Goal: Task Accomplishment & Management: Manage account settings

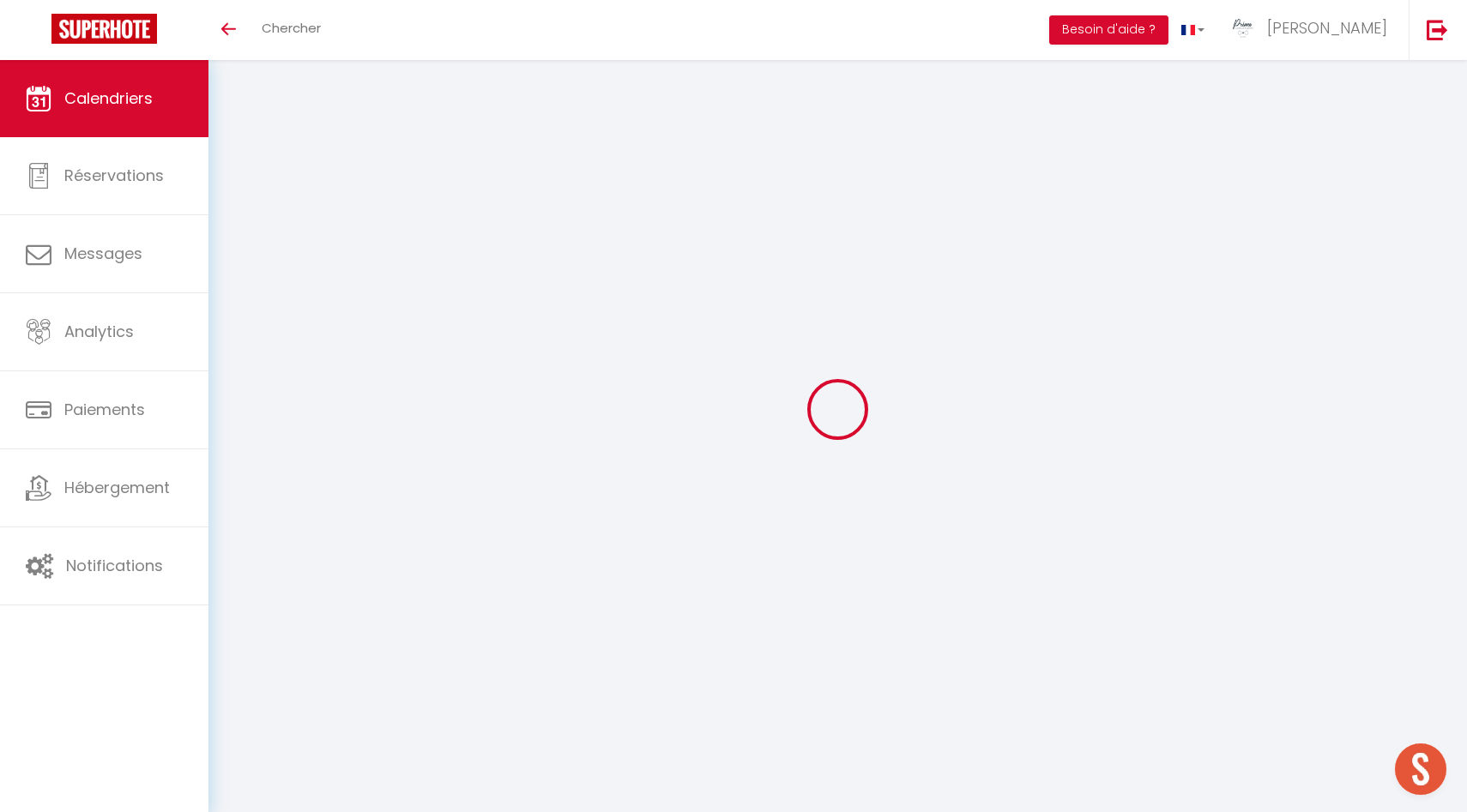
select select
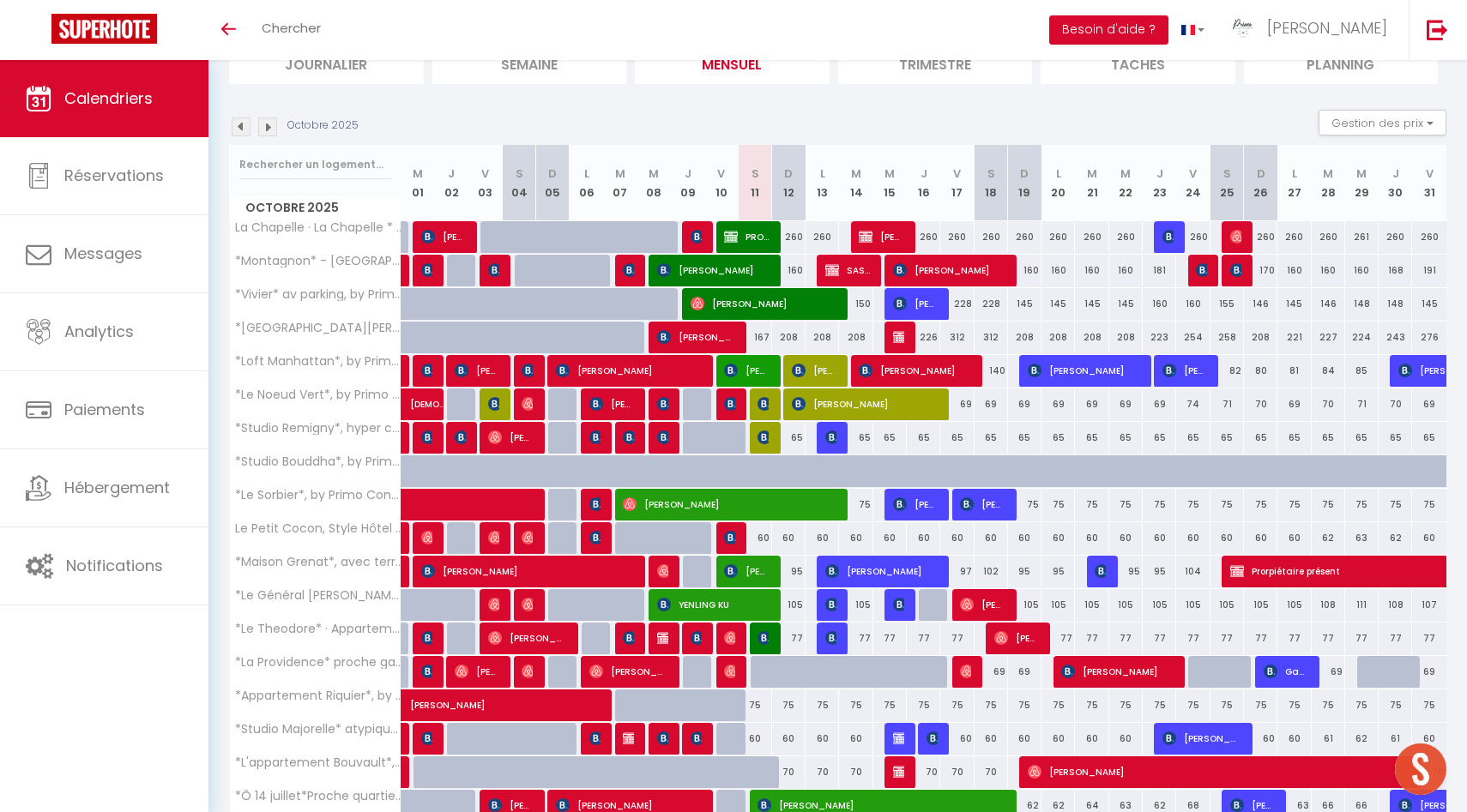
scroll to position [327, 0]
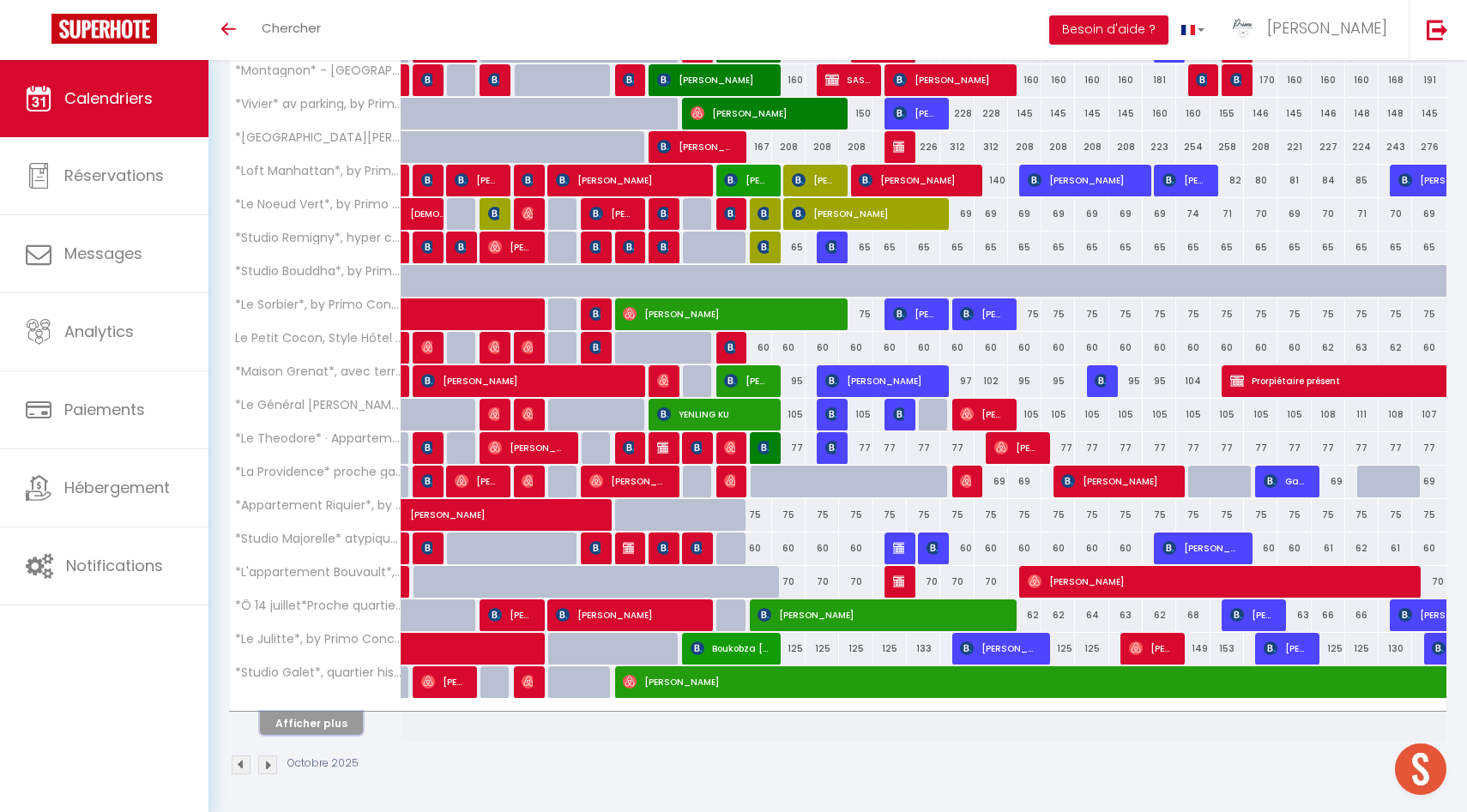
click at [294, 728] on button "Afficher plus" at bounding box center [311, 723] width 103 height 24
select select
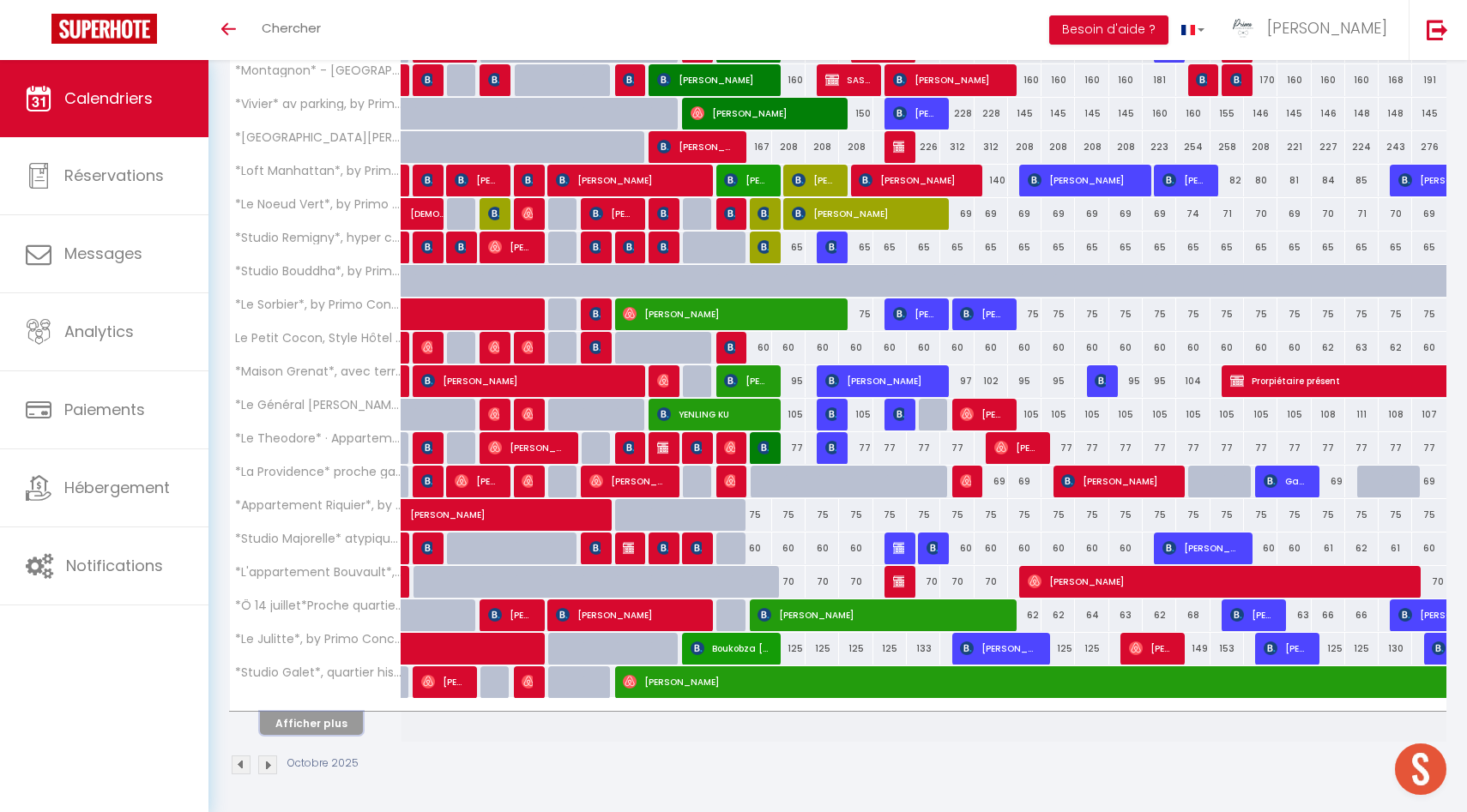
select select
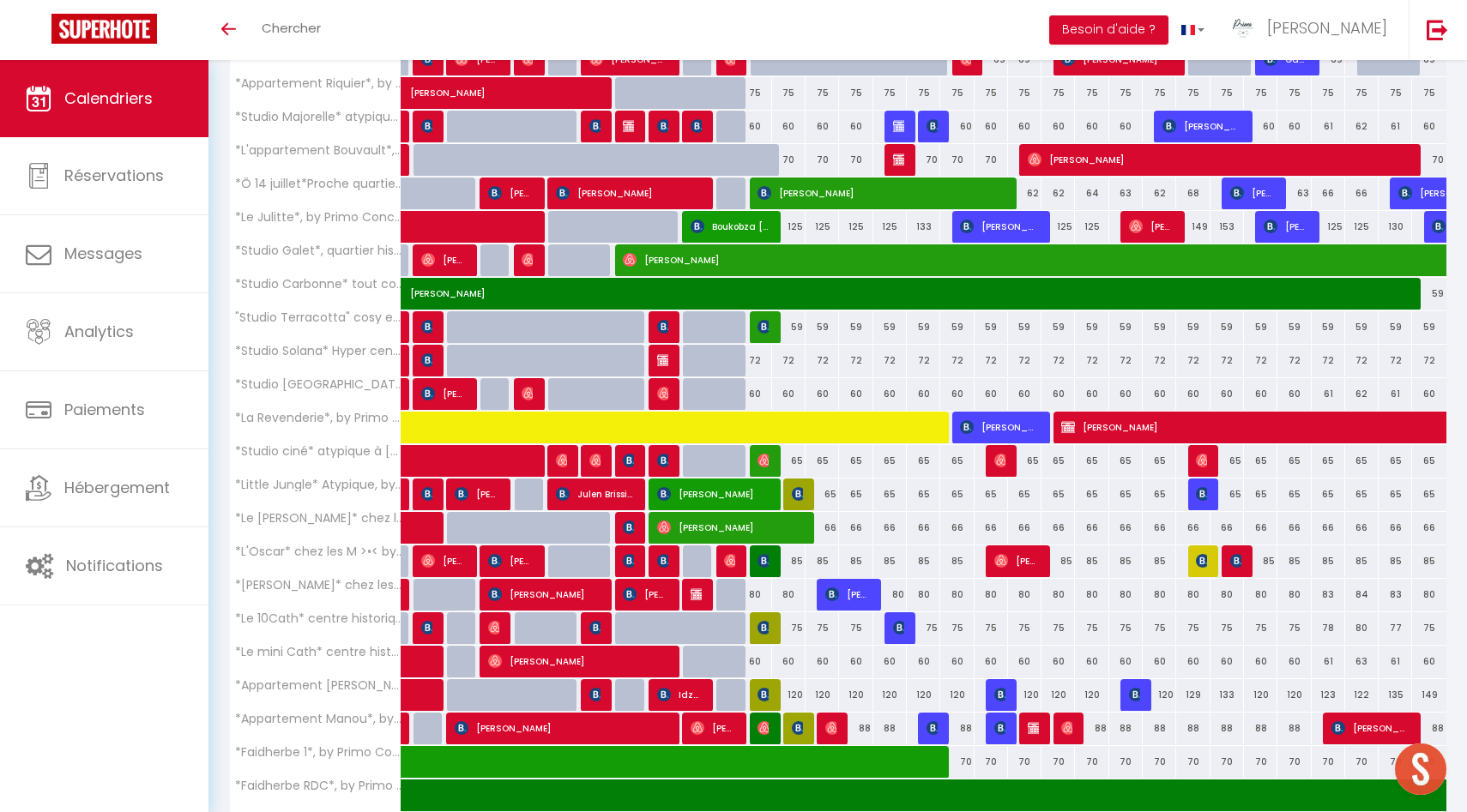
scroll to position [996, 0]
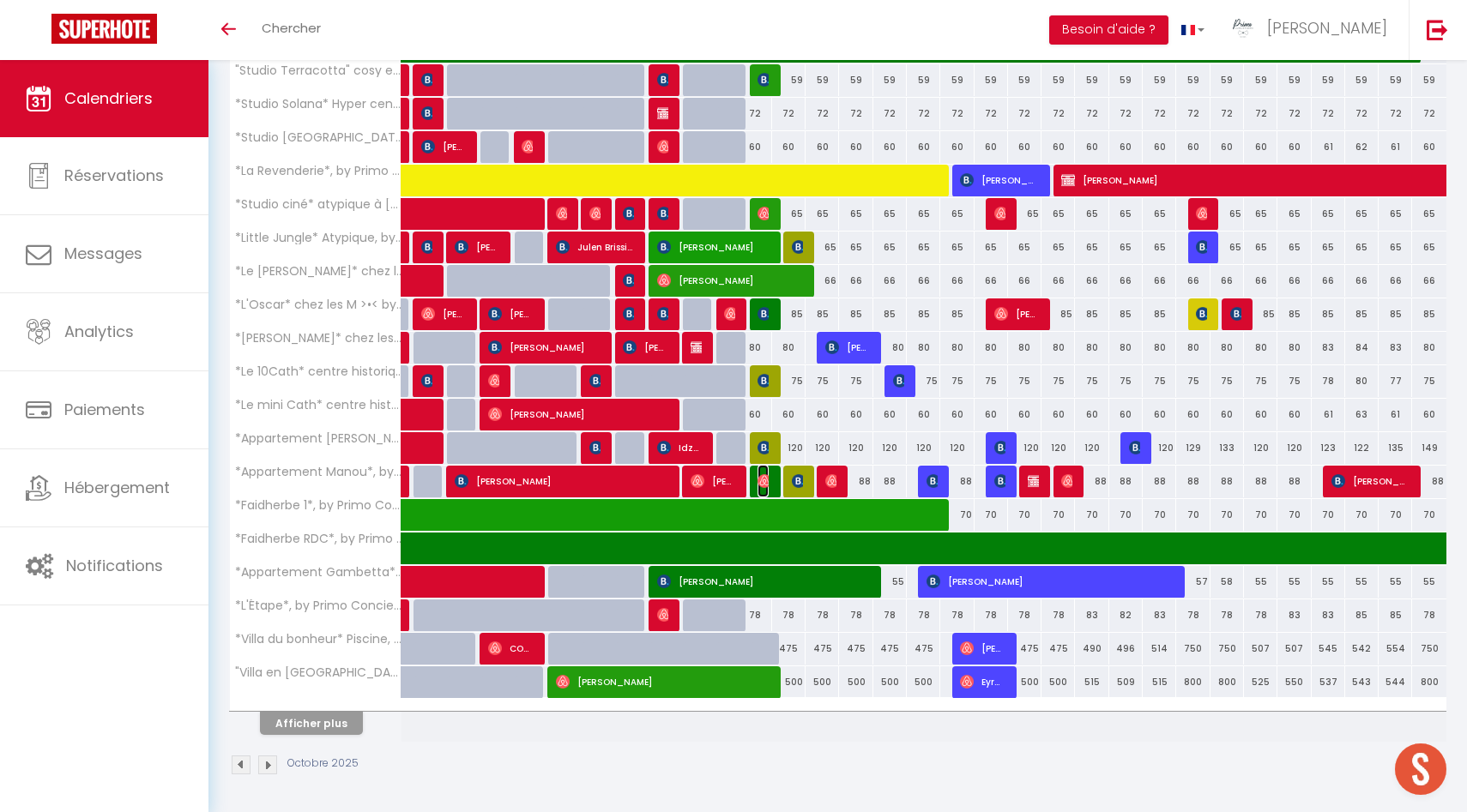
click at [764, 484] on img at bounding box center [764, 481] width 14 height 14
select select "OK"
select select "0"
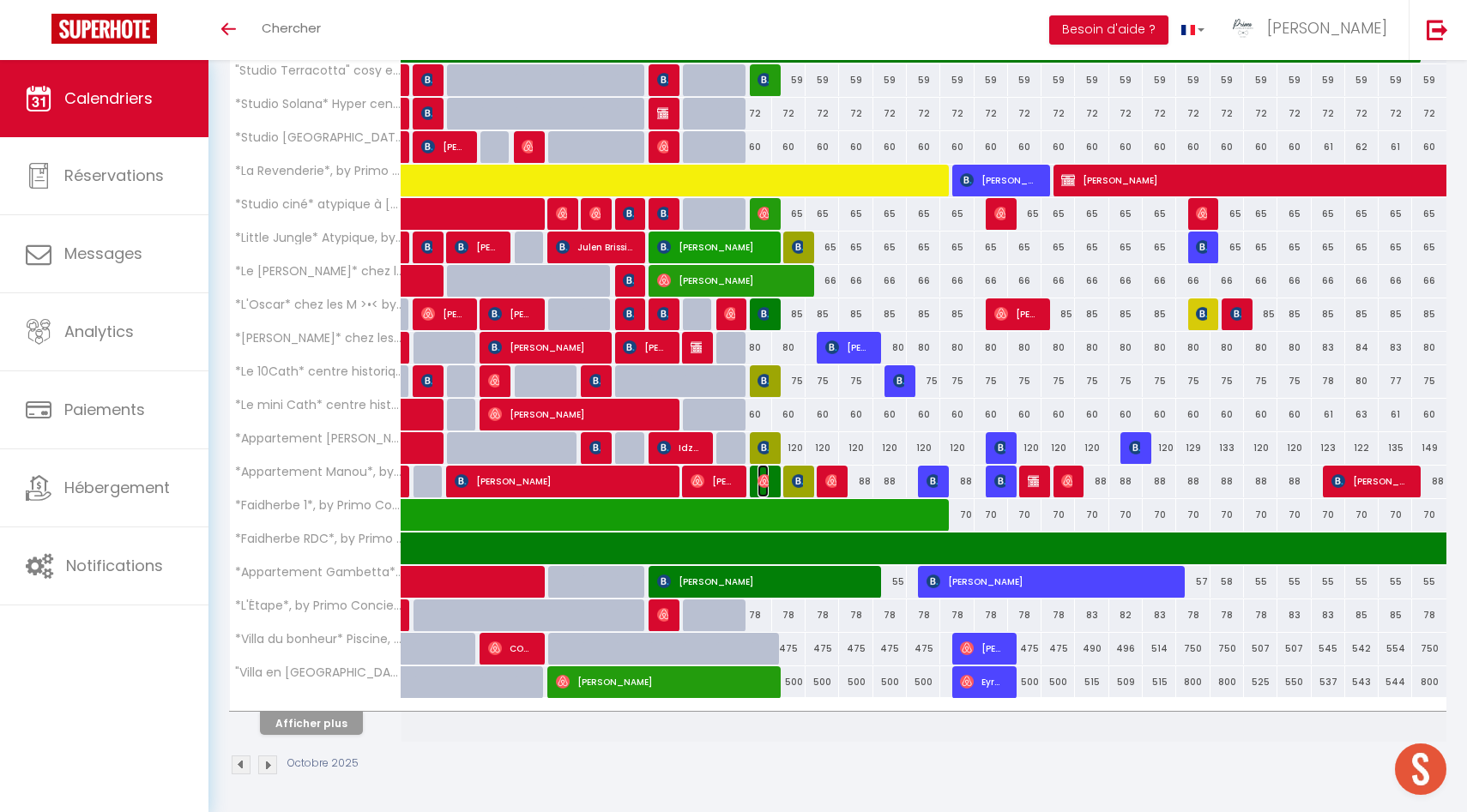
select select "1"
select select
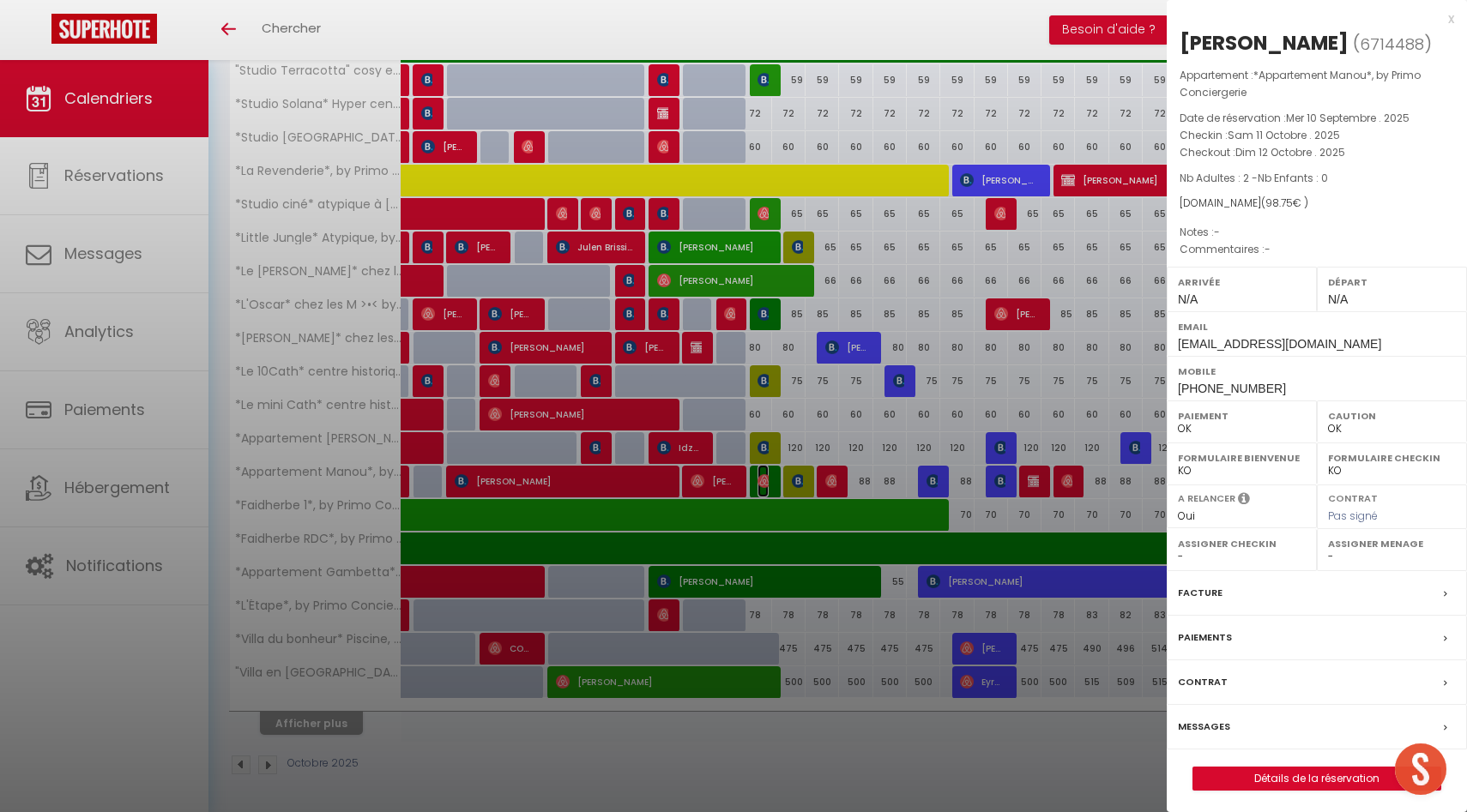
select select "42997"
click at [764, 484] on div at bounding box center [733, 406] width 1467 height 812
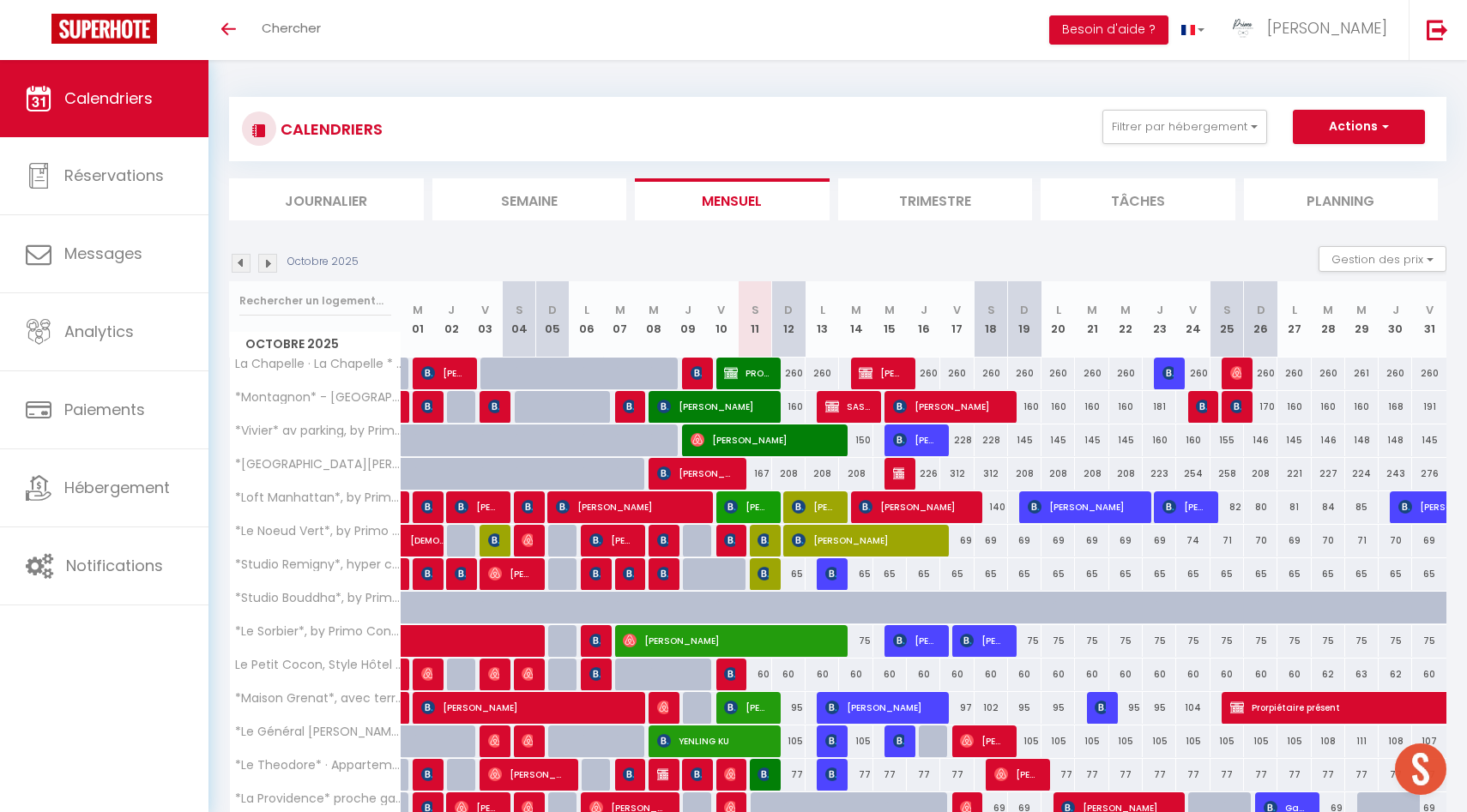
scroll to position [327, 0]
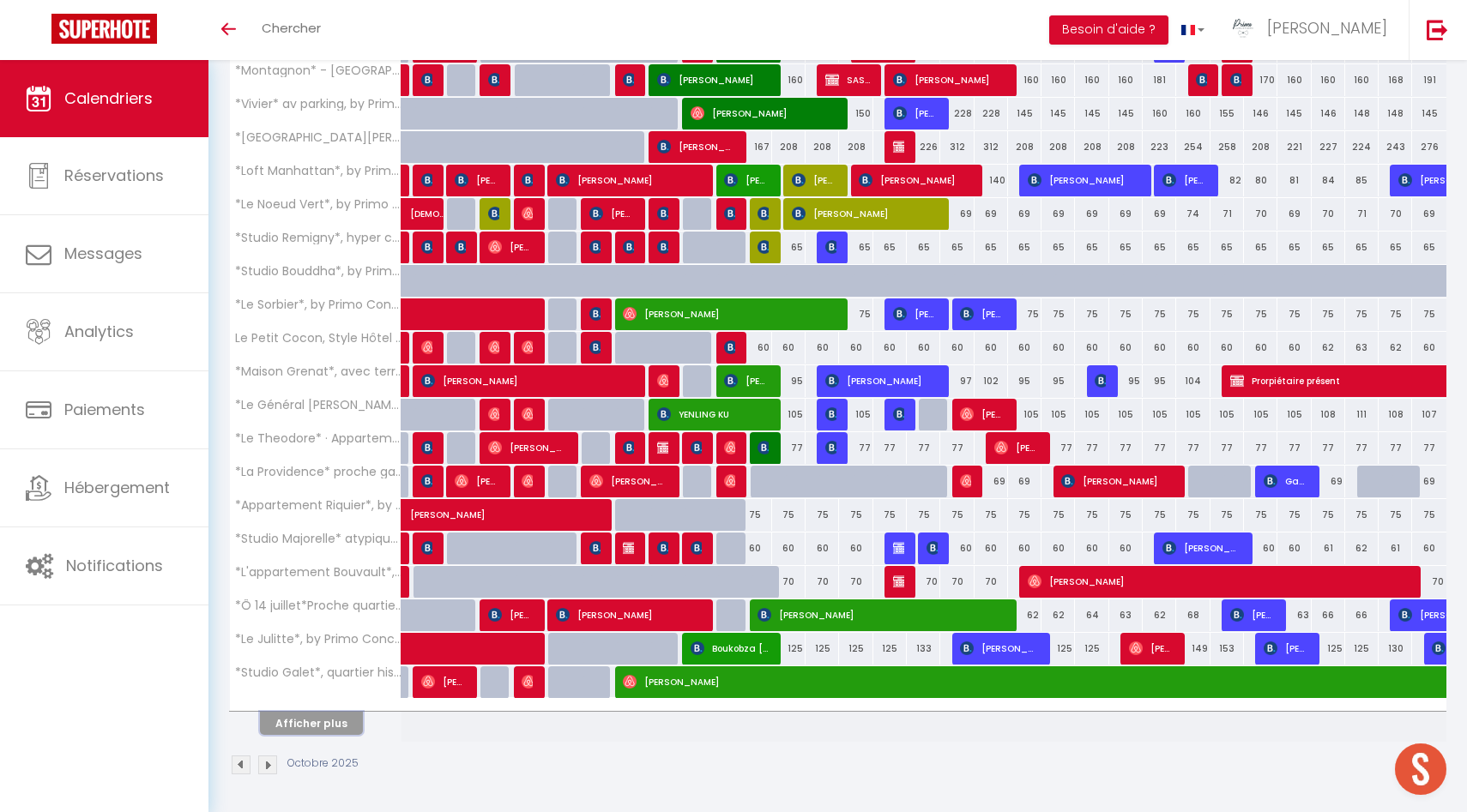
click at [298, 723] on button "Afficher plus" at bounding box center [311, 723] width 103 height 24
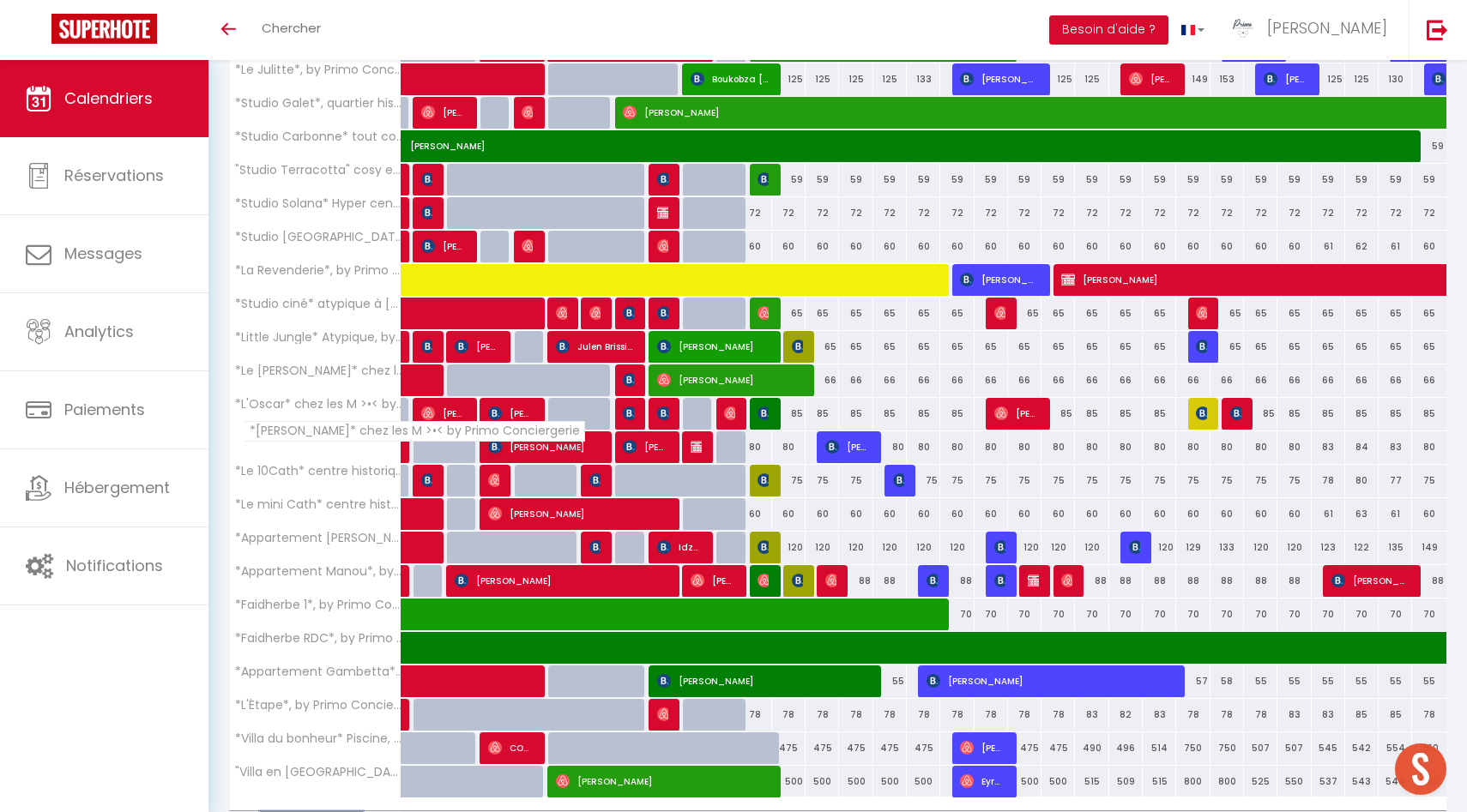
scroll to position [893, 0]
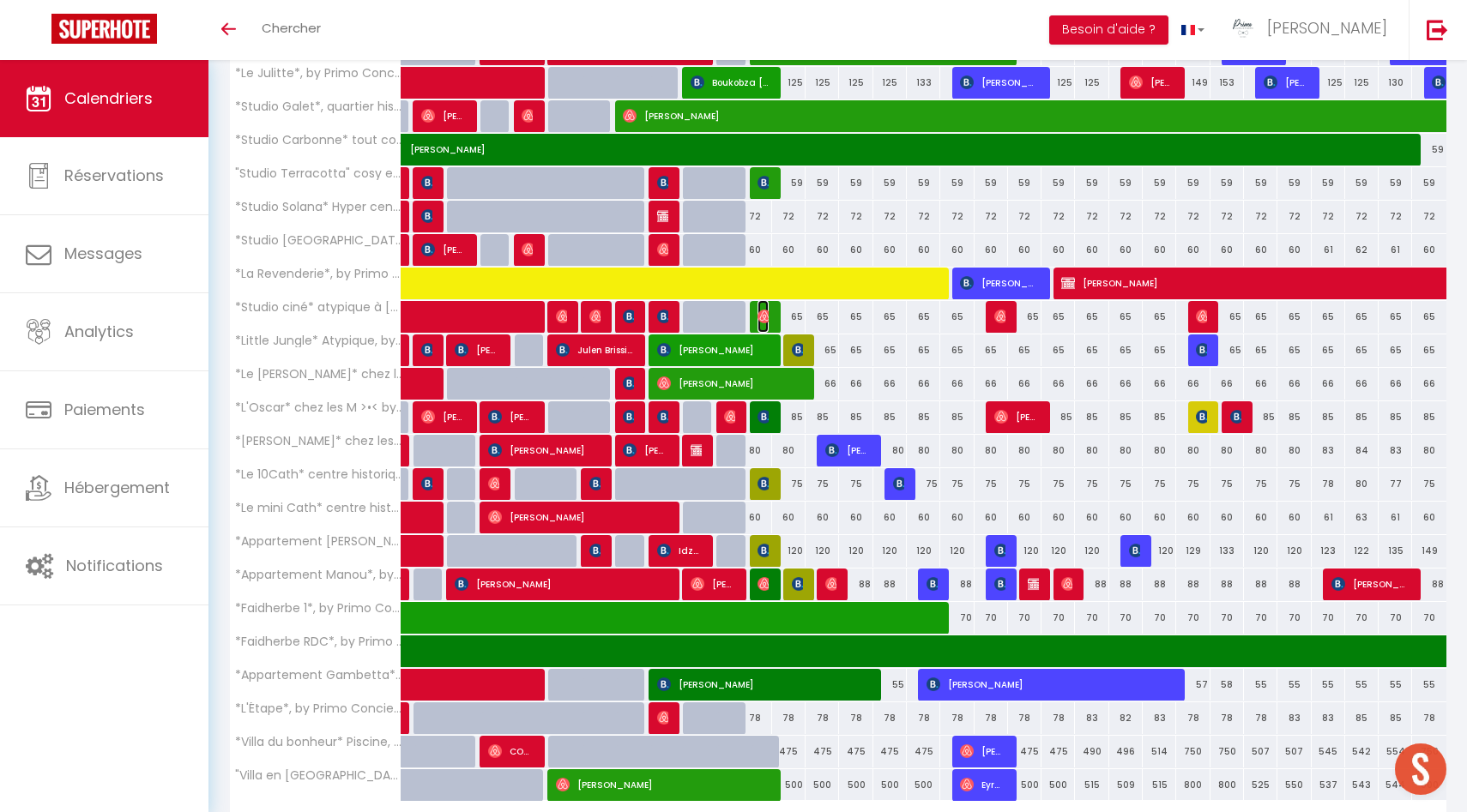
click at [758, 313] on img at bounding box center [764, 317] width 14 height 14
select select "OK"
select select "1"
select select "0"
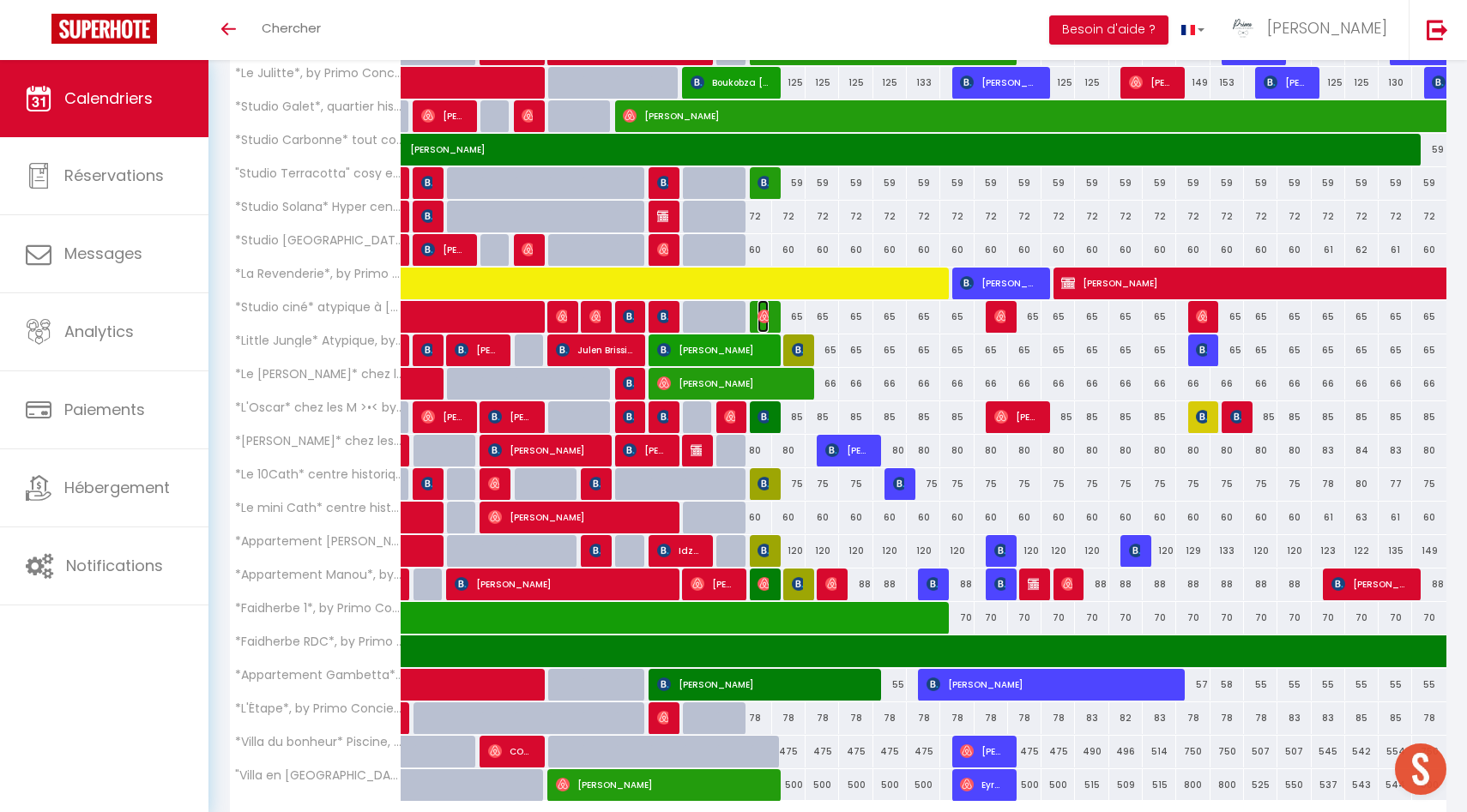
select select "1"
select select
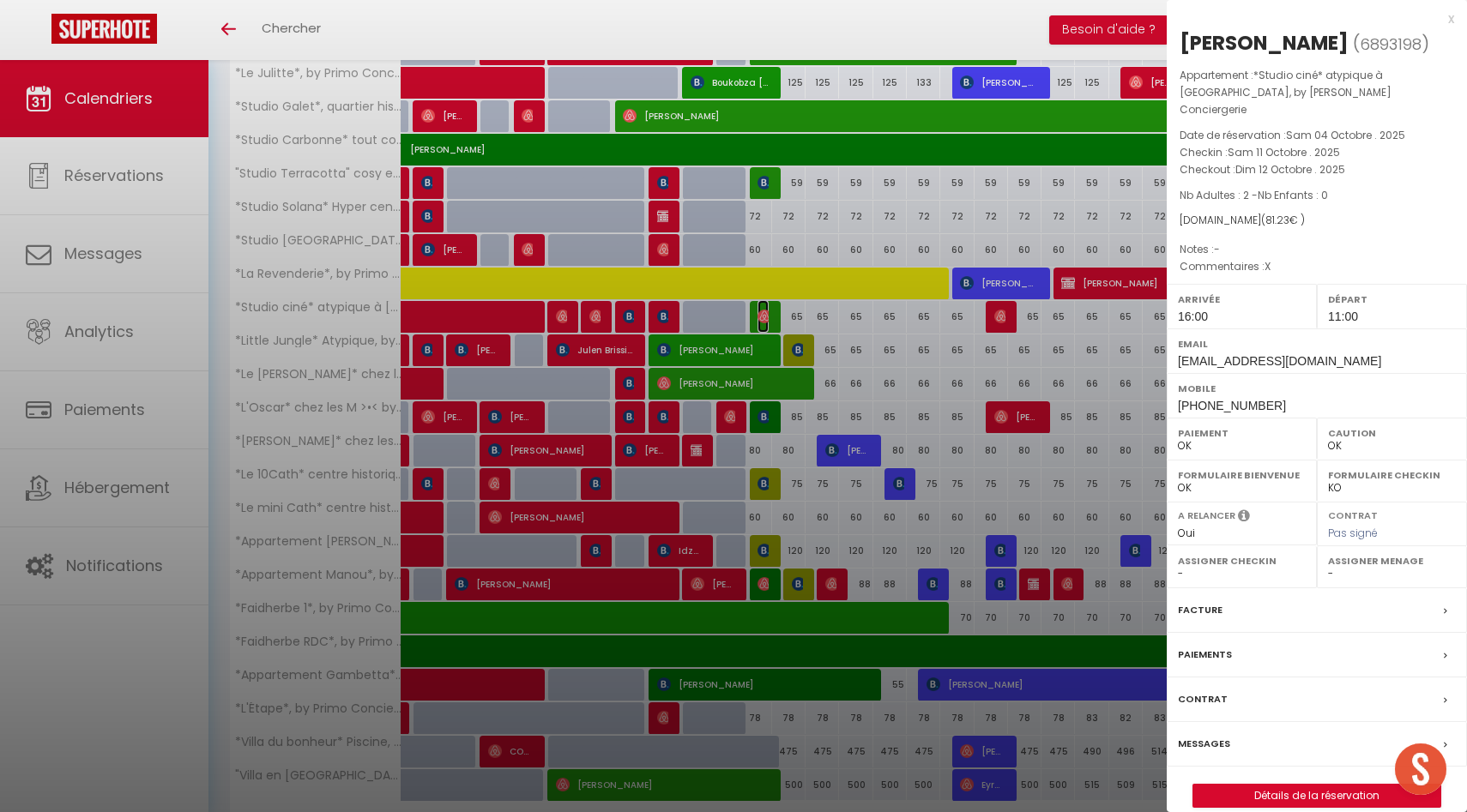
select select "49559"
click at [758, 313] on div at bounding box center [733, 406] width 1467 height 812
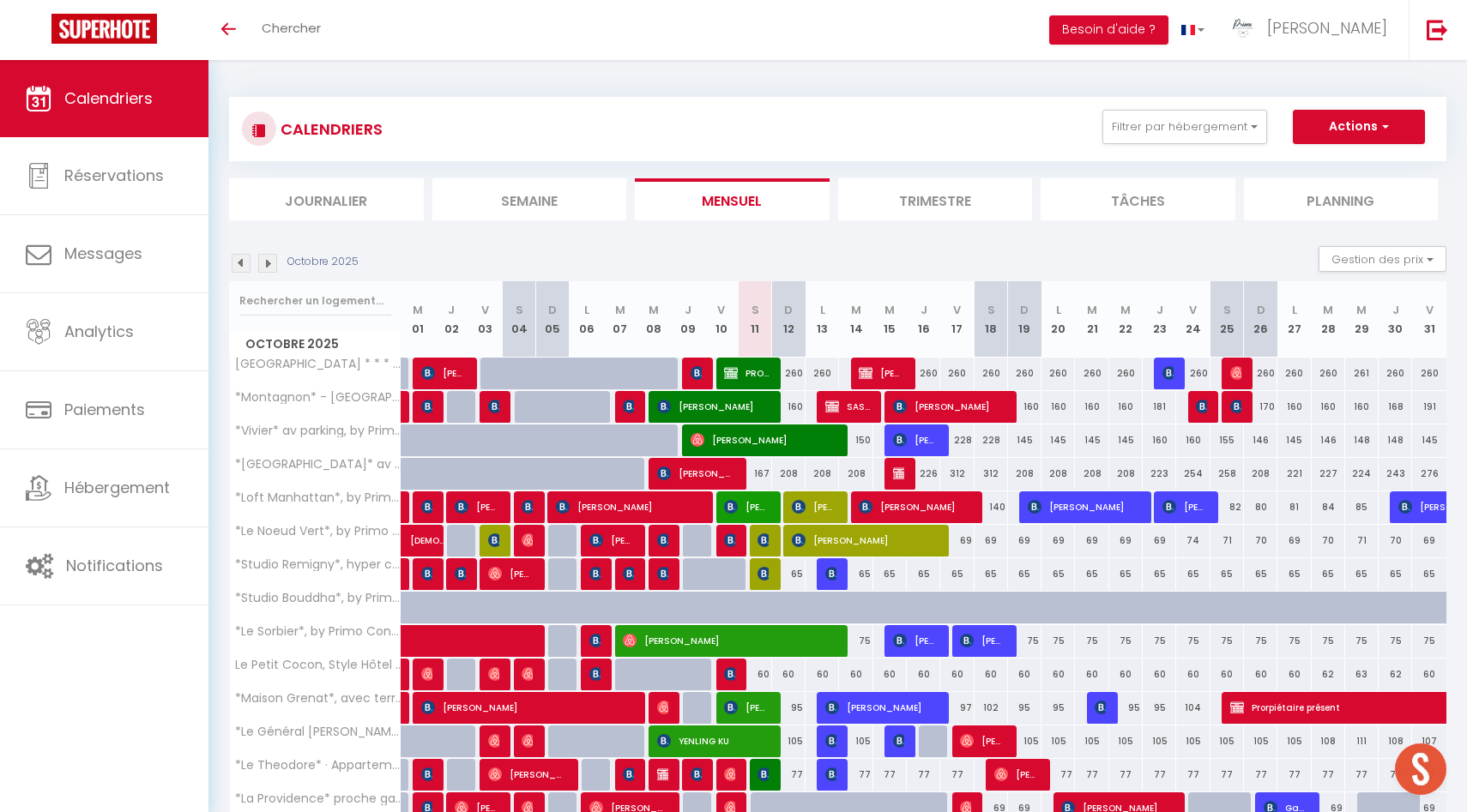
click at [1311, 178] on li "Planning" at bounding box center [1342, 199] width 195 height 42
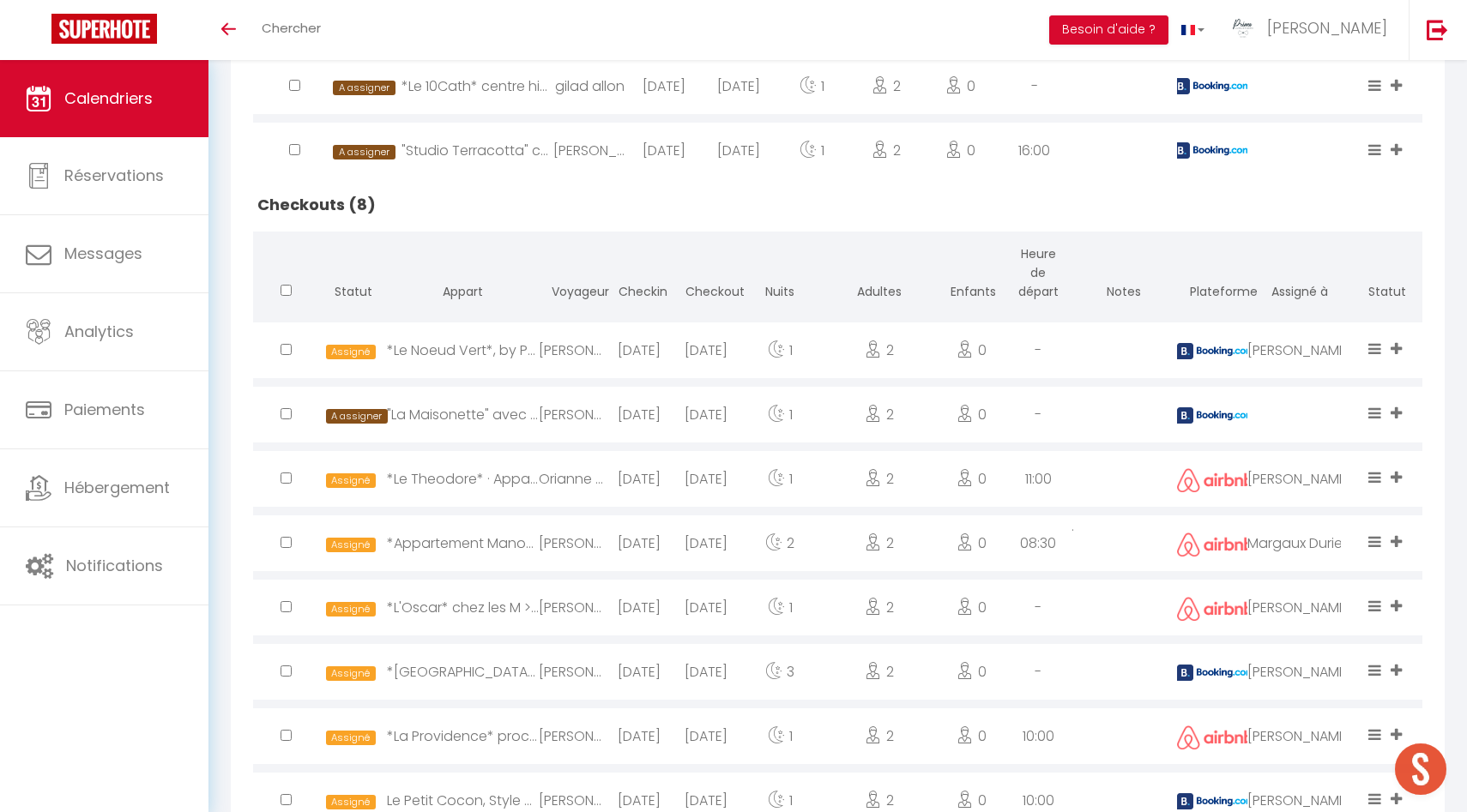
scroll to position [1128, 0]
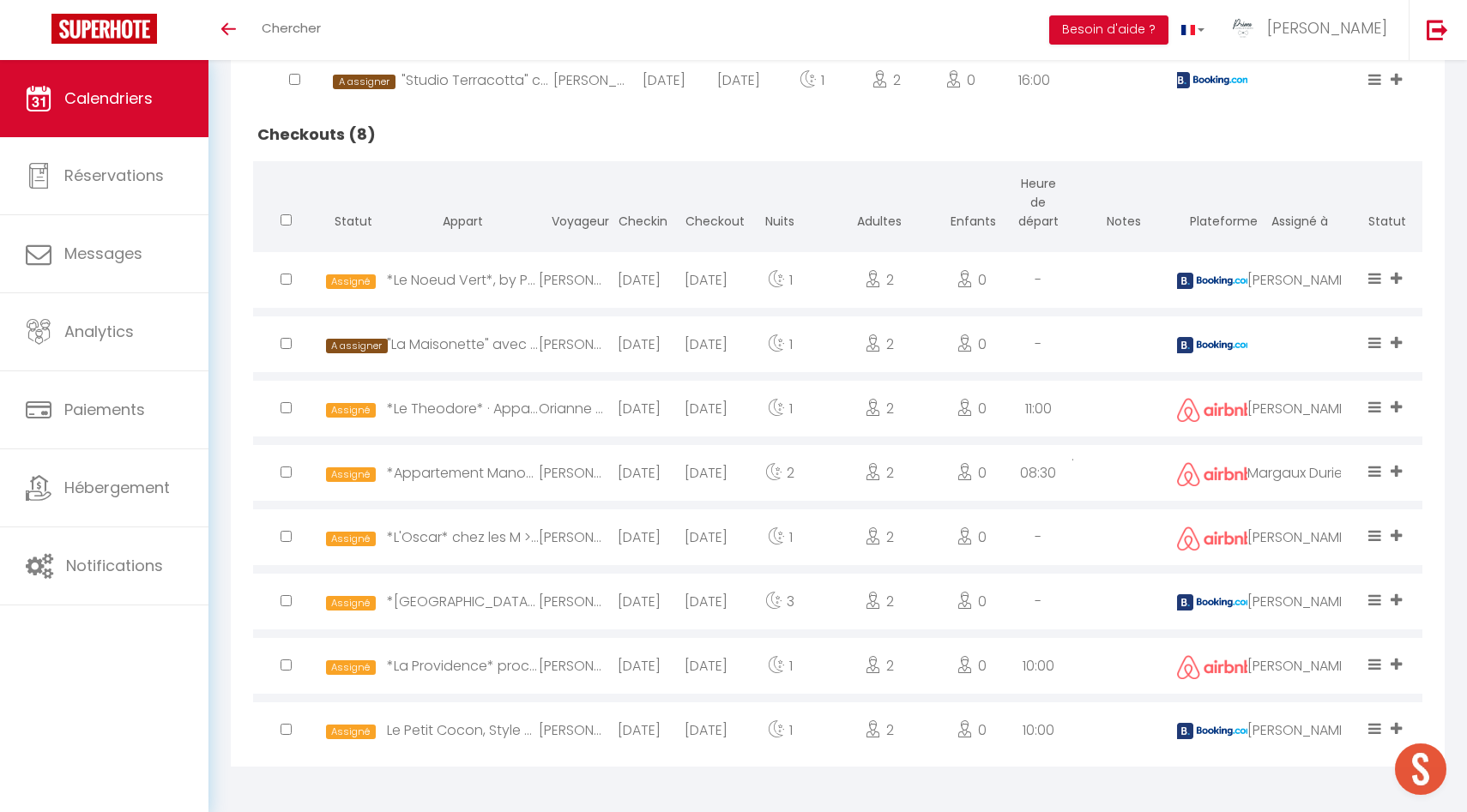
click at [1279, 470] on div "Margaux Durieu" at bounding box center [1300, 473] width 106 height 56
select select "1"
select select "0"
select select "1"
select select
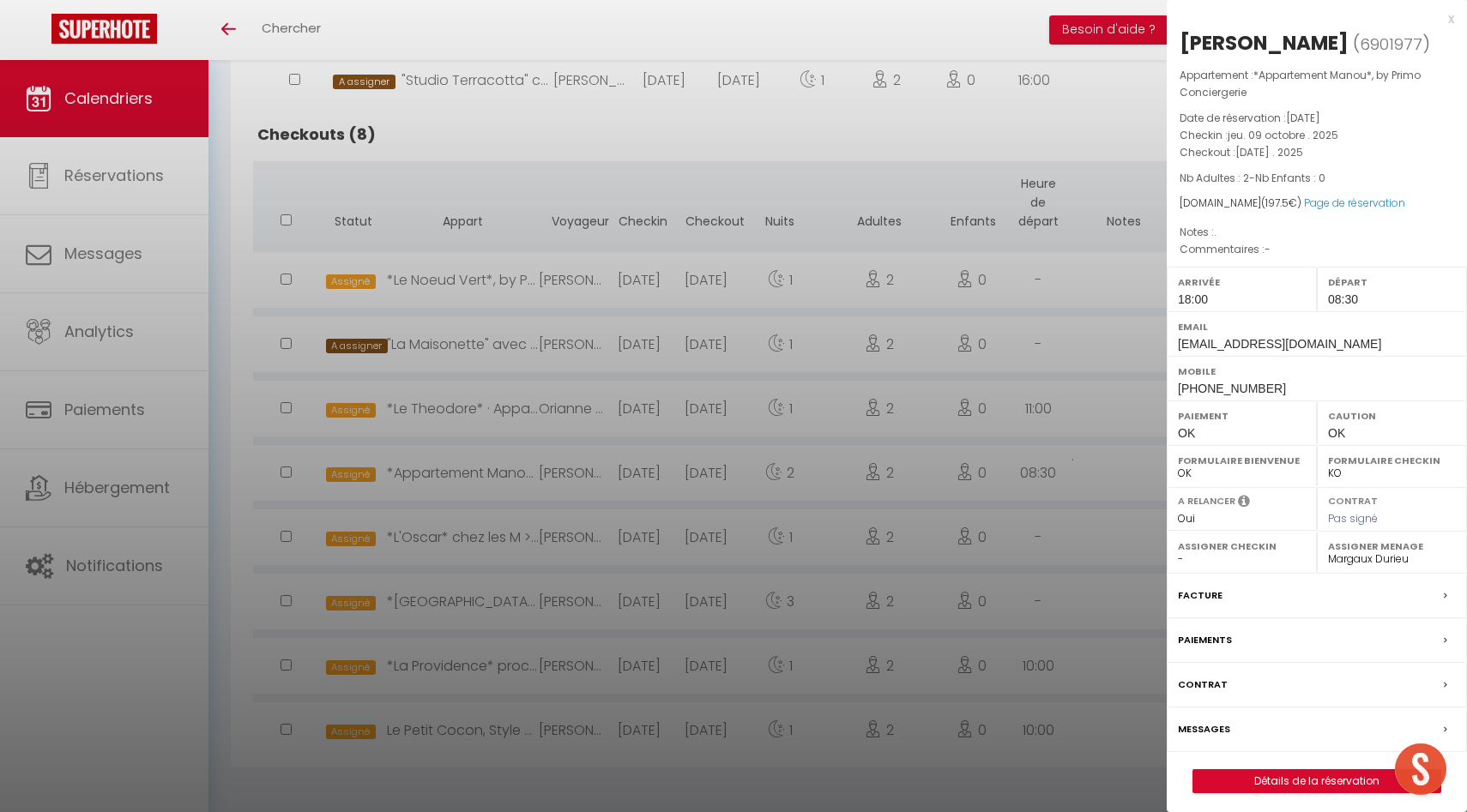
click at [1053, 609] on div at bounding box center [733, 406] width 1467 height 812
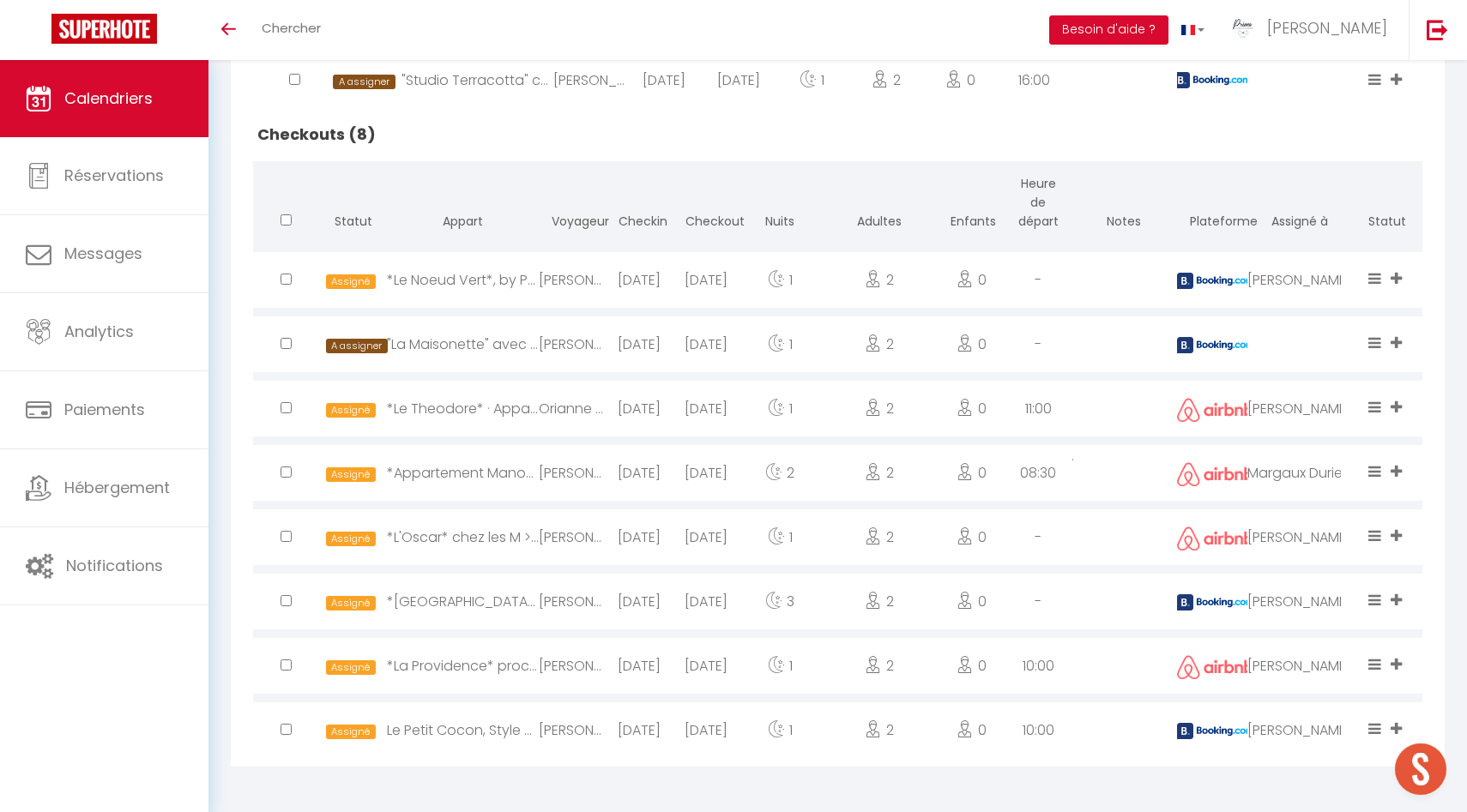
click at [1298, 281] on div "[PERSON_NAME]" at bounding box center [1300, 280] width 106 height 56
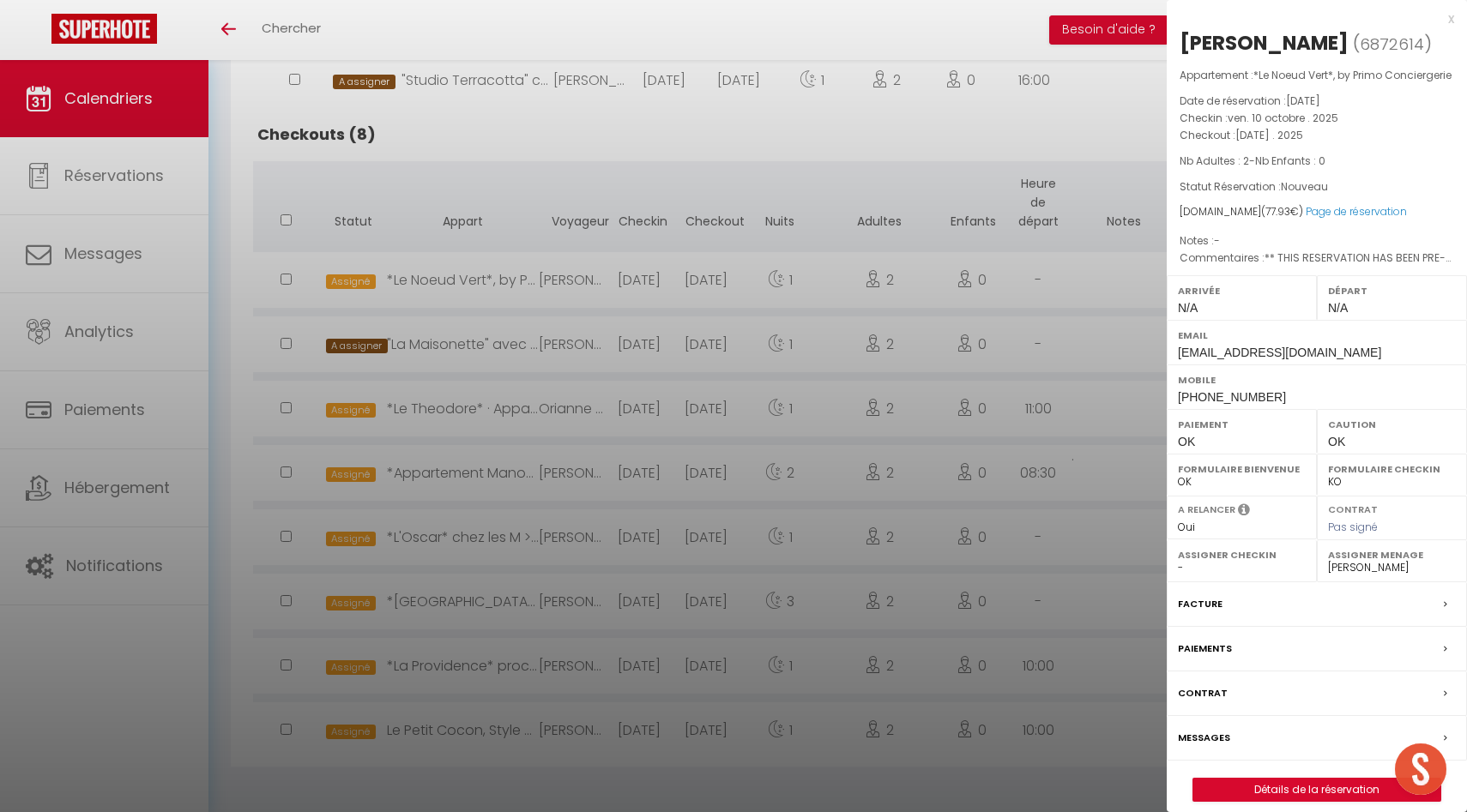
click at [1353, 582] on div "Assigner Menage - Laetitia Brenterch Luc Paillard Antoine Julien Elodie Luce Th…" at bounding box center [1392, 561] width 150 height 42
click at [1371, 576] on select "- Laetitia Brenterch Luc Paillard Antoine Julien Elodie Luce Thevenot Fred Clém…" at bounding box center [1393, 568] width 128 height 15
select select "30880"
click at [1328, 576] on select "- Laetitia Brenterch Luc Paillard Antoine Julien Elodie Luce Thevenot Fred Clém…" at bounding box center [1393, 568] width 128 height 15
click at [1073, 382] on div at bounding box center [733, 406] width 1467 height 812
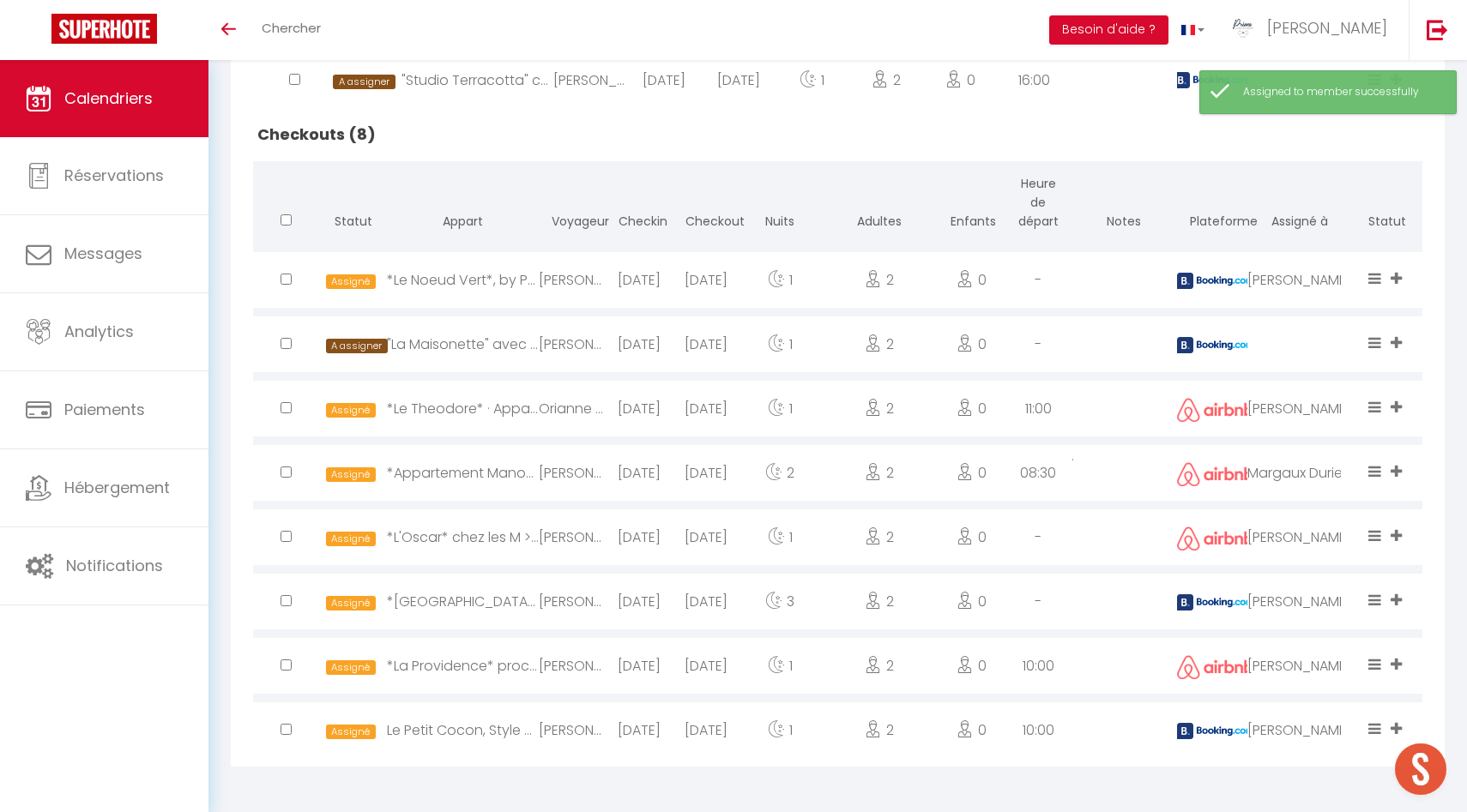
click at [1306, 470] on div "Margaux Durieu" at bounding box center [1300, 473] width 106 height 56
select select "1"
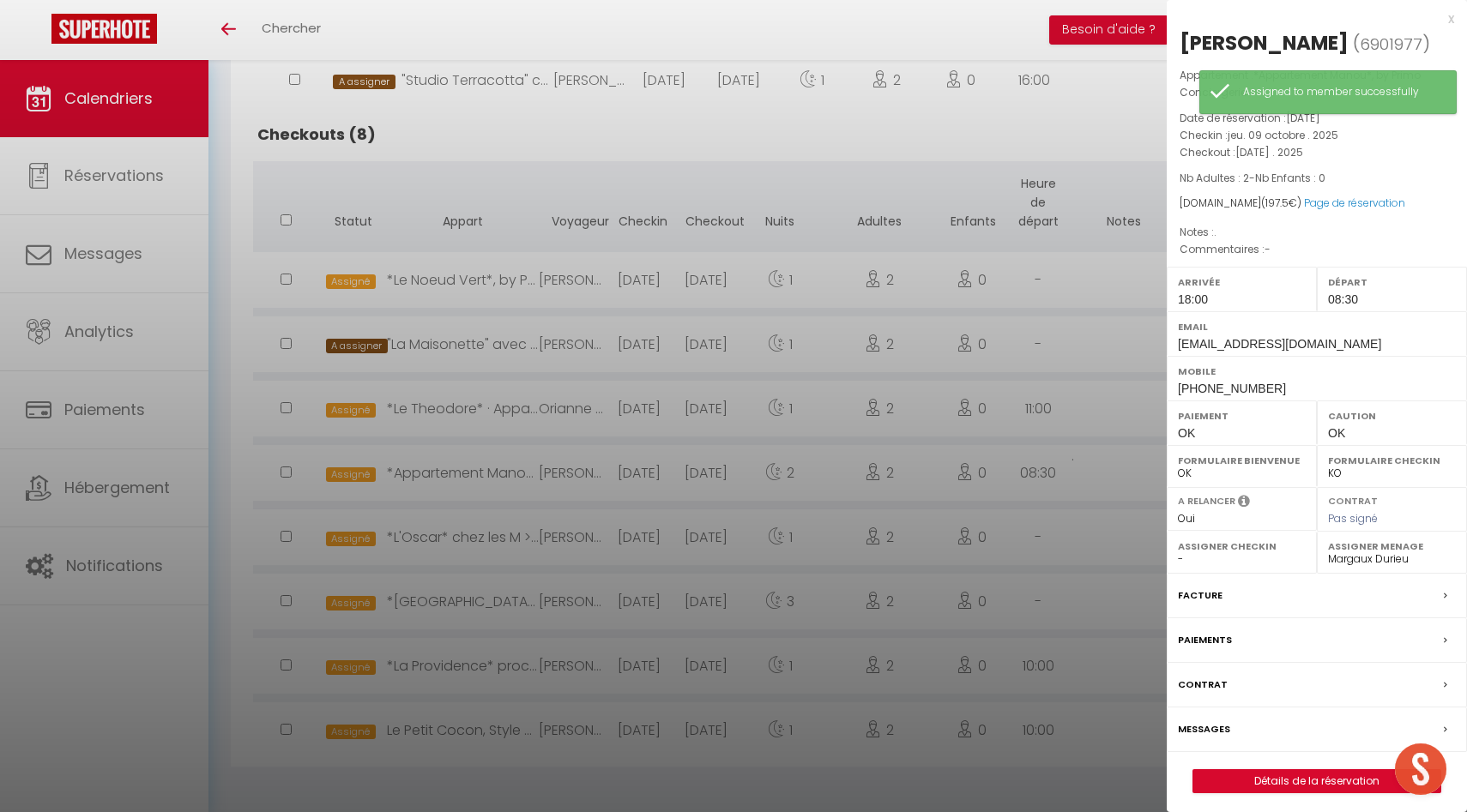
click at [1370, 566] on div "Assigner Menage - Laetitia Brenterch Luc Paillard Antoine Julien Elodie Luce Th…" at bounding box center [1392, 553] width 150 height 42
click at [1372, 551] on label "Assigner Menage" at bounding box center [1393, 546] width 128 height 17
click at [1384, 557] on select "- Laetitia Brenterch Luc Paillard Antoine Julien Elodie Luce Thevenot Fred Clém…" at bounding box center [1393, 560] width 128 height 15
click at [1328, 552] on select "- Laetitia Brenterch Luc Paillard Antoine Julien Elodie Luce Thevenot Fred Clém…" at bounding box center [1393, 560] width 128 height 15
click at [1034, 478] on div at bounding box center [733, 406] width 1467 height 812
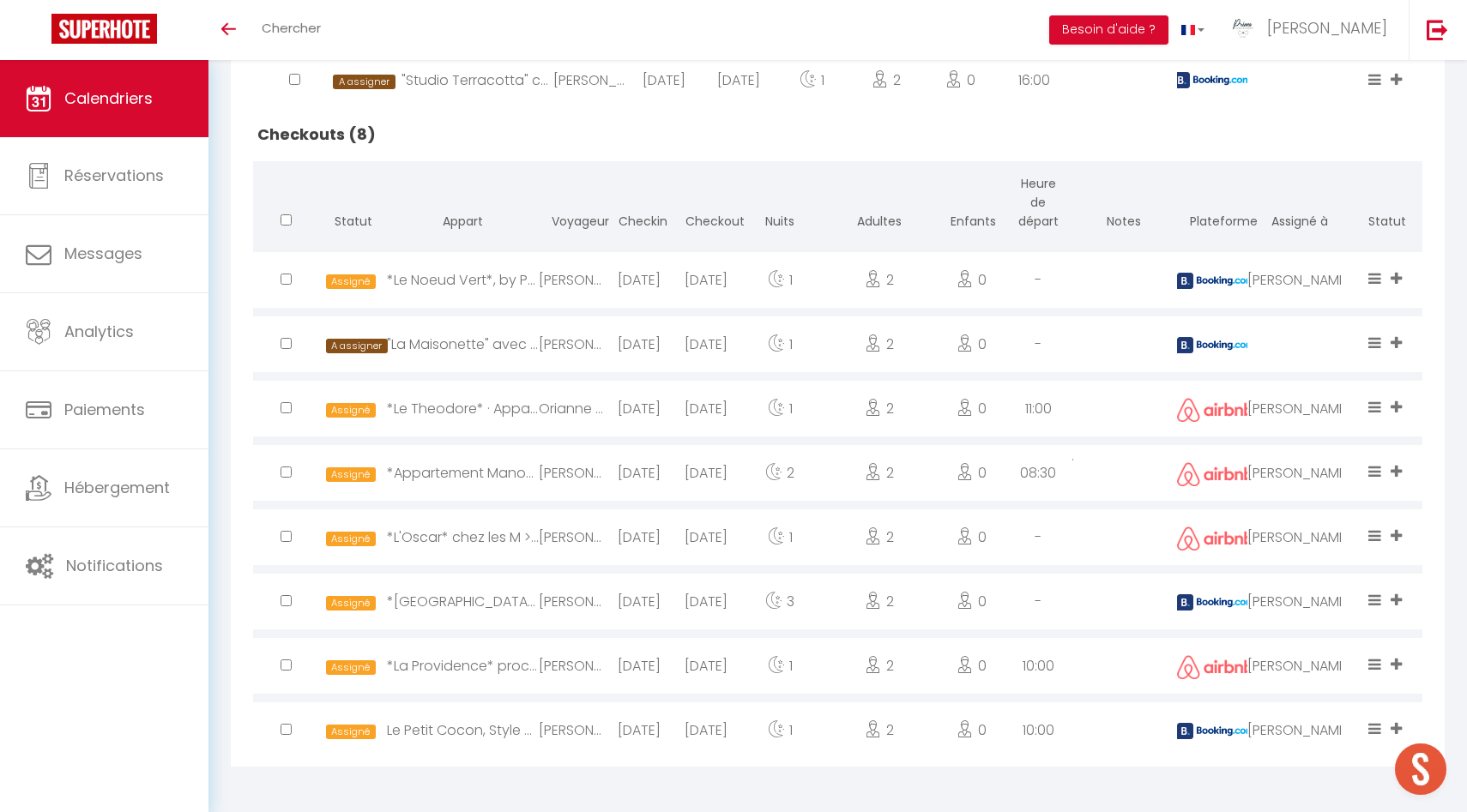
click at [1300, 601] on div "[PERSON_NAME]" at bounding box center [1300, 601] width 106 height 56
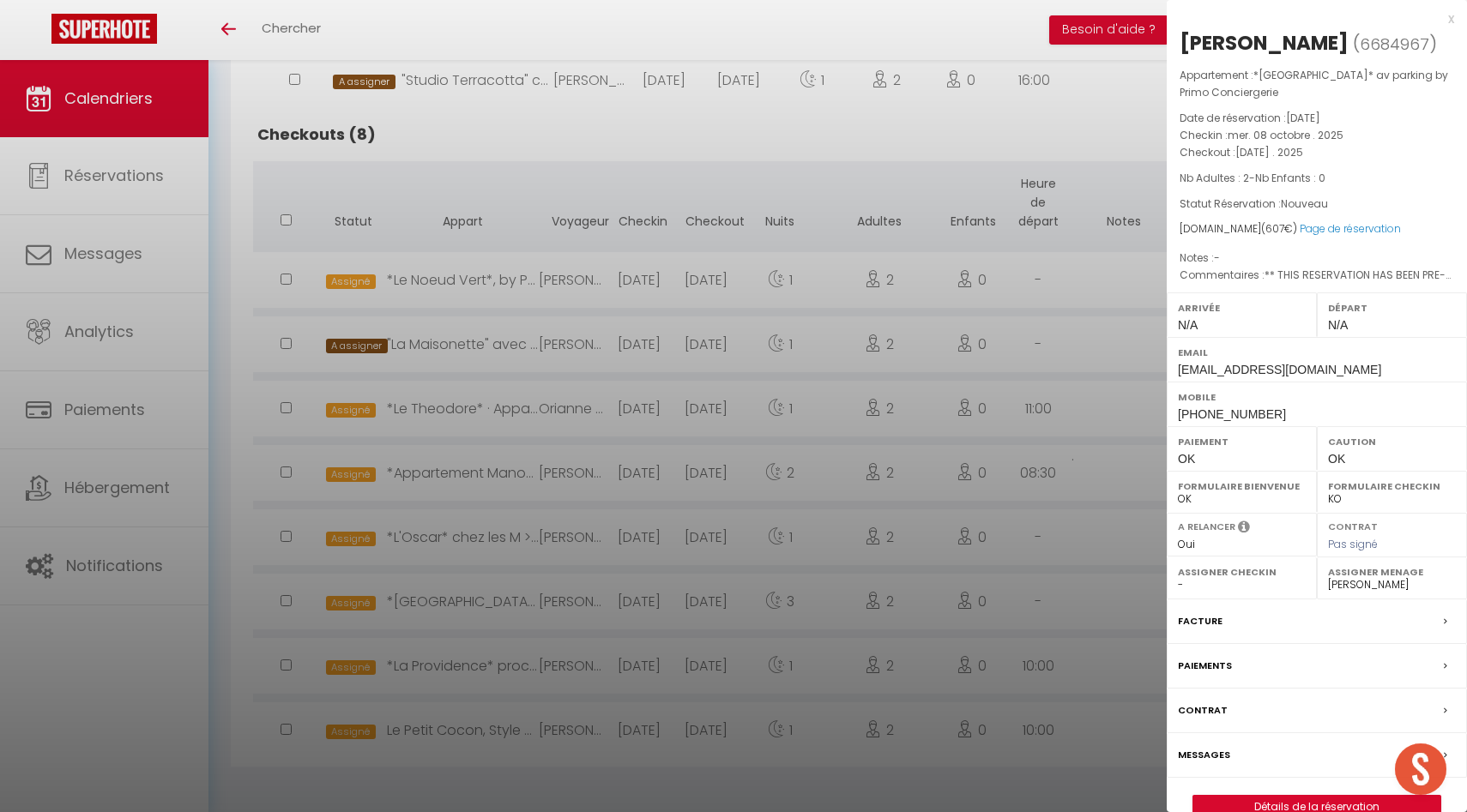
click at [1342, 575] on label "Assigner Menage" at bounding box center [1393, 572] width 128 height 17
click at [1361, 581] on select "- Laetitia Brenterch Luc Paillard Antoine Julien Elodie Luce Thevenot Fred Clém…" at bounding box center [1393, 585] width 128 height 15
select select "30880"
click at [1328, 577] on select "- Laetitia Brenterch Luc Paillard Antoine Julien Elodie Luce Thevenot Fred Clém…" at bounding box center [1393, 585] width 128 height 15
click at [1082, 559] on div at bounding box center [733, 406] width 1467 height 812
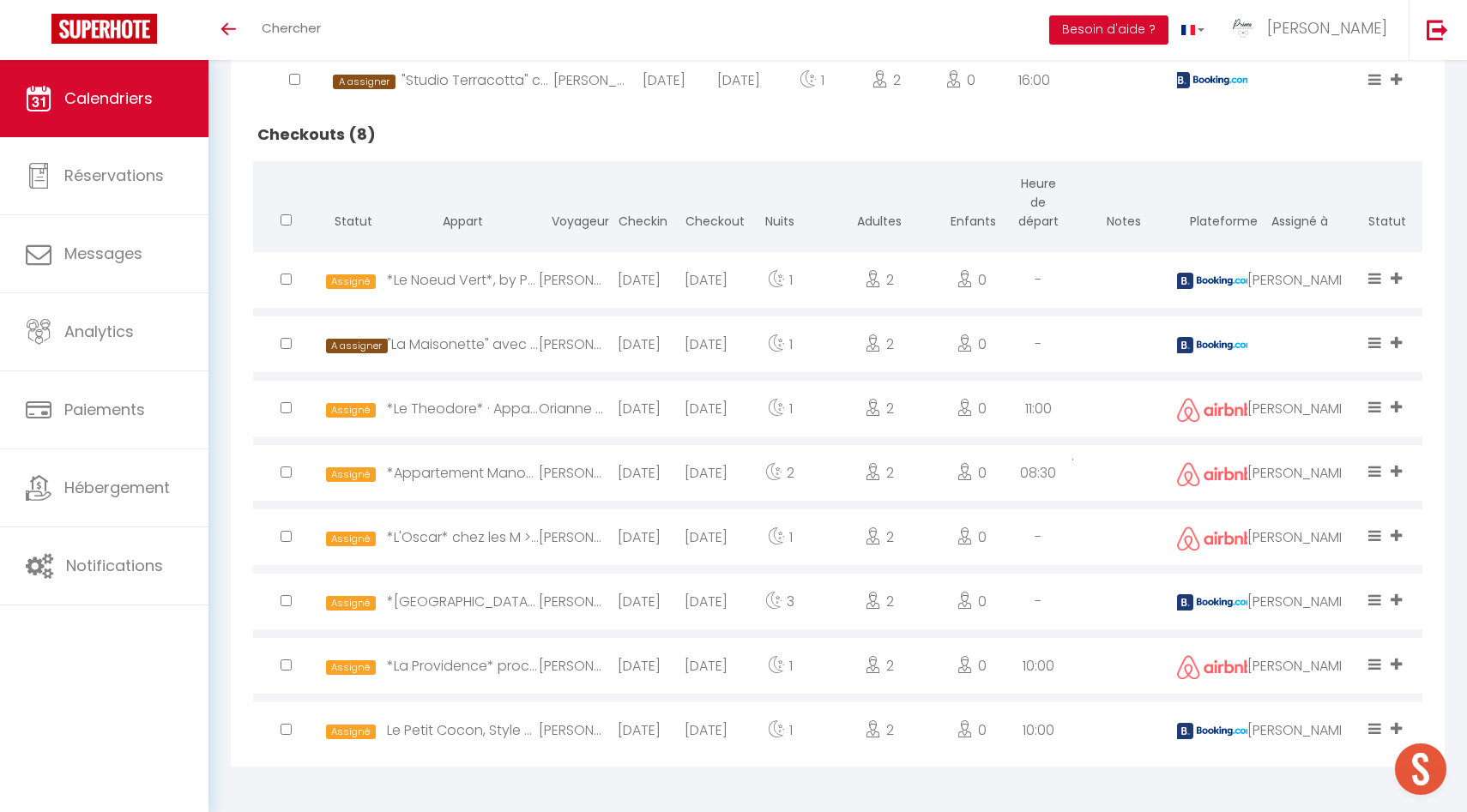
click at [1286, 473] on div "[PERSON_NAME]" at bounding box center [1300, 473] width 106 height 56
select select "1"
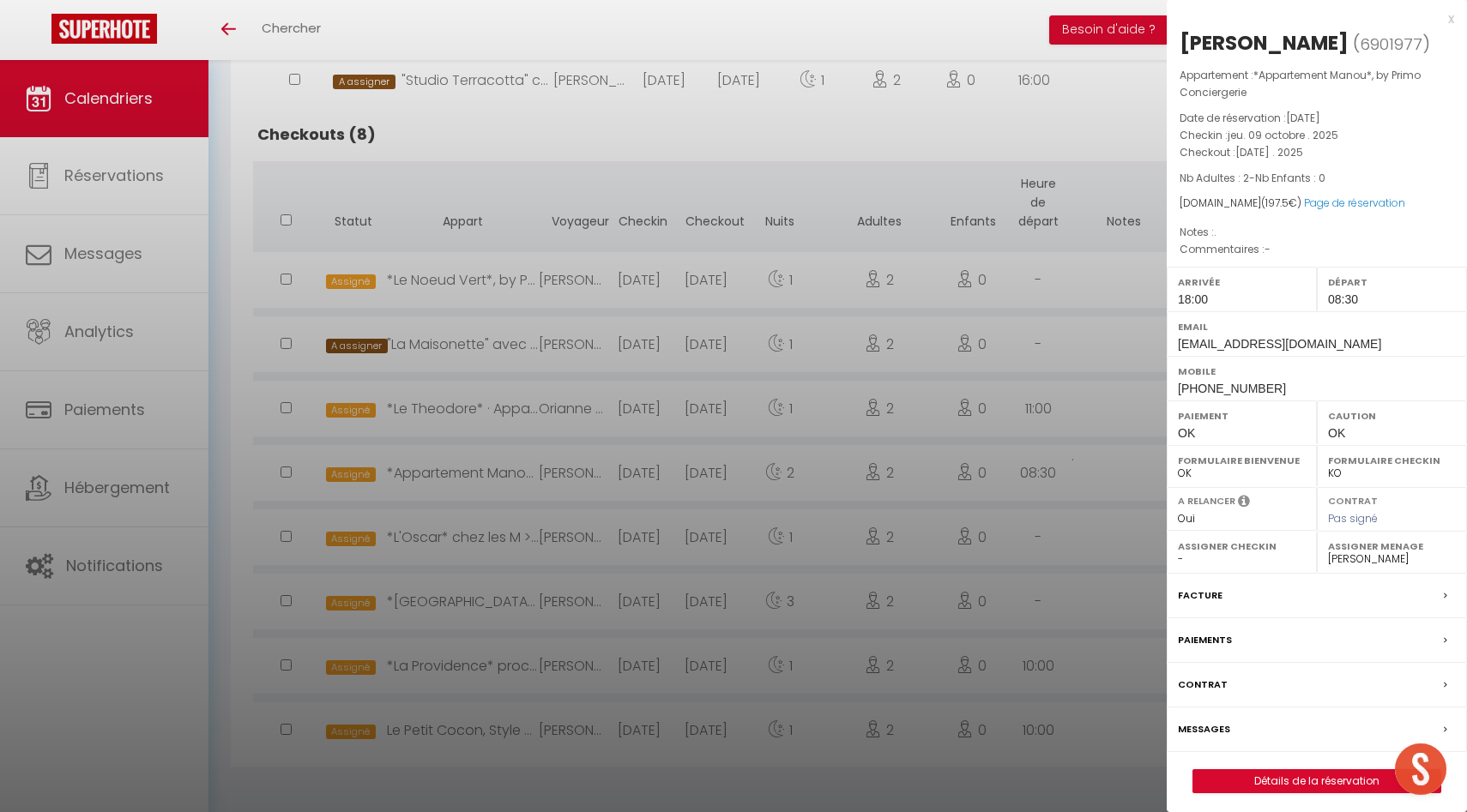
click at [1370, 558] on select "- Laetitia Brenterch Luc Paillard Antoine Julien Elodie Luce Thevenot Fred Clém…" at bounding box center [1393, 560] width 128 height 15
click at [1328, 552] on select "- Laetitia Brenterch Luc Paillard Antoine Julien Elodie Luce Thevenot Fred Clém…" at bounding box center [1393, 560] width 128 height 15
click at [978, 674] on div at bounding box center [733, 406] width 1467 height 812
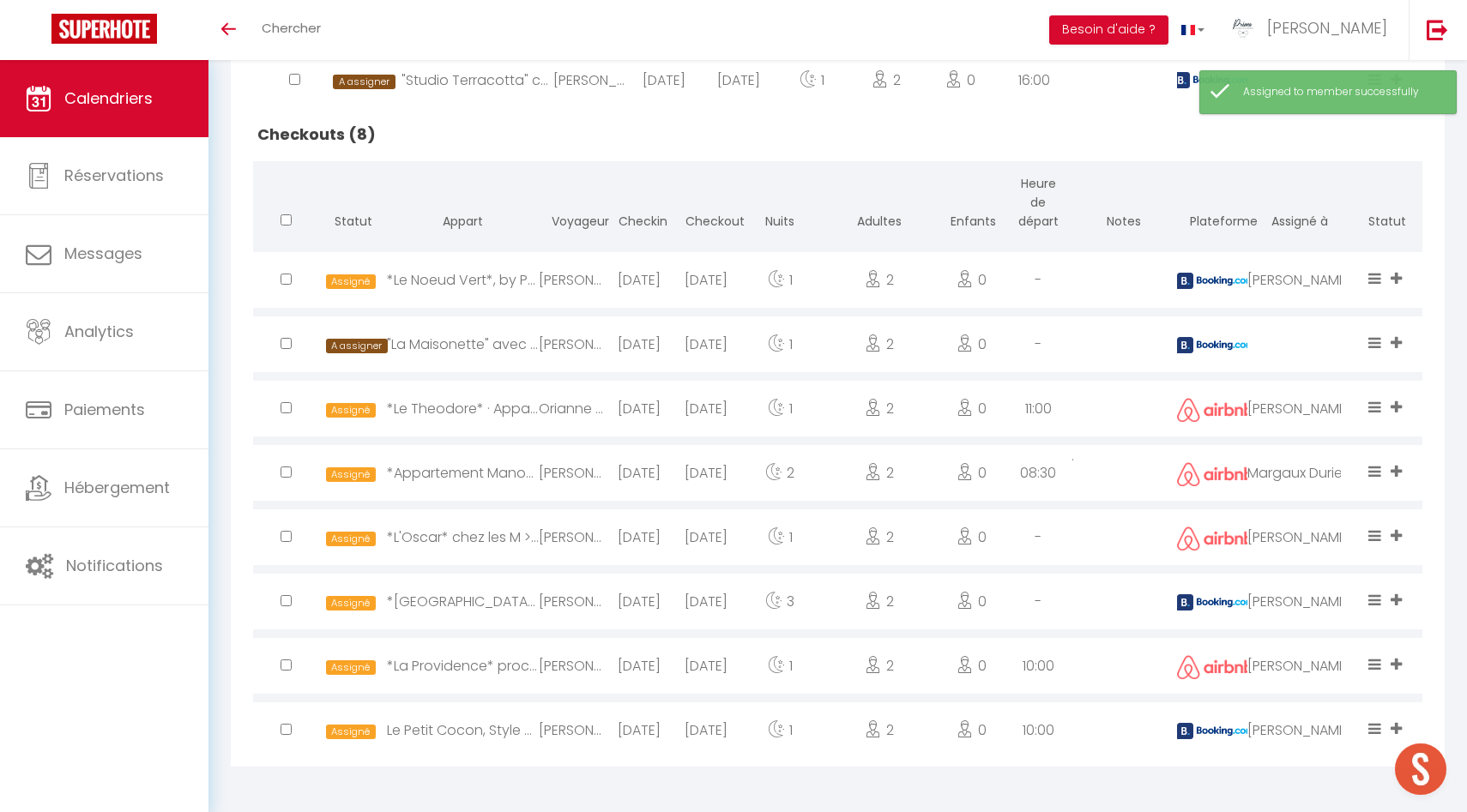
click at [1295, 280] on div "[PERSON_NAME]" at bounding box center [1300, 280] width 106 height 56
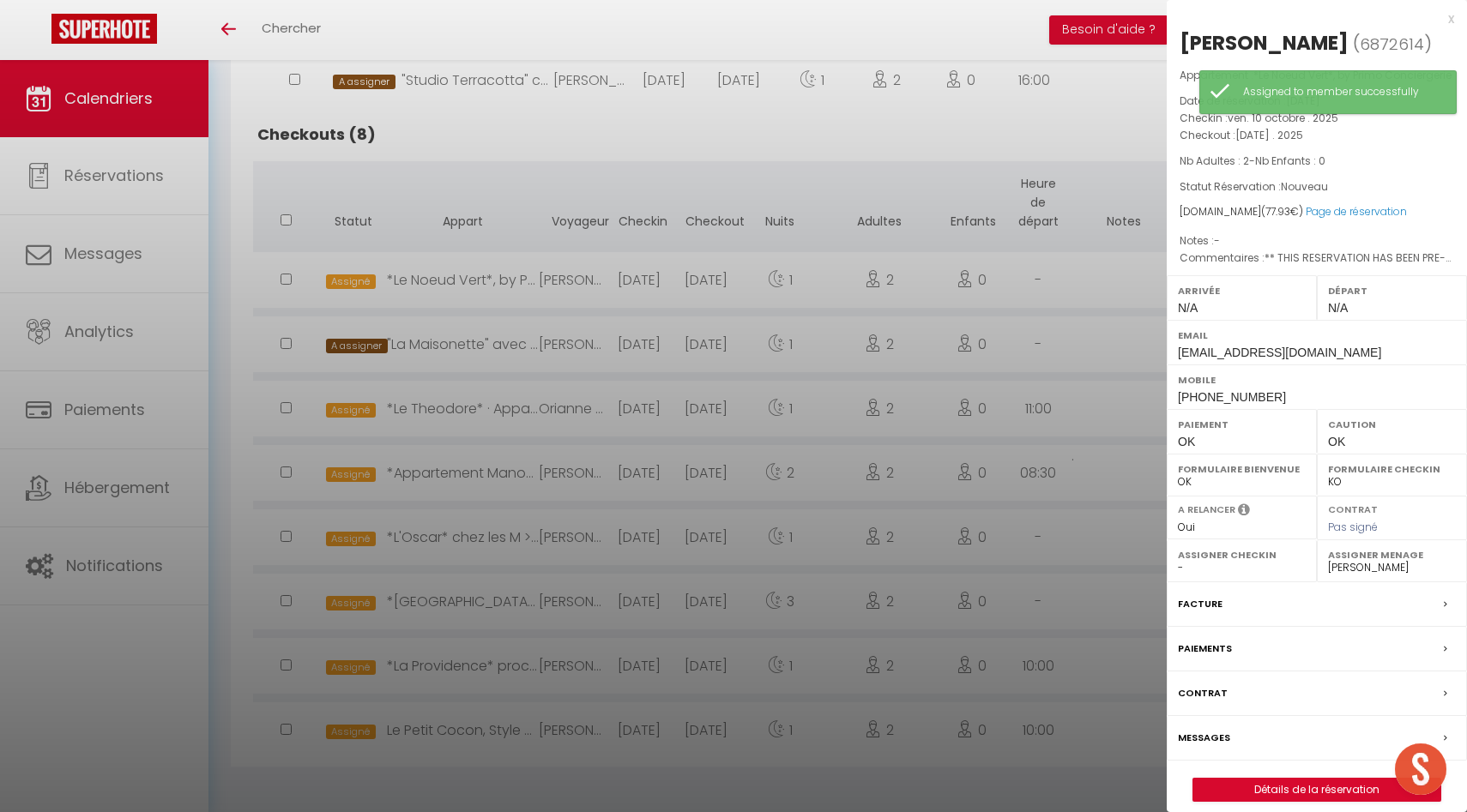
click at [1387, 576] on select "- Laetitia Brenterch Luc Paillard Antoine Julien Elodie Luce Thevenot Fred Clém…" at bounding box center [1393, 568] width 128 height 15
click at [1328, 576] on select "- Laetitia Brenterch Luc Paillard Antoine Julien Elodie Luce Thevenot Fred Clém…" at bounding box center [1393, 568] width 128 height 15
click at [1088, 518] on div at bounding box center [733, 406] width 1467 height 812
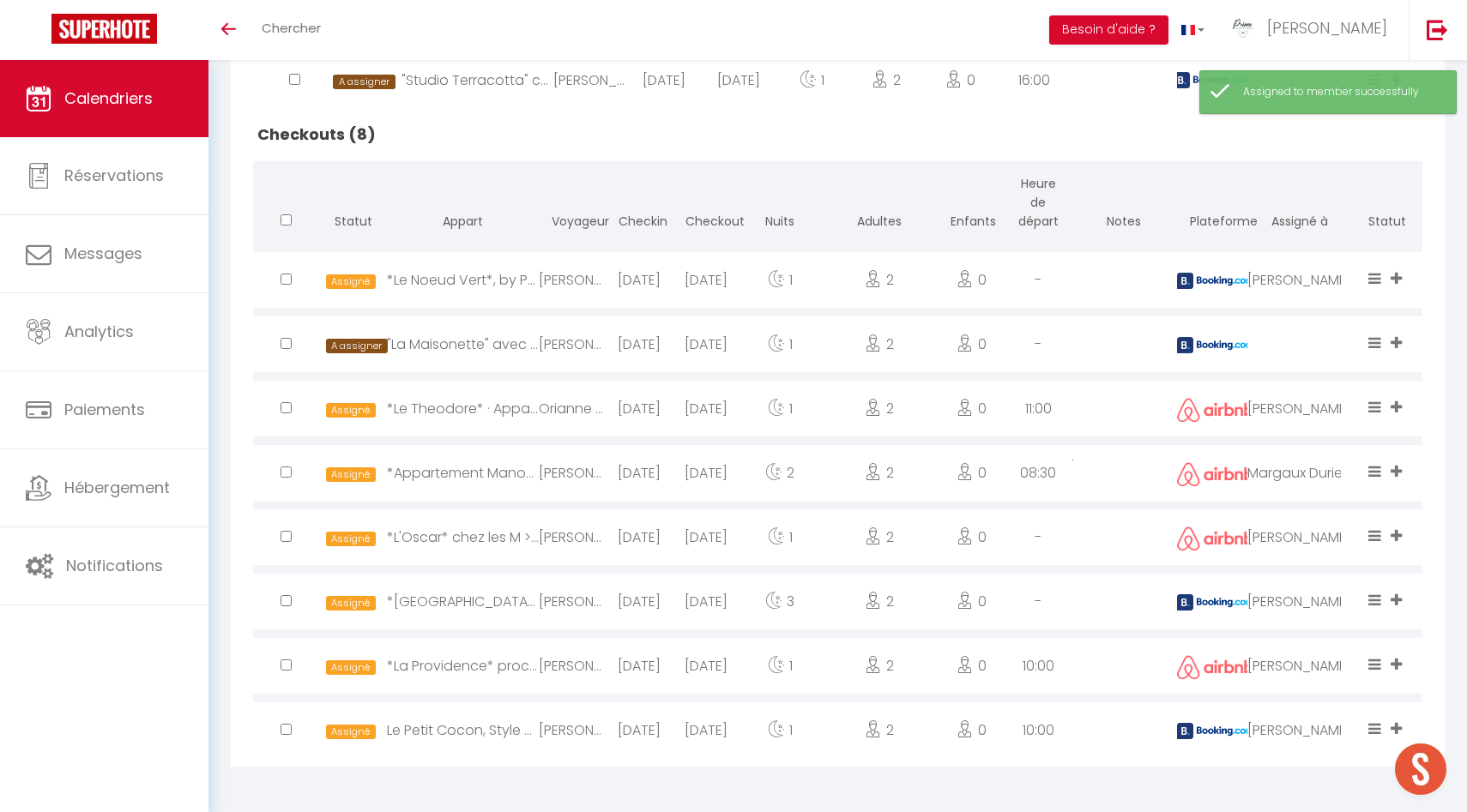
click at [1293, 593] on div "[PERSON_NAME]" at bounding box center [1300, 601] width 106 height 56
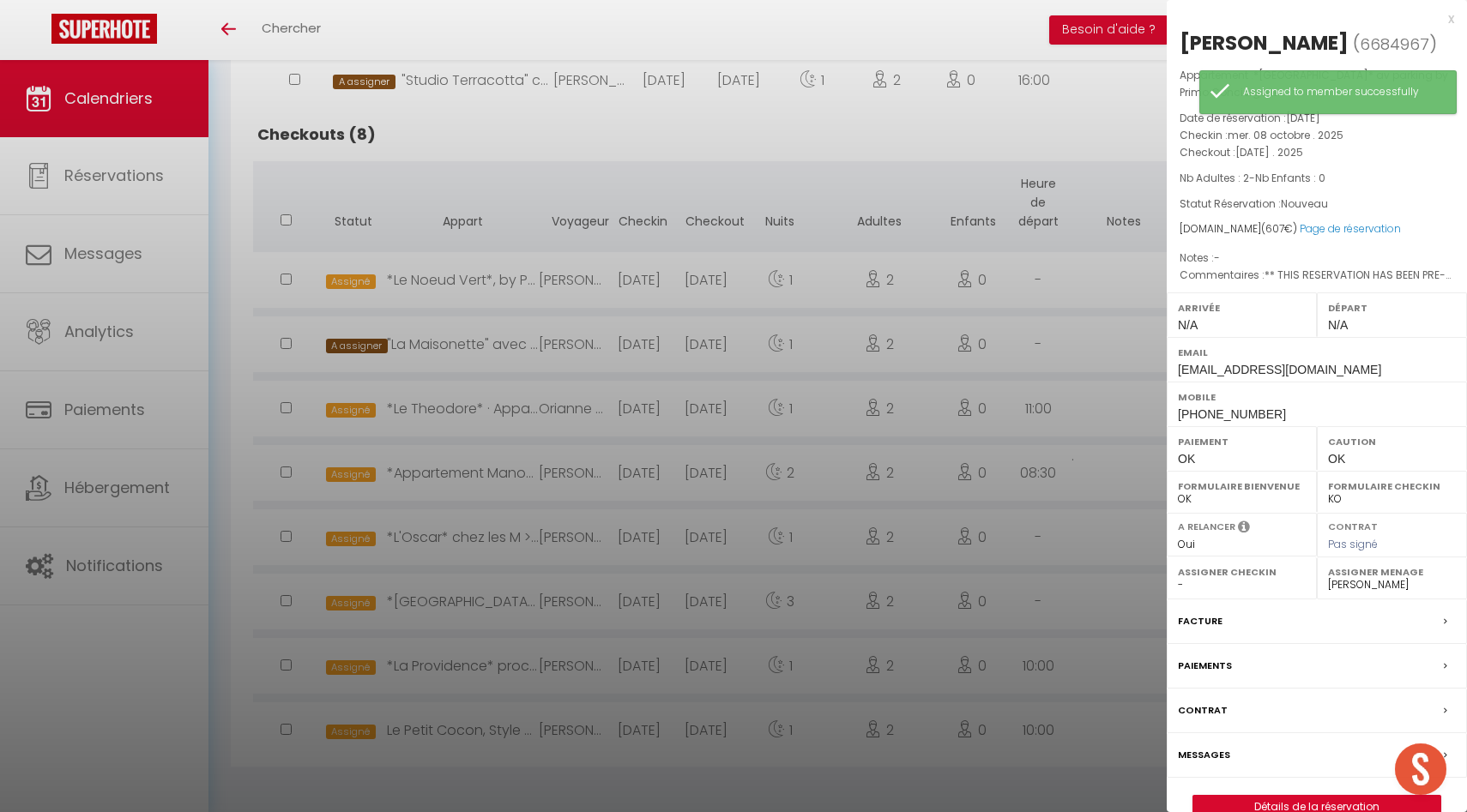
click at [1348, 581] on select "- Laetitia Brenterch Luc Paillard Antoine Julien Elodie Luce Thevenot Fred Clém…" at bounding box center [1393, 585] width 128 height 15
select select "50844"
click at [1328, 577] on select "- Laetitia Brenterch Luc Paillard Antoine Julien Elodie Luce Thevenot Fred Clém…" at bounding box center [1393, 585] width 128 height 15
click at [1033, 779] on div at bounding box center [733, 406] width 1467 height 812
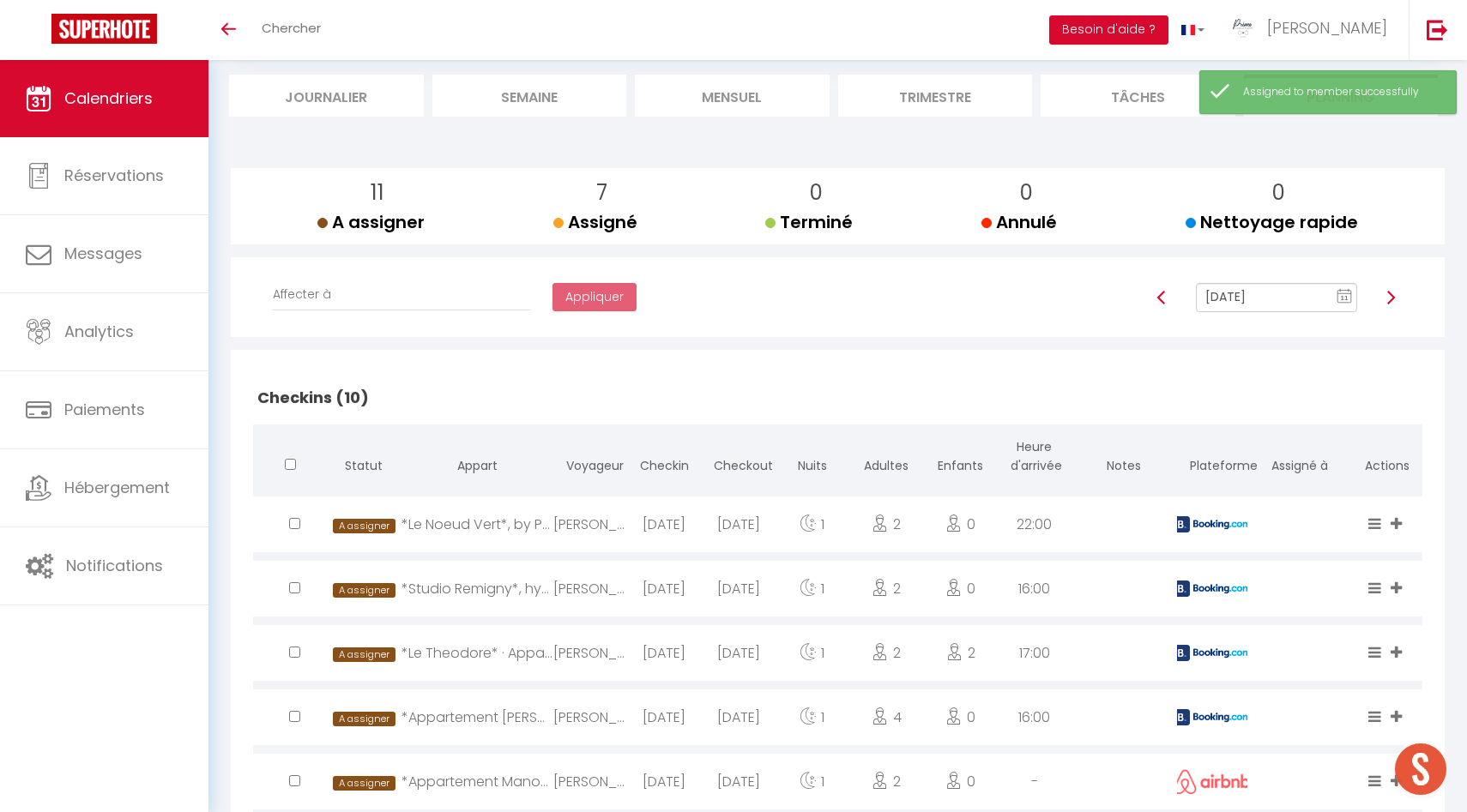
scroll to position [0, 0]
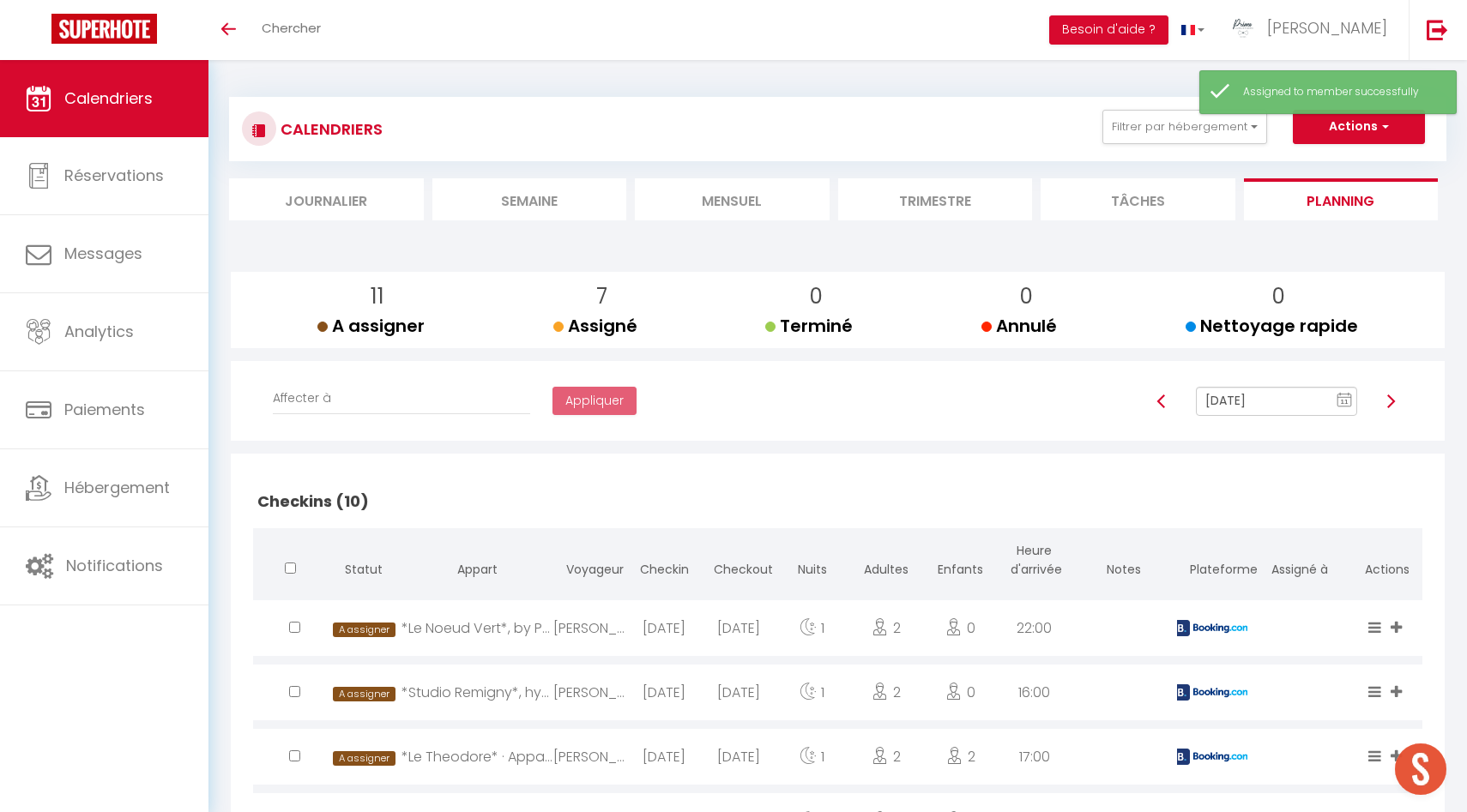
click at [1301, 401] on input "[DATE]" at bounding box center [1277, 401] width 161 height 29
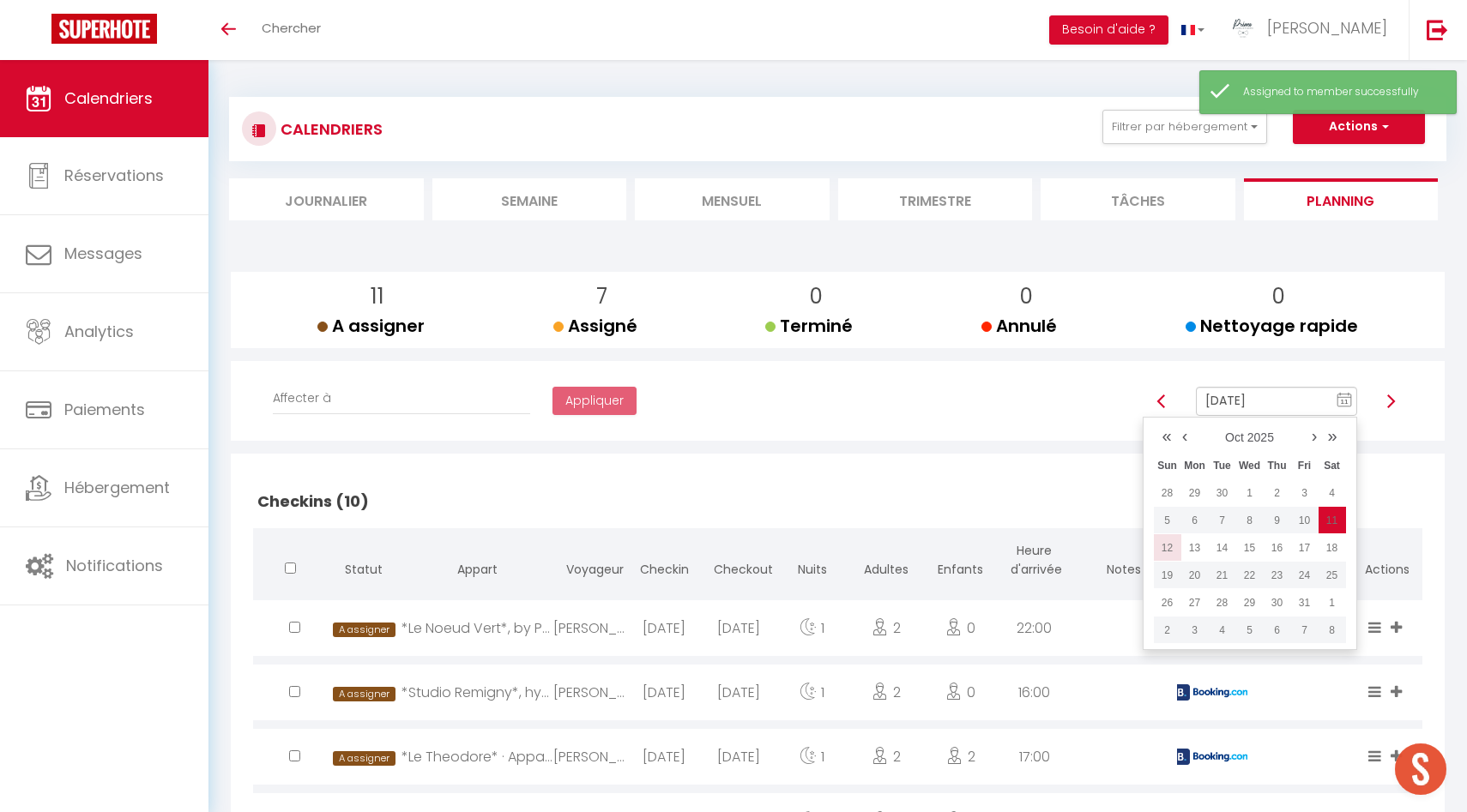
click at [1172, 547] on td "12" at bounding box center [1167, 547] width 27 height 27
type input "Oct 12, 2025"
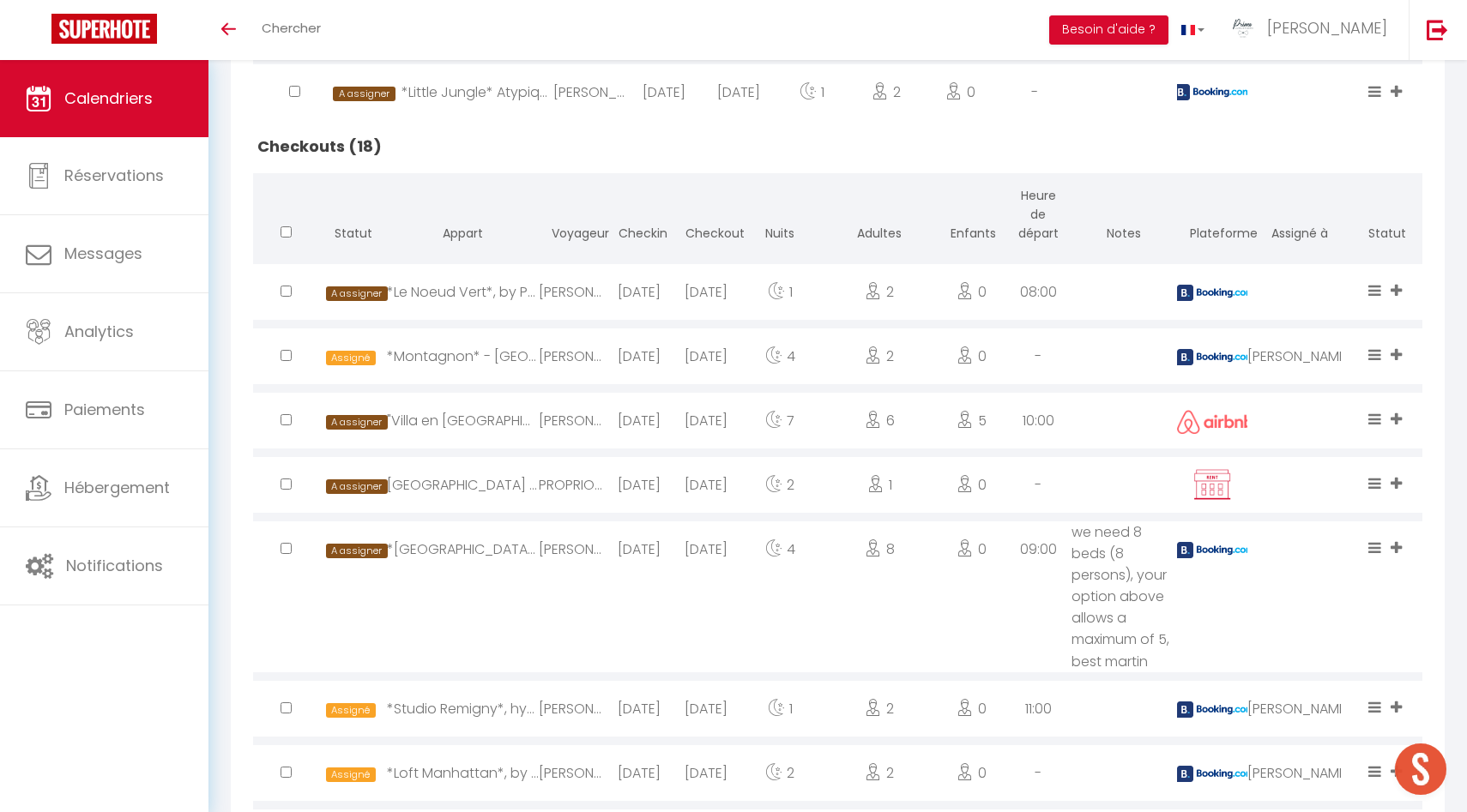
scroll to position [788, 0]
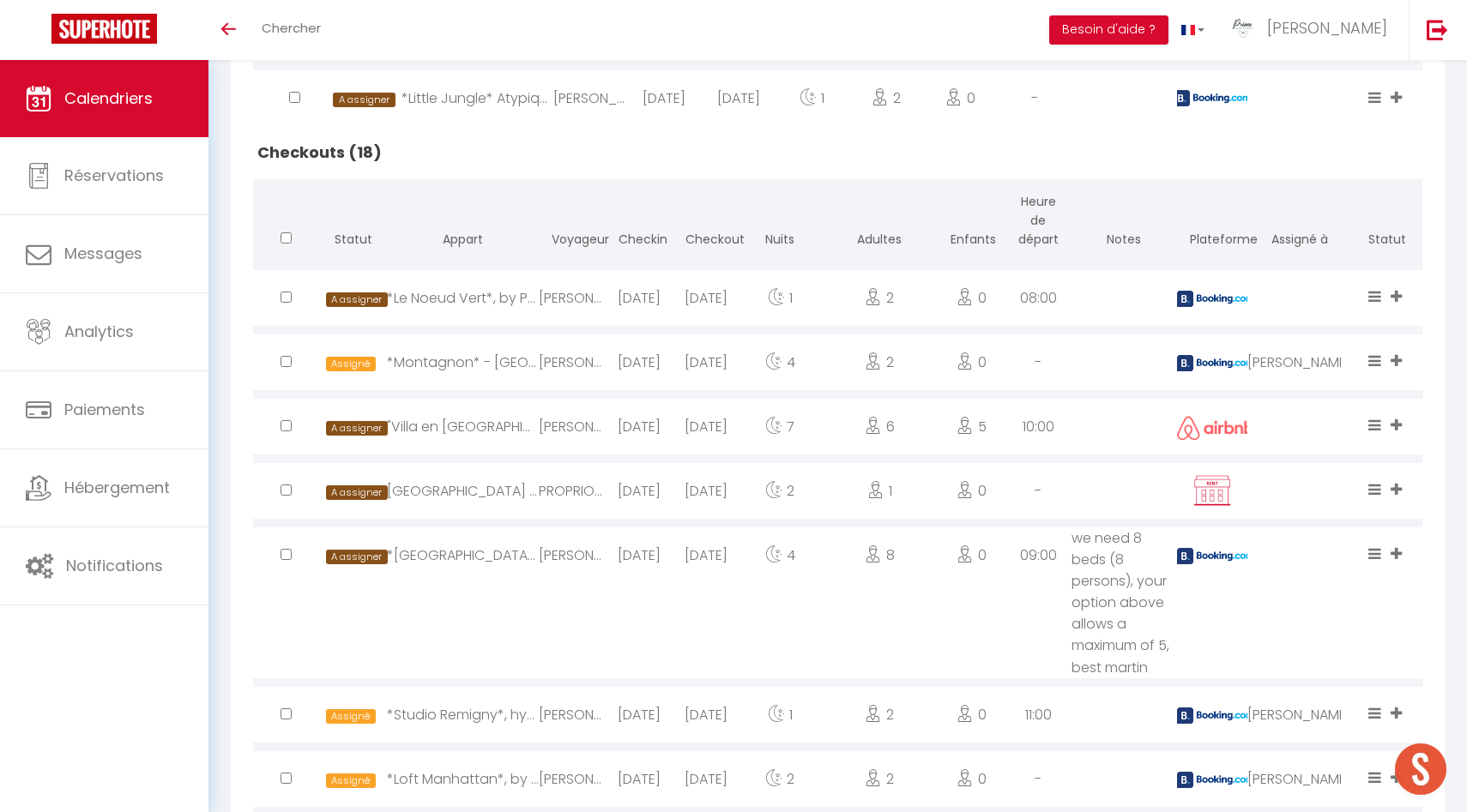
click at [1317, 296] on div at bounding box center [1300, 298] width 106 height 56
select select "1"
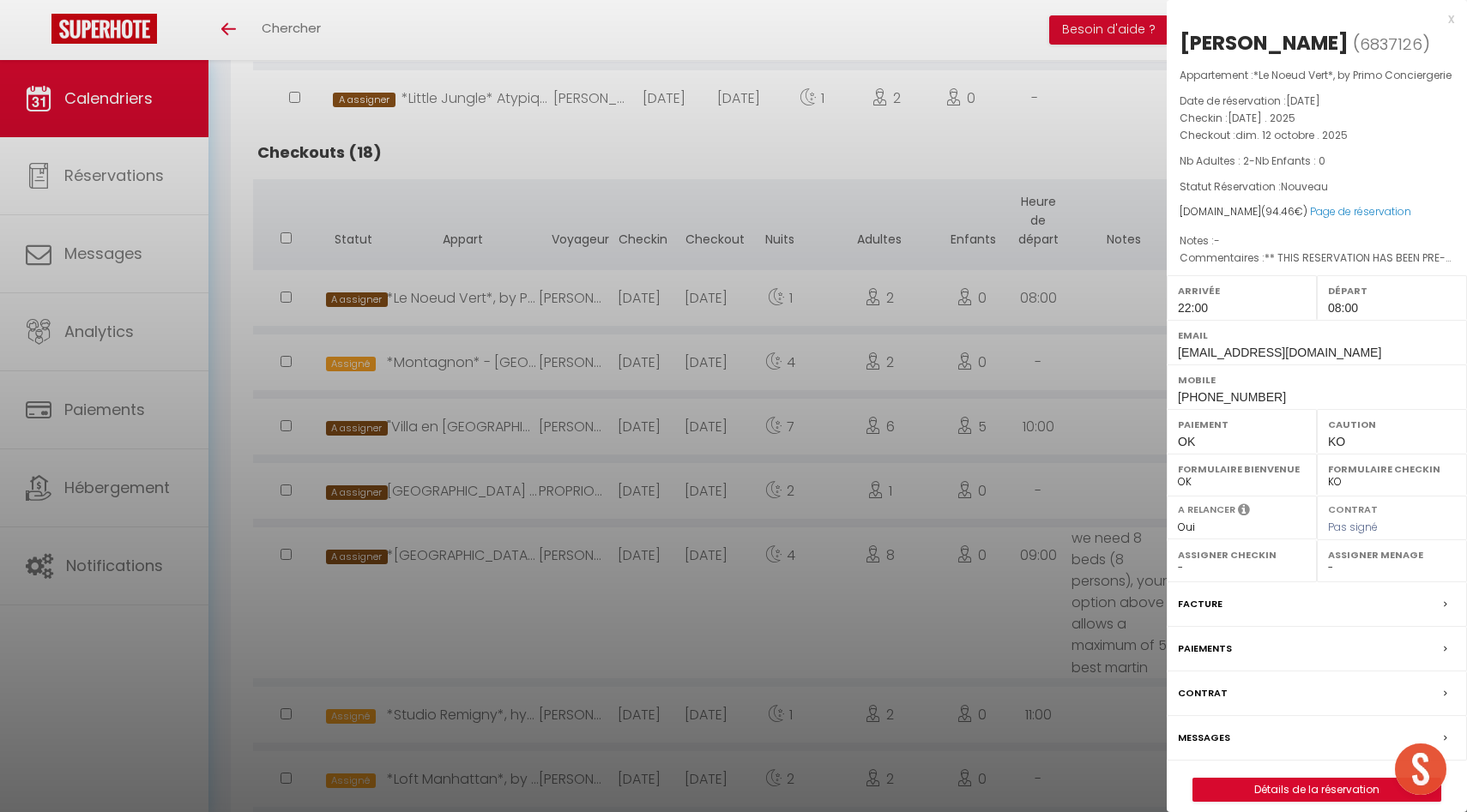
click at [1362, 576] on select "- Laetitia Brenterch Luc Paillard Antoine Julien Elodie Luce Thevenot Fred Clém…" at bounding box center [1393, 568] width 128 height 15
click at [1328, 576] on select "- Laetitia Brenterch Luc Paillard Antoine Julien Elodie Luce Thevenot Fred Clém…" at bounding box center [1393, 568] width 128 height 15
click at [1060, 387] on div at bounding box center [733, 406] width 1467 height 812
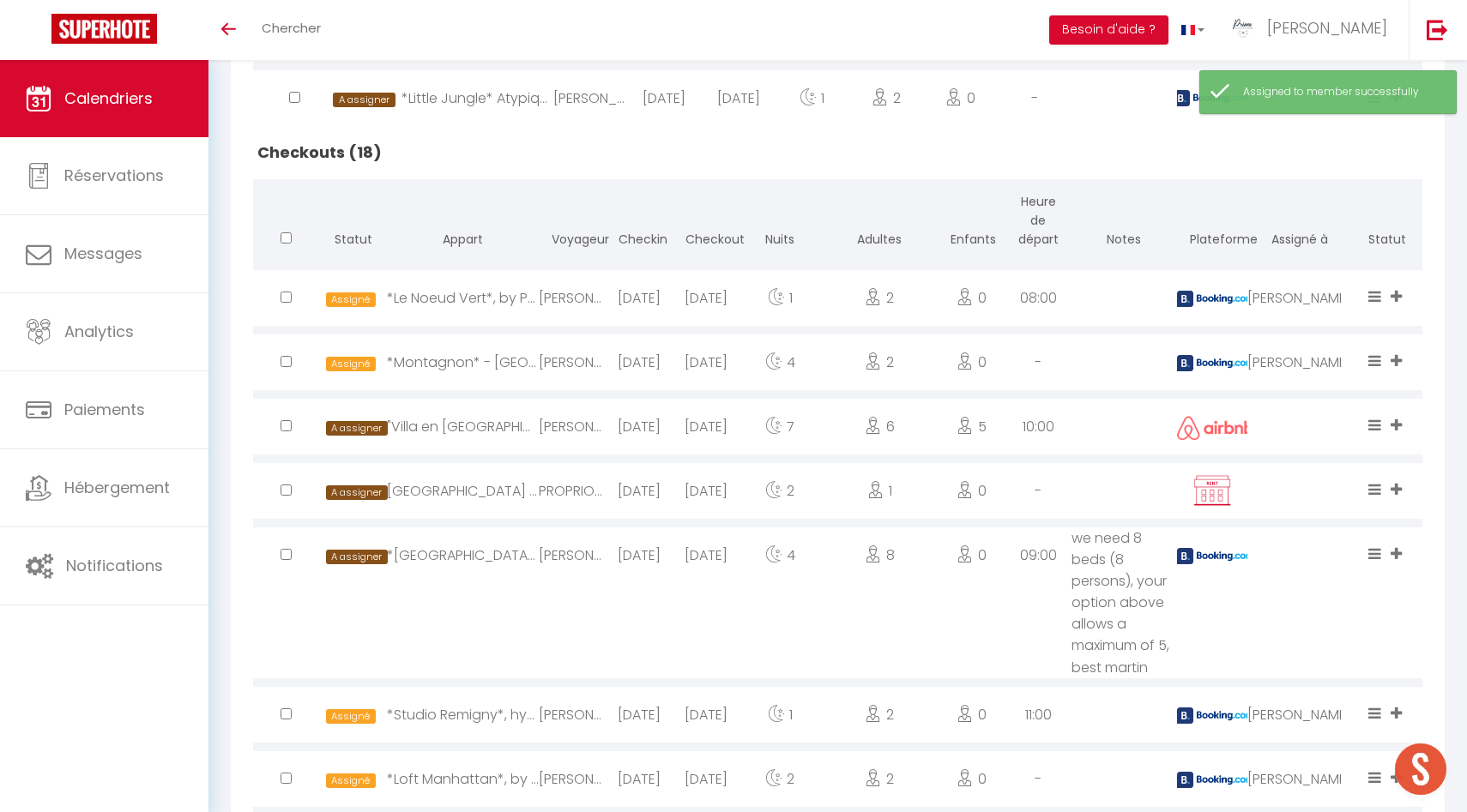
click at [1298, 366] on div "[PERSON_NAME]" at bounding box center [1300, 362] width 106 height 56
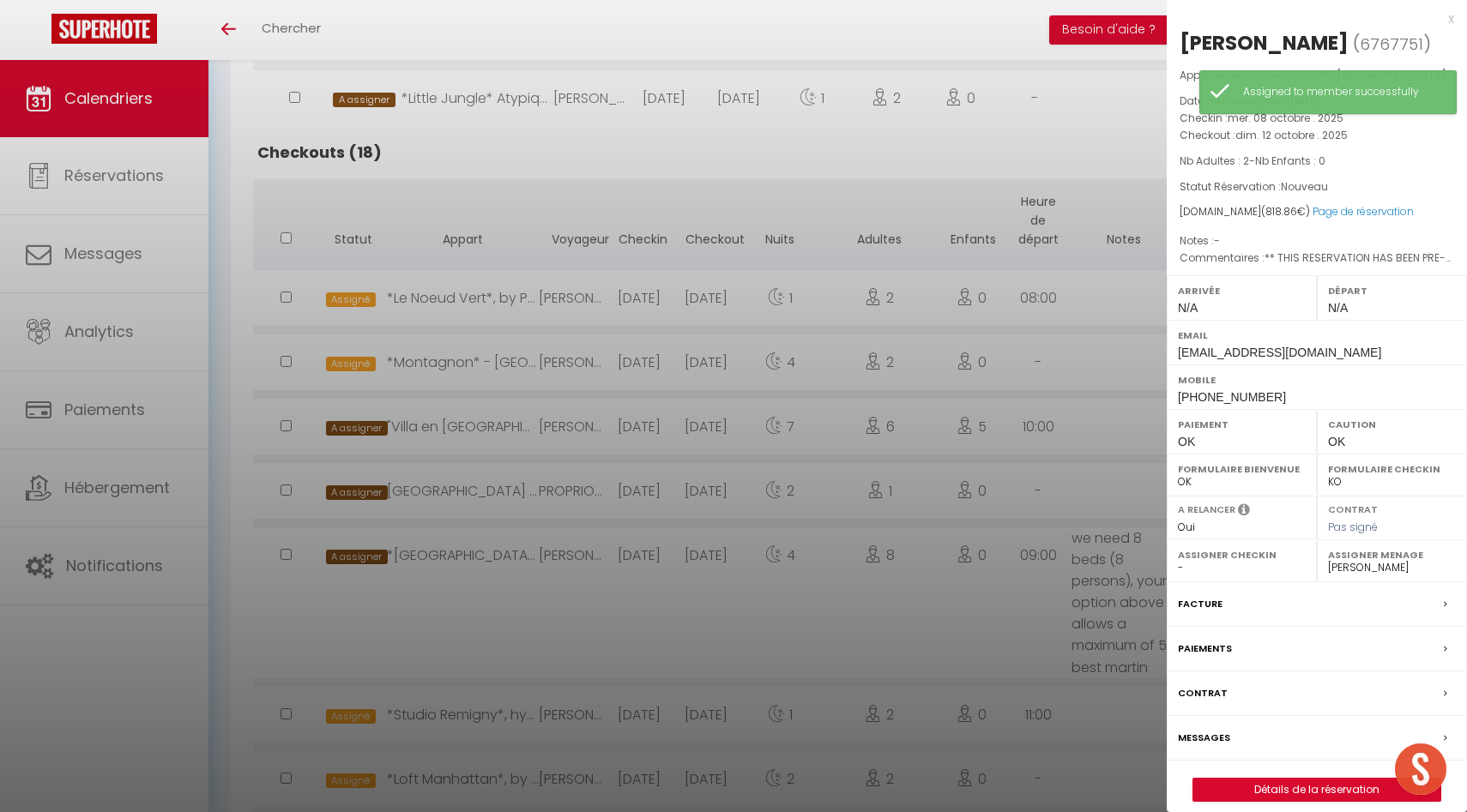
click at [1362, 563] on select "- Laetitia Brenterch Luc Paillard Antoine Julien Elodie Luce Thevenot Fred Clém…" at bounding box center [1393, 568] width 128 height 15
select select "30880"
click at [1328, 560] on select "- Laetitia Brenterch Luc Paillard Antoine Julien Elodie Luce Thevenot Fred Clém…" at bounding box center [1393, 568] width 128 height 15
click at [898, 445] on div at bounding box center [733, 406] width 1467 height 812
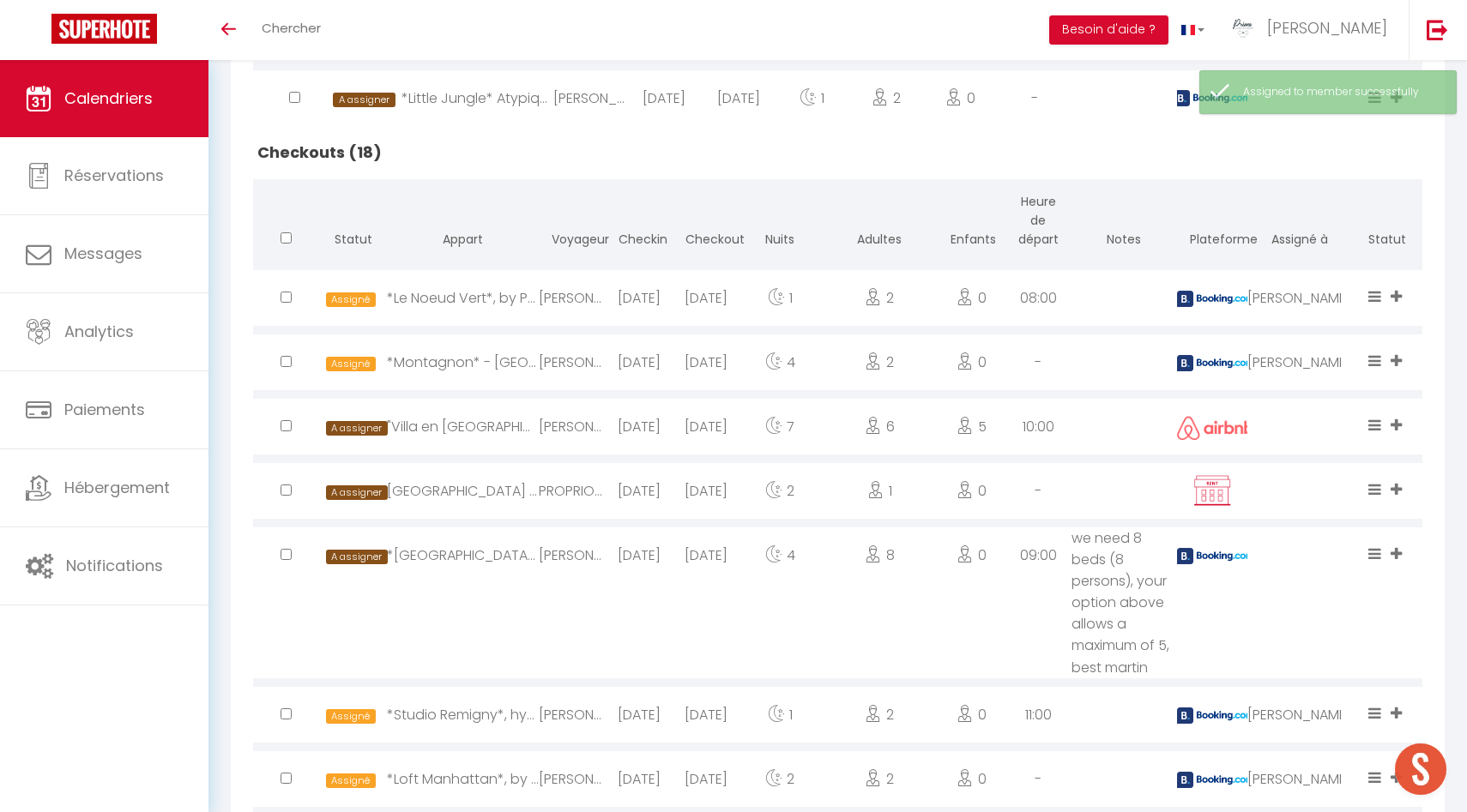
click at [1286, 487] on div at bounding box center [1300, 491] width 106 height 56
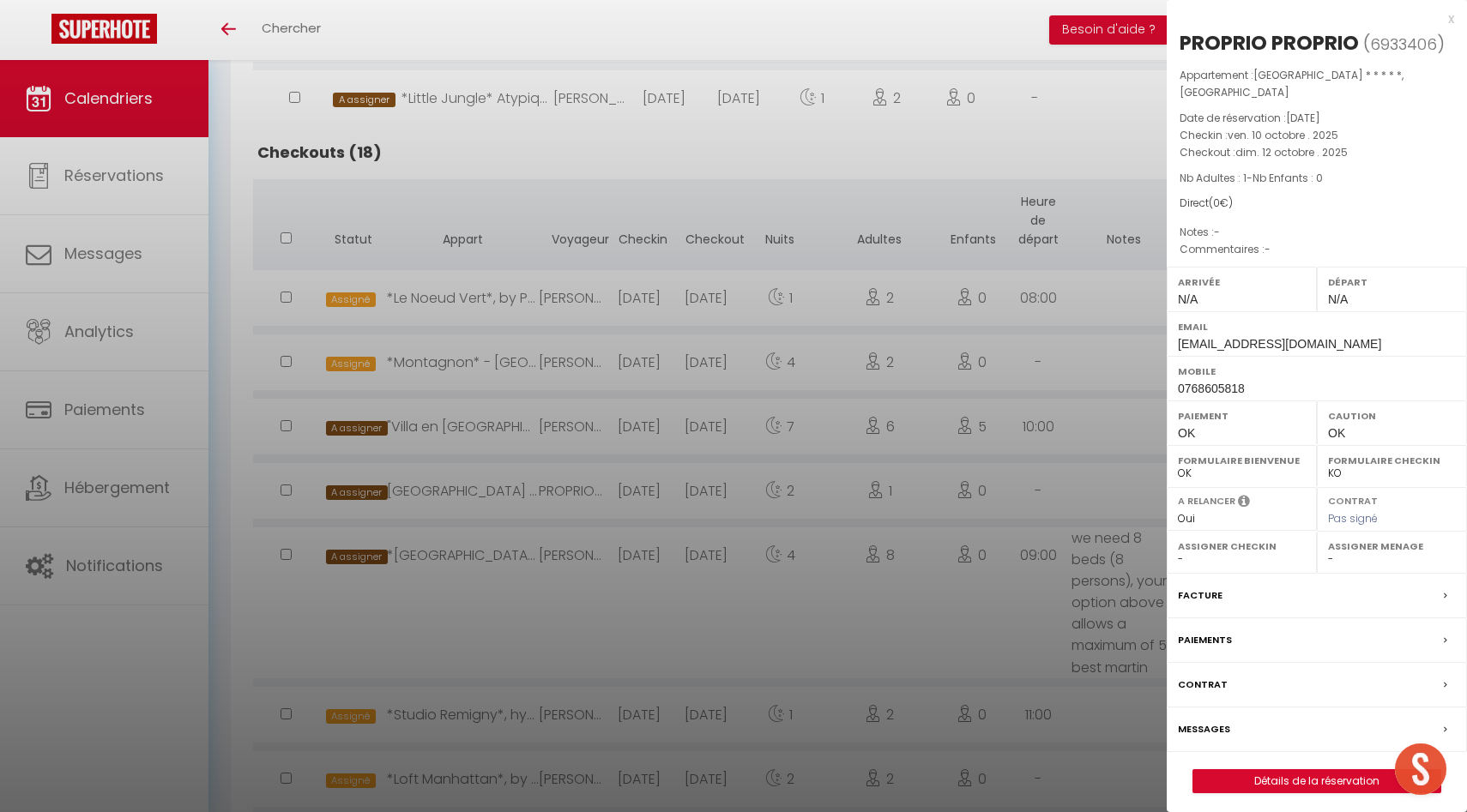
click at [1361, 560] on select "- Laetitia Brenterch Luc Paillard Antoine Julien Elodie Luce Thevenot Fred Clém…" at bounding box center [1393, 560] width 128 height 15
select select "30880"
click at [1328, 552] on select "- Laetitia Brenterch Luc Paillard Antoine Julien Elodie Luce Thevenot Fred Clém…" at bounding box center [1393, 560] width 128 height 15
click at [919, 599] on div at bounding box center [733, 406] width 1467 height 812
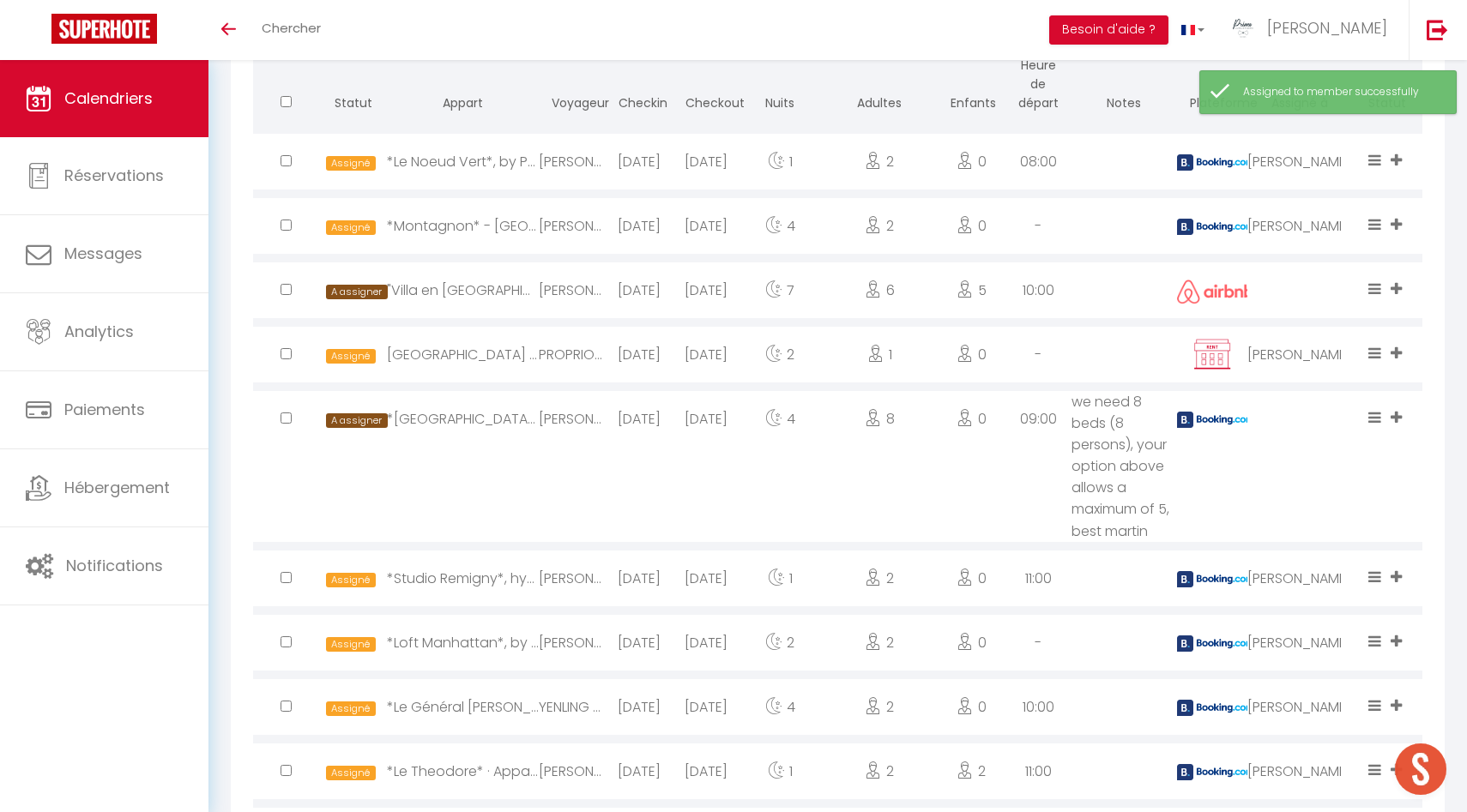
scroll to position [921, 0]
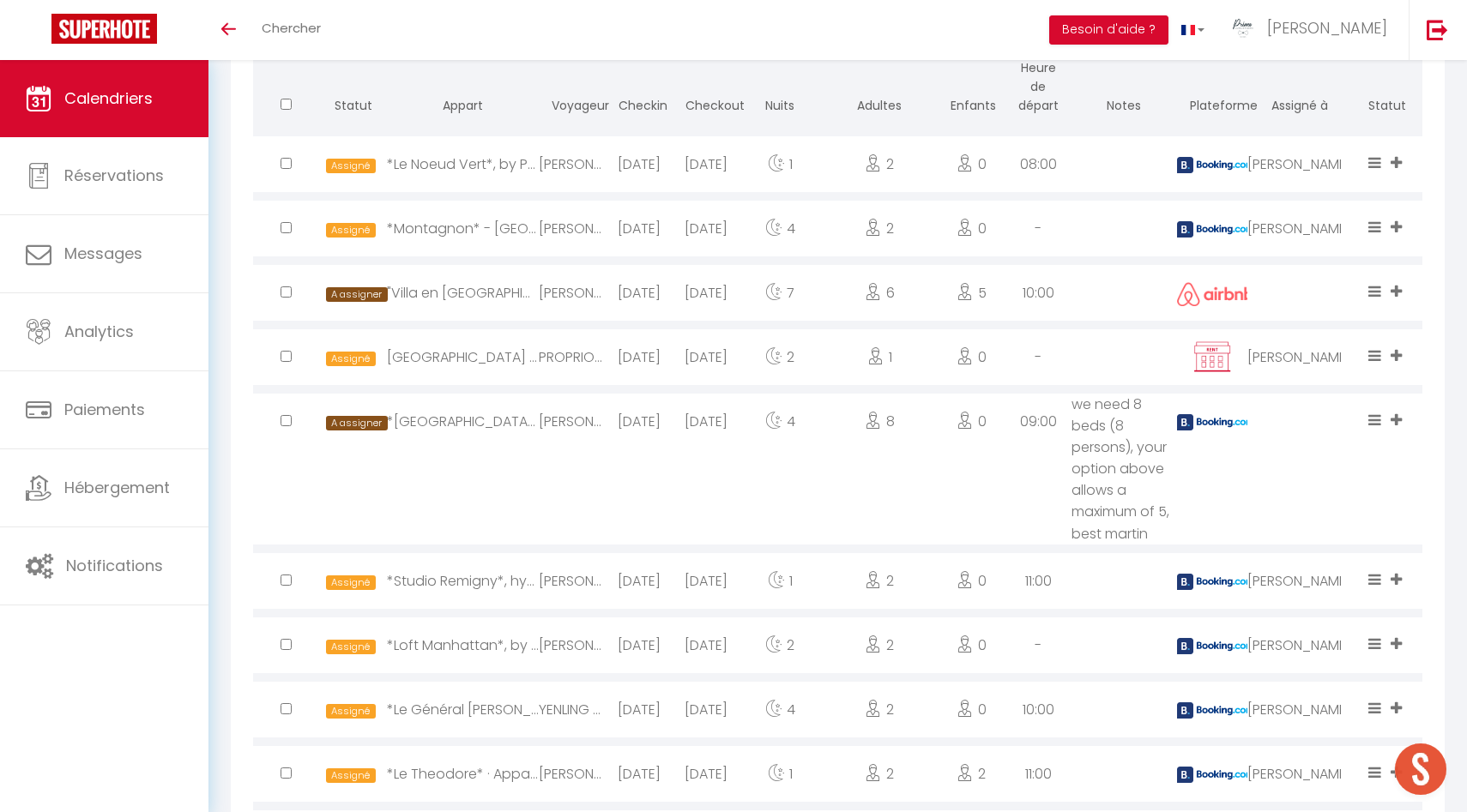
click at [1299, 277] on div at bounding box center [1300, 292] width 106 height 56
select select "1"
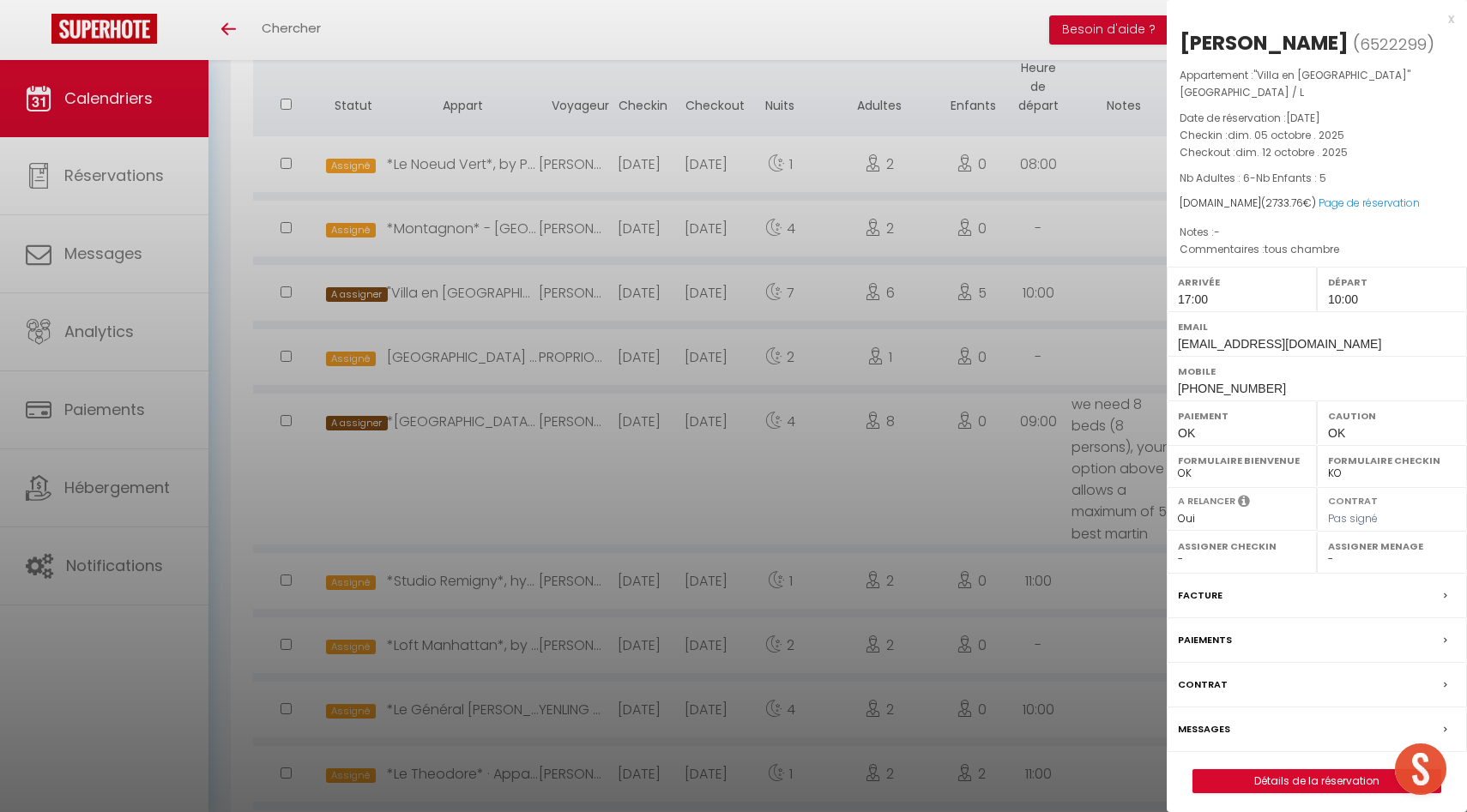
click at [1344, 552] on select "- Laetitia Brenterch Luc Paillard Antoine Julien Elodie Luce Thevenot Fred Clém…" at bounding box center [1393, 560] width 128 height 15
select select "30880"
click at [1328, 552] on select "- Laetitia Brenterch Luc Paillard Antoine Julien Elodie Luce Thevenot Fred Clém…" at bounding box center [1393, 560] width 128 height 15
click at [944, 474] on div at bounding box center [733, 406] width 1467 height 812
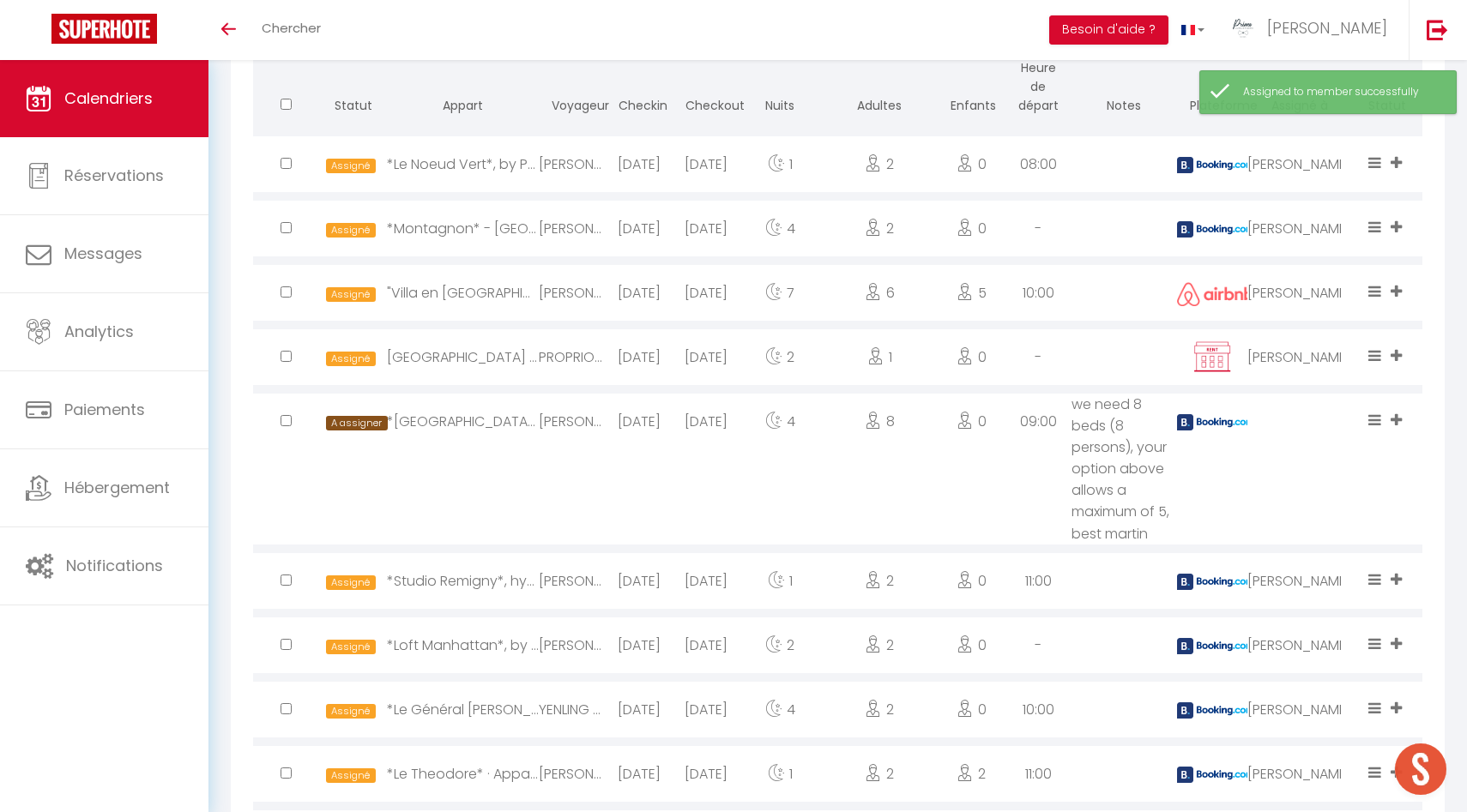
click at [1323, 427] on div at bounding box center [1300, 421] width 106 height 56
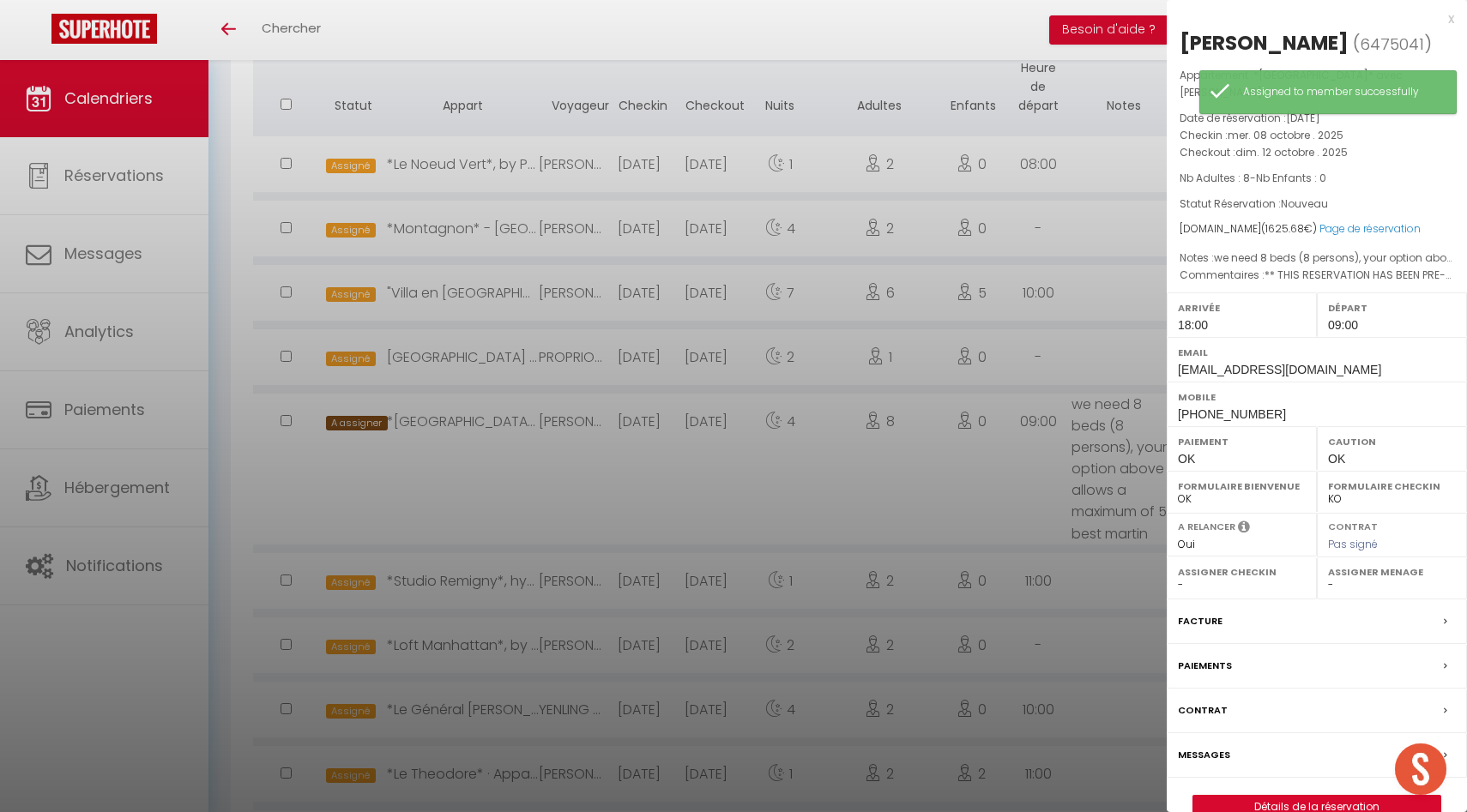
click at [1361, 577] on select "- Laetitia Brenterch Luc Paillard Antoine Julien Elodie Luce Thevenot Fred Clém…" at bounding box center [1393, 585] width 128 height 15
select select "30880"
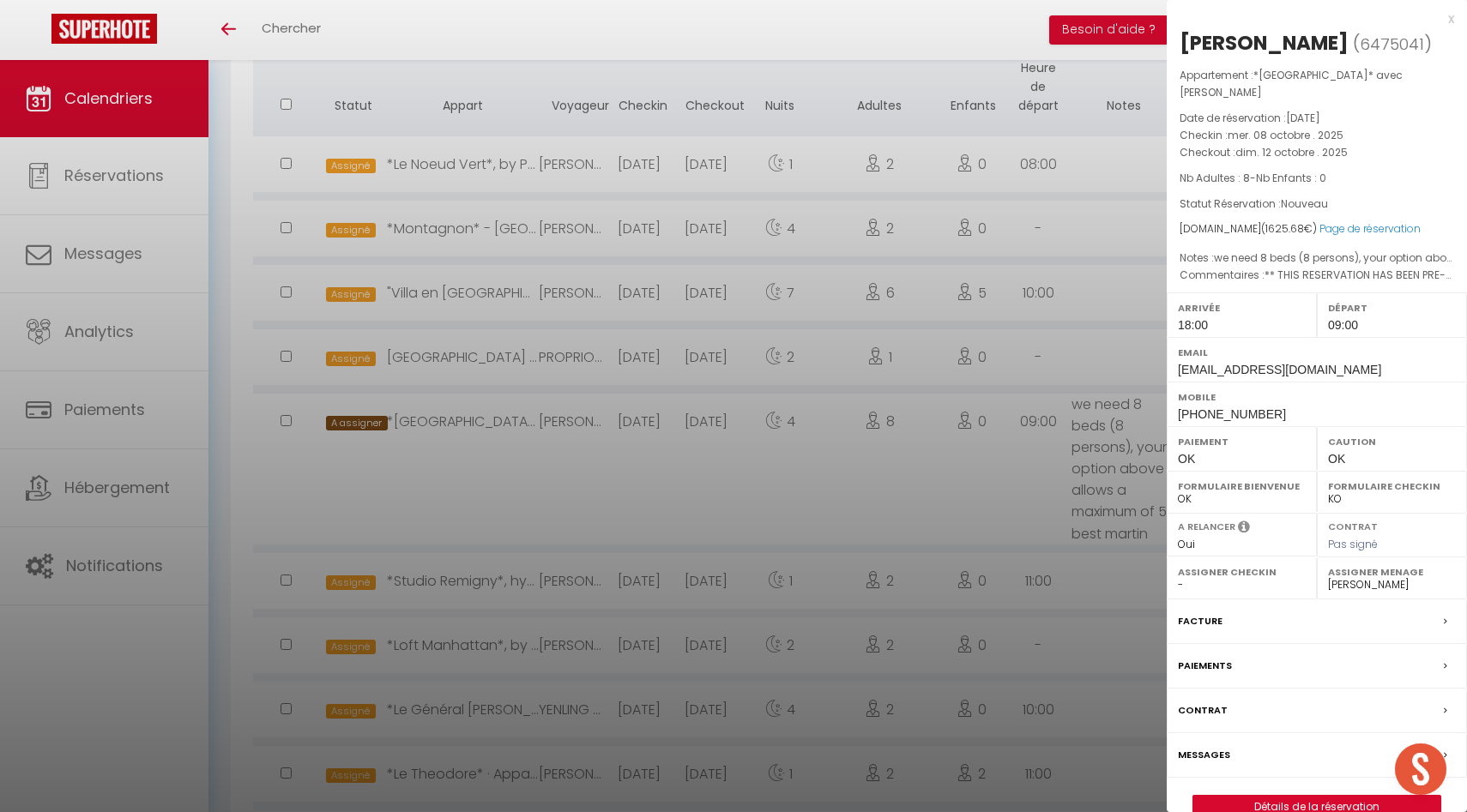
click at [1328, 577] on select "- Laetitia Brenterch Luc Paillard Antoine Julien Elodie Luce Thevenot Fred Clém…" at bounding box center [1393, 585] width 128 height 15
click at [1003, 438] on div at bounding box center [733, 406] width 1467 height 812
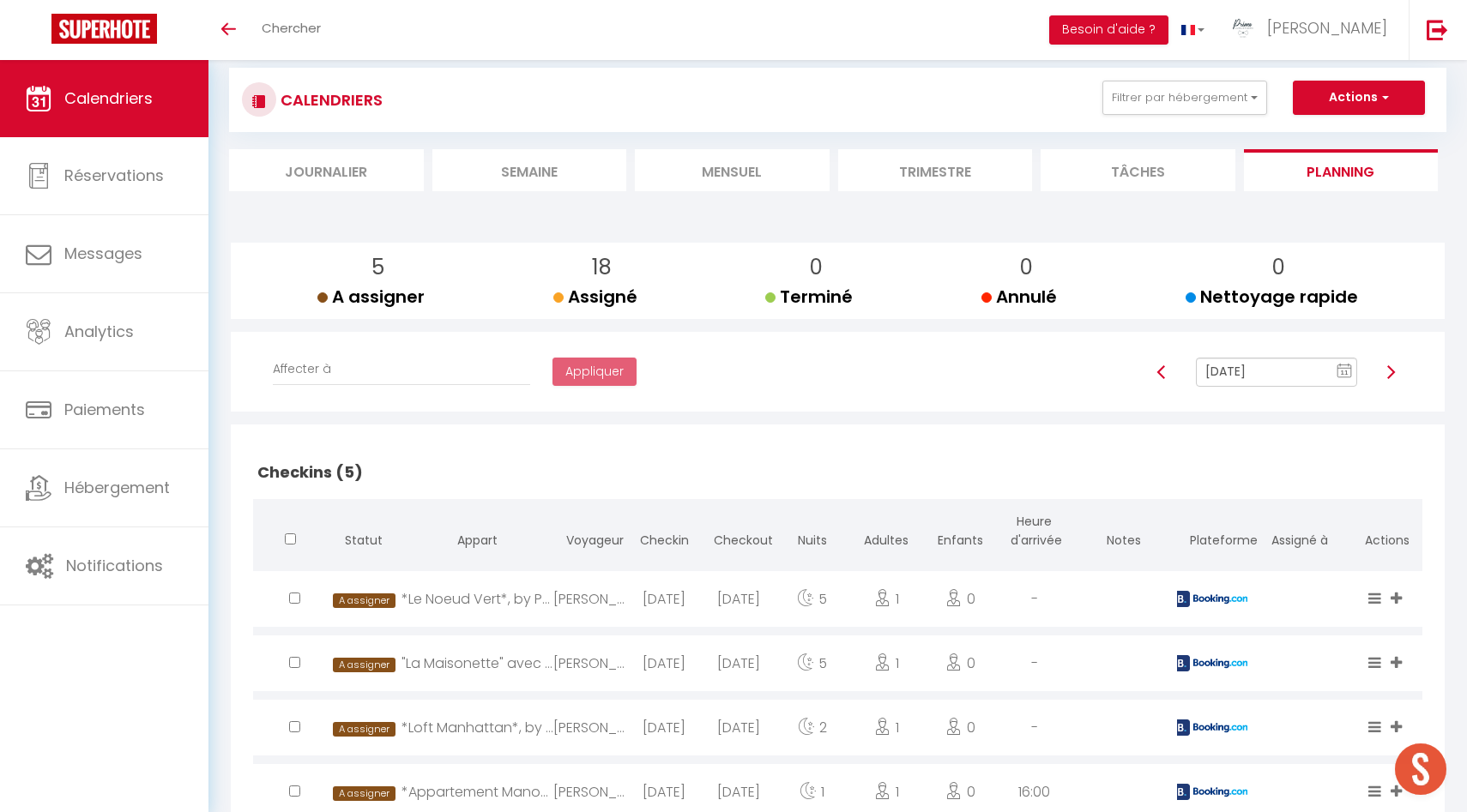
scroll to position [0, 0]
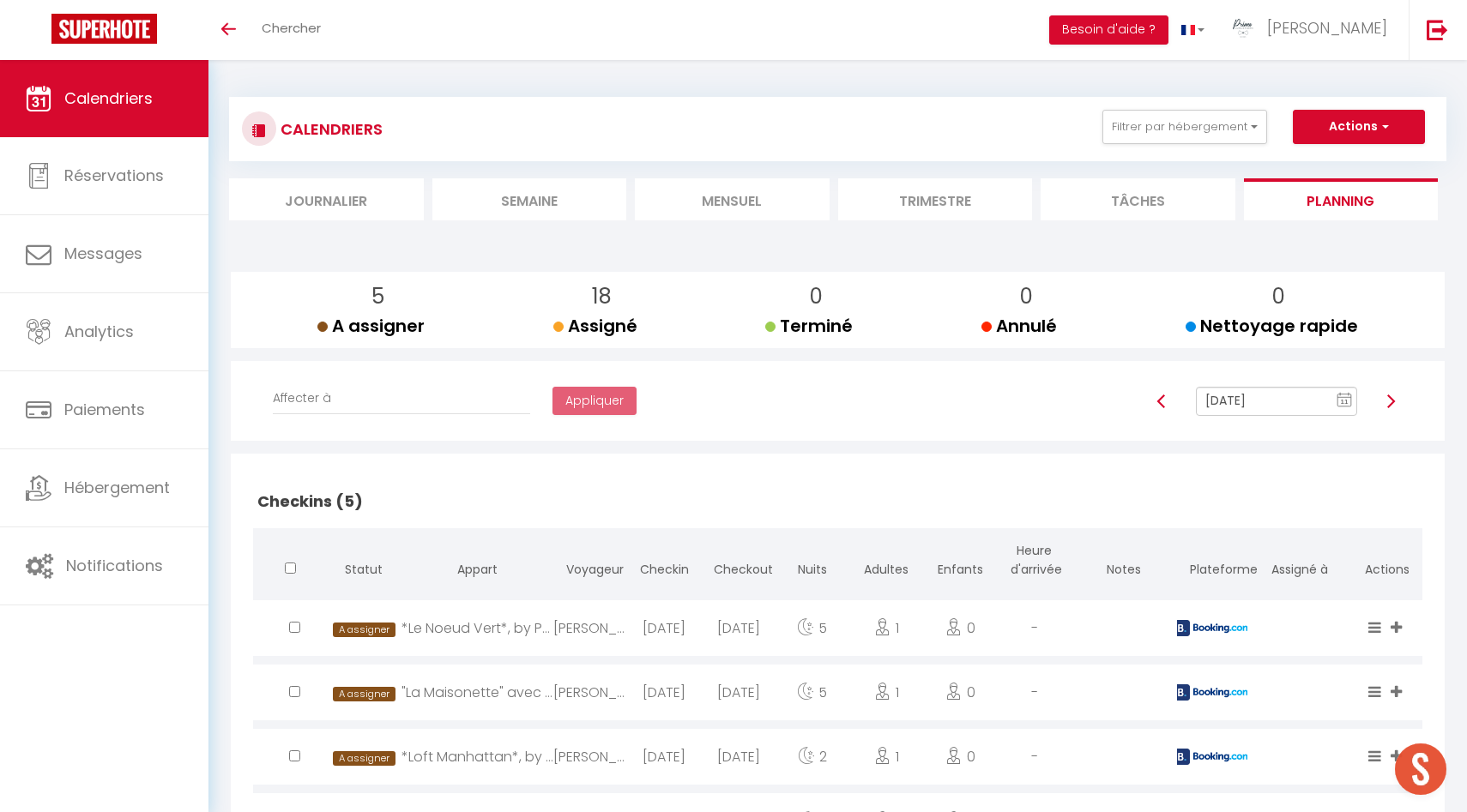
click at [1392, 404] on img at bounding box center [1391, 401] width 14 height 14
click at [1394, 398] on img at bounding box center [1391, 401] width 14 height 14
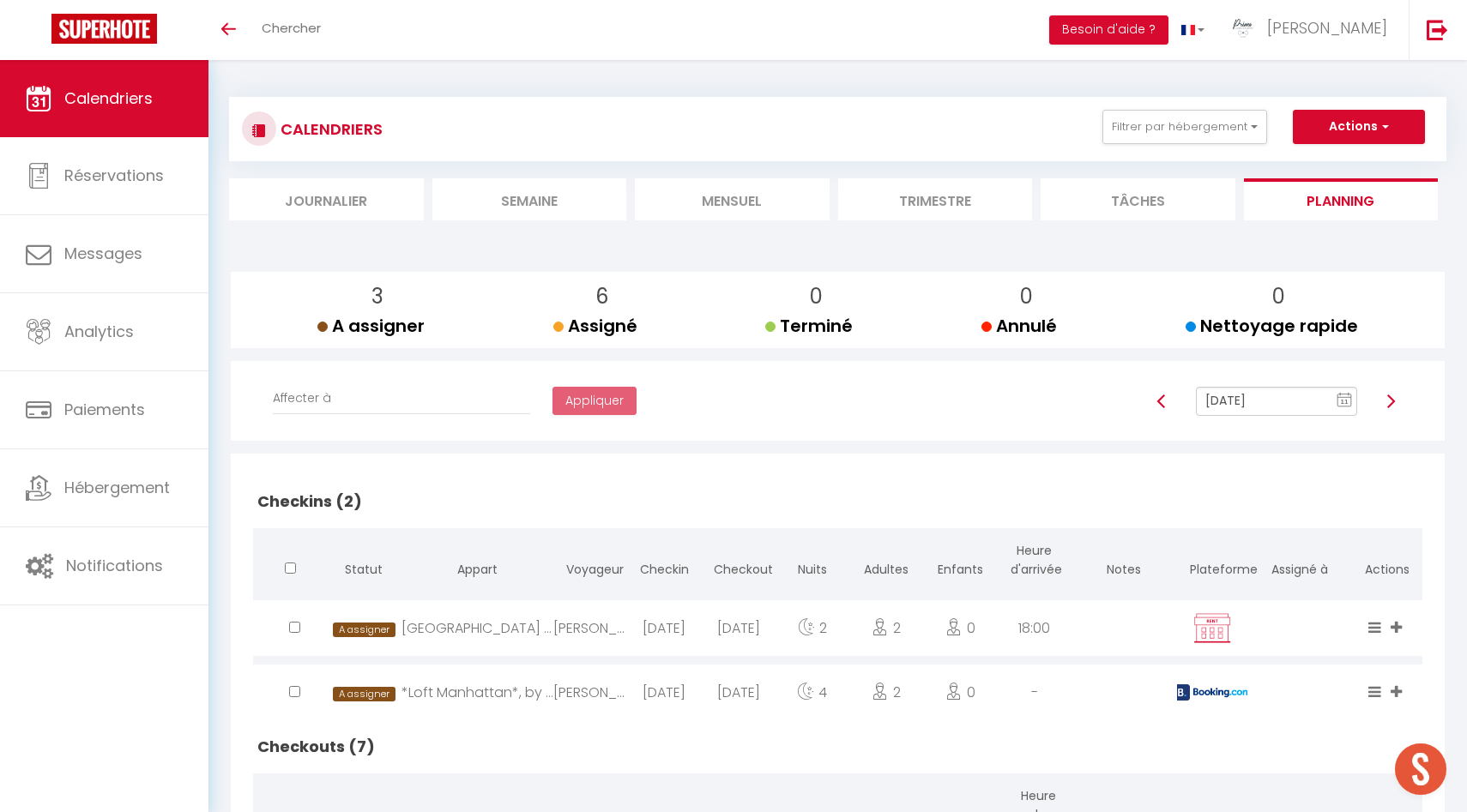
click at [1390, 398] on img at bounding box center [1391, 401] width 14 height 14
type input "Oct 15, 2025"
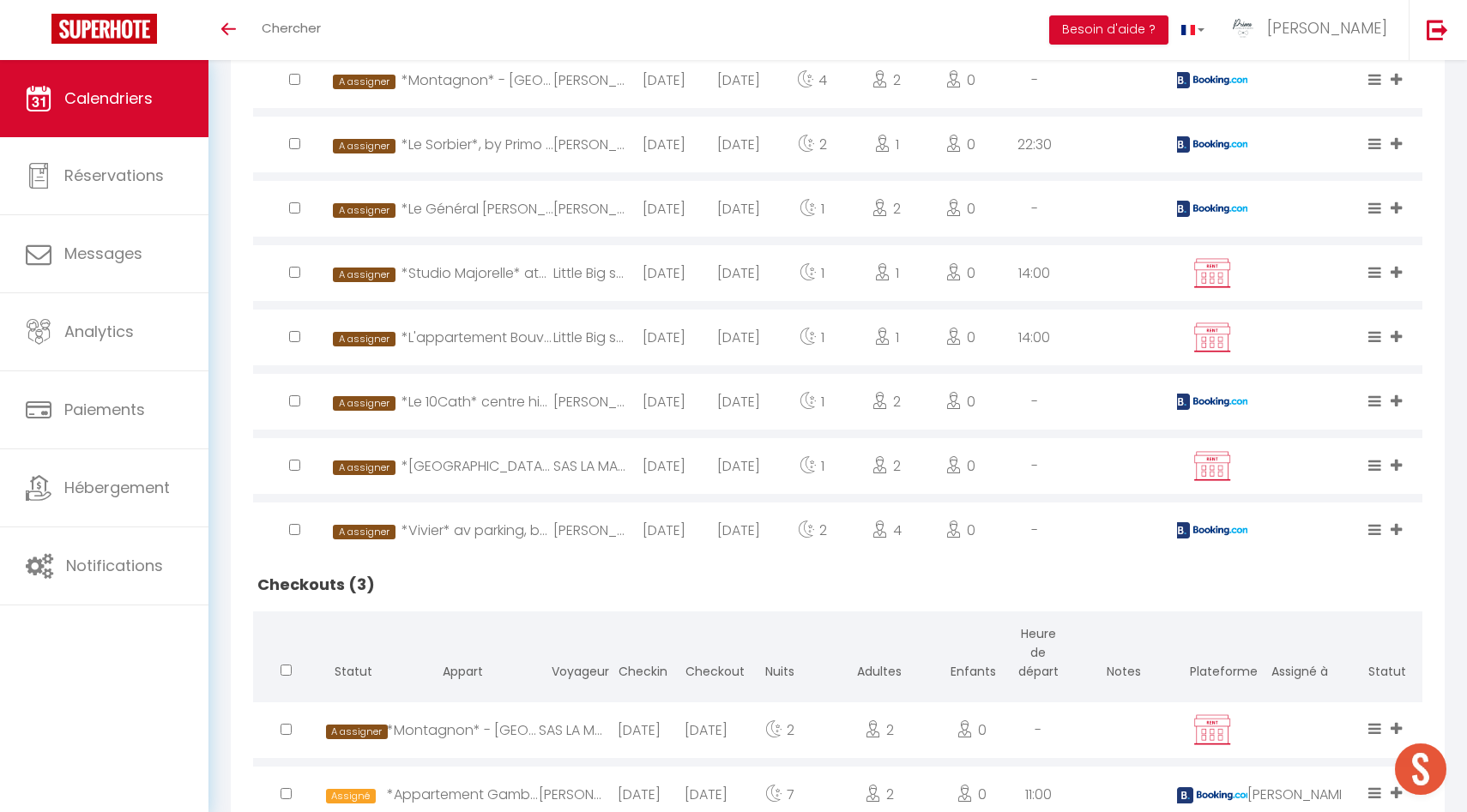
scroll to position [677, 0]
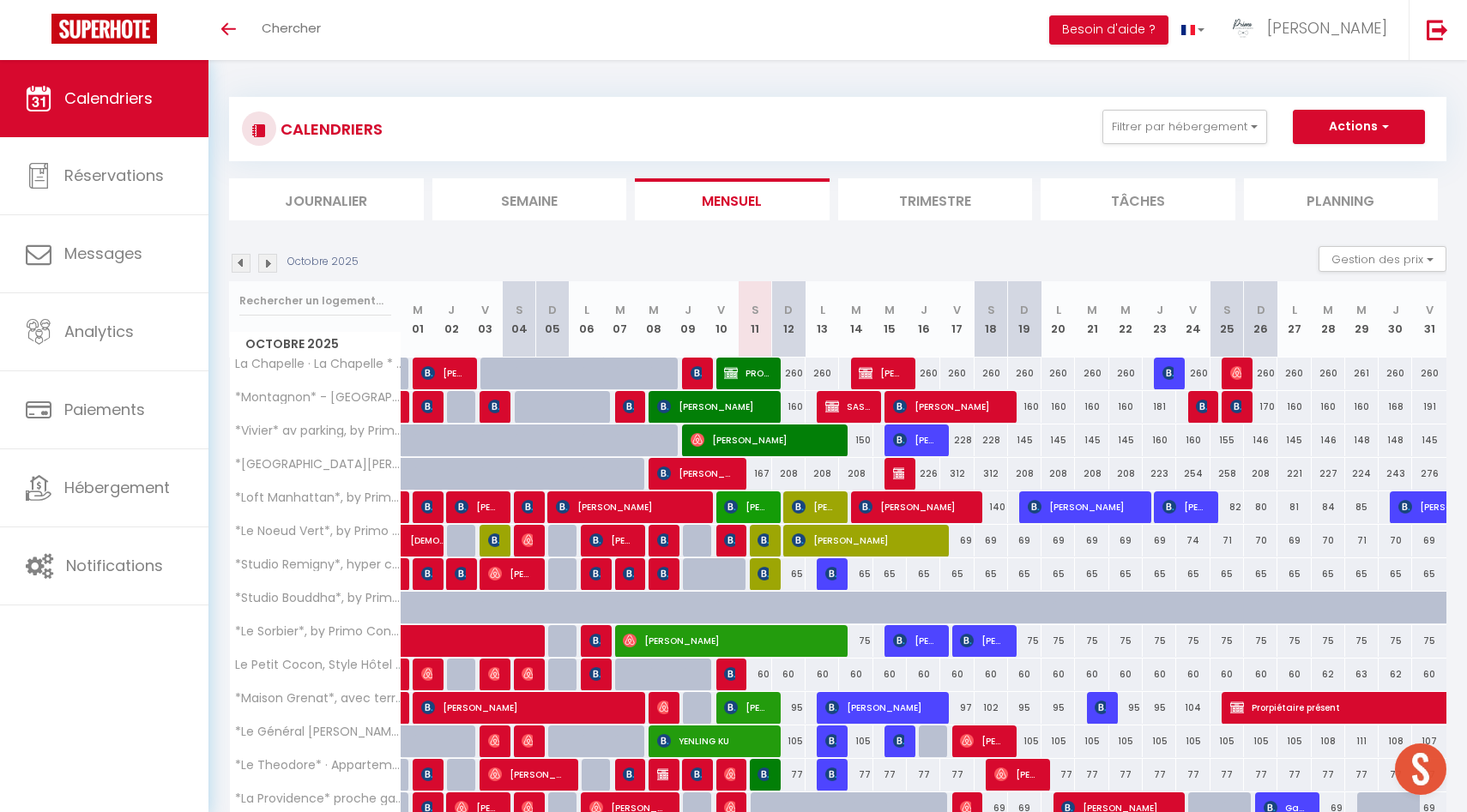
scroll to position [327, 0]
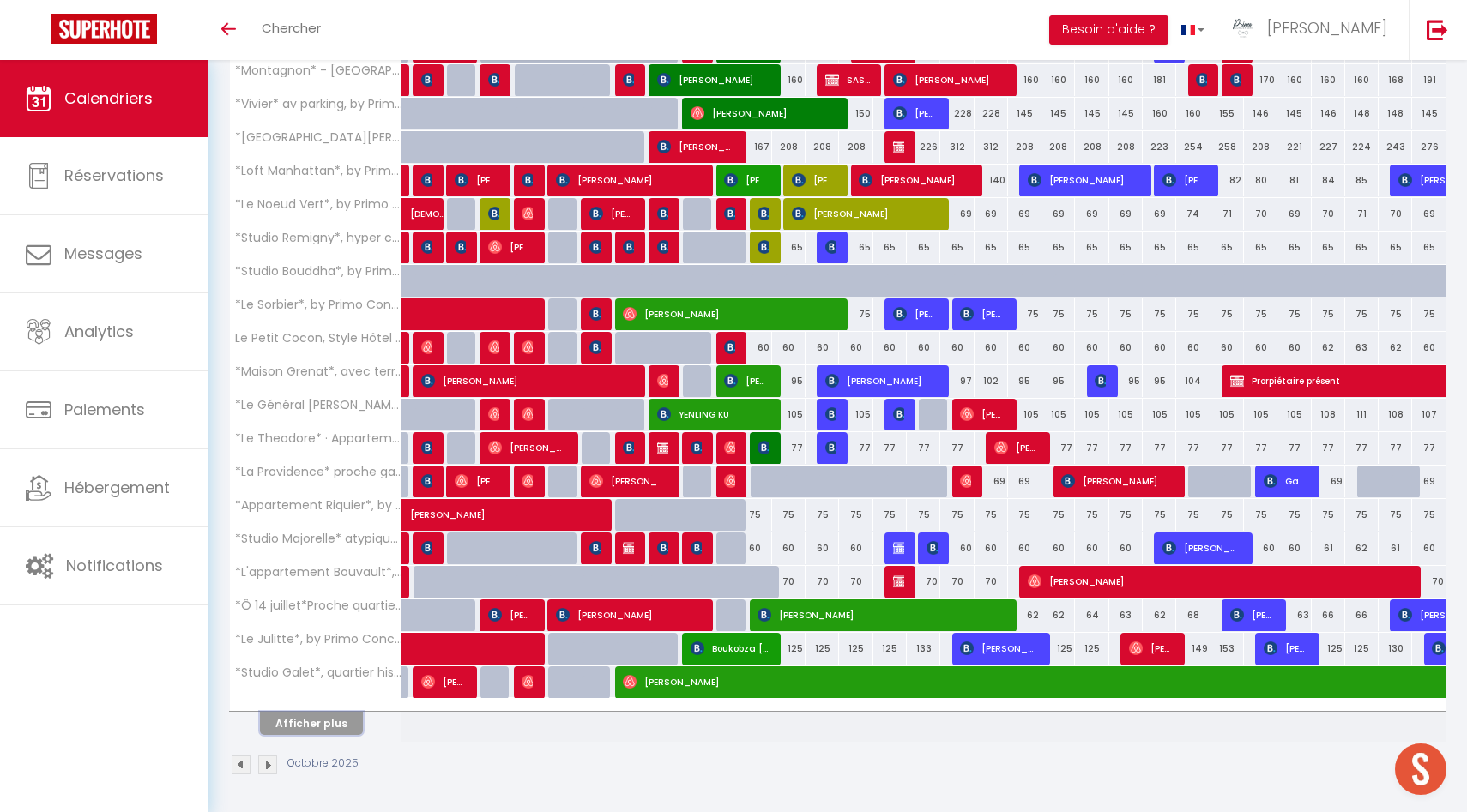
click at [322, 720] on button "Afficher plus" at bounding box center [311, 723] width 103 height 24
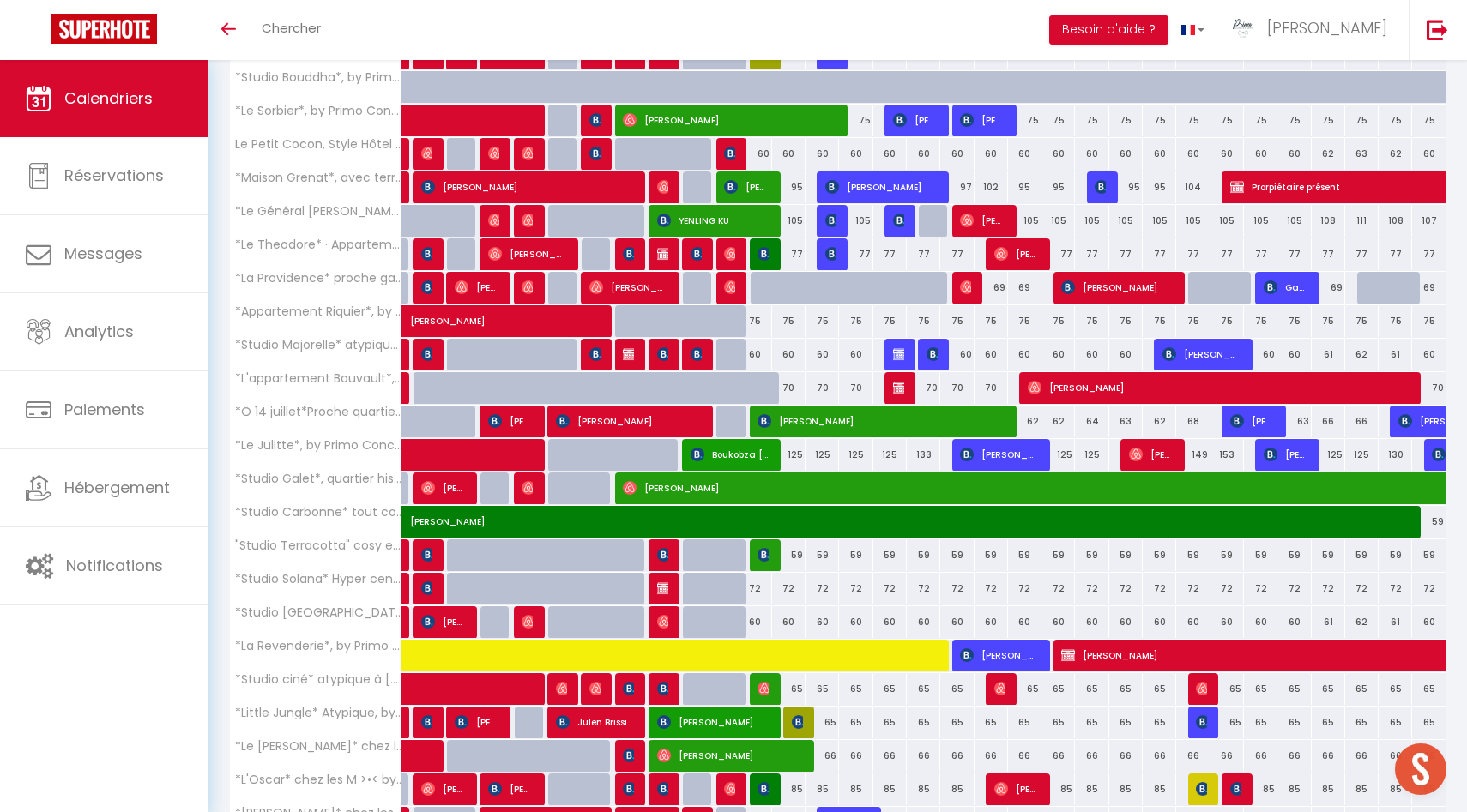
scroll to position [996, 0]
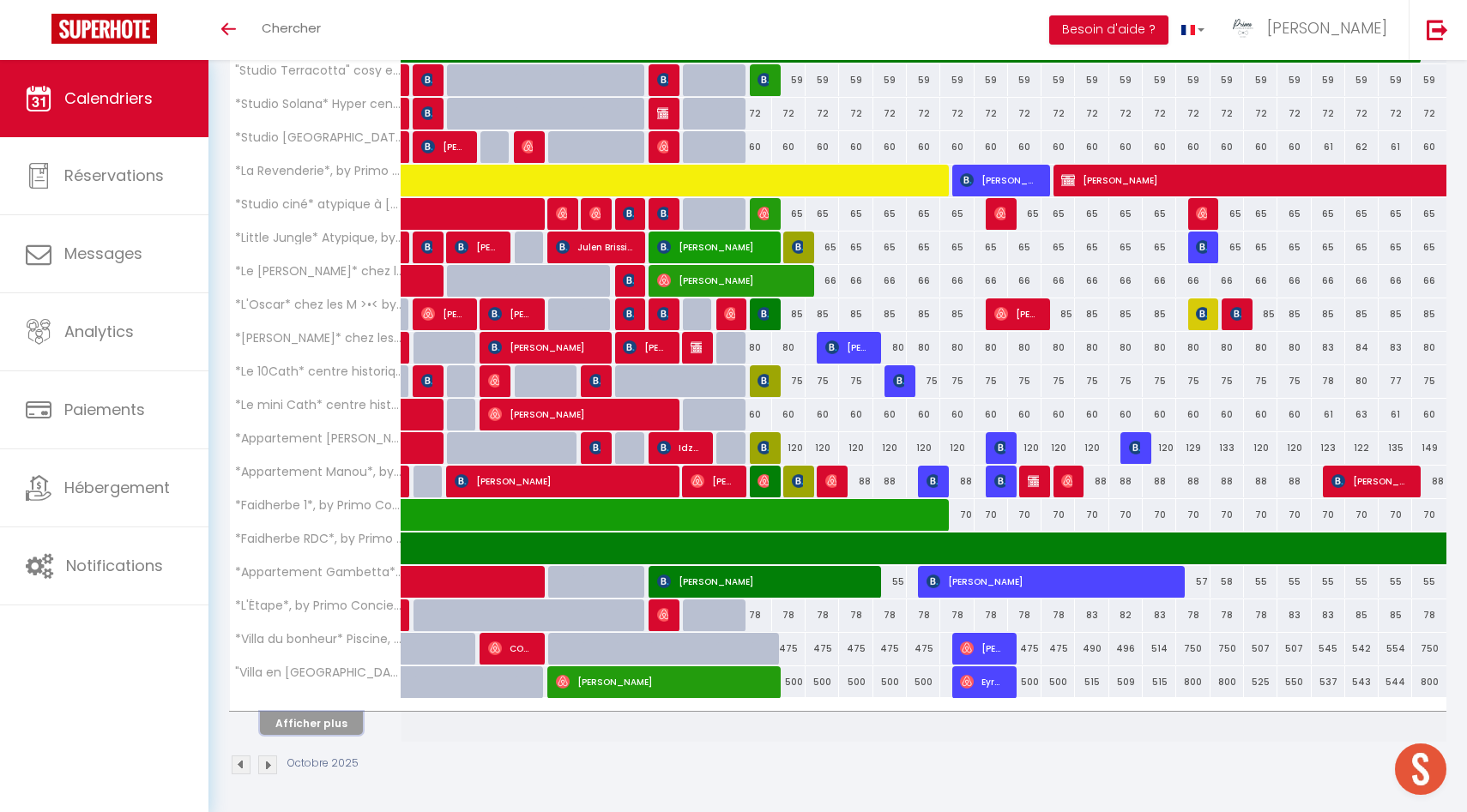
click at [322, 720] on button "Afficher plus" at bounding box center [311, 723] width 103 height 24
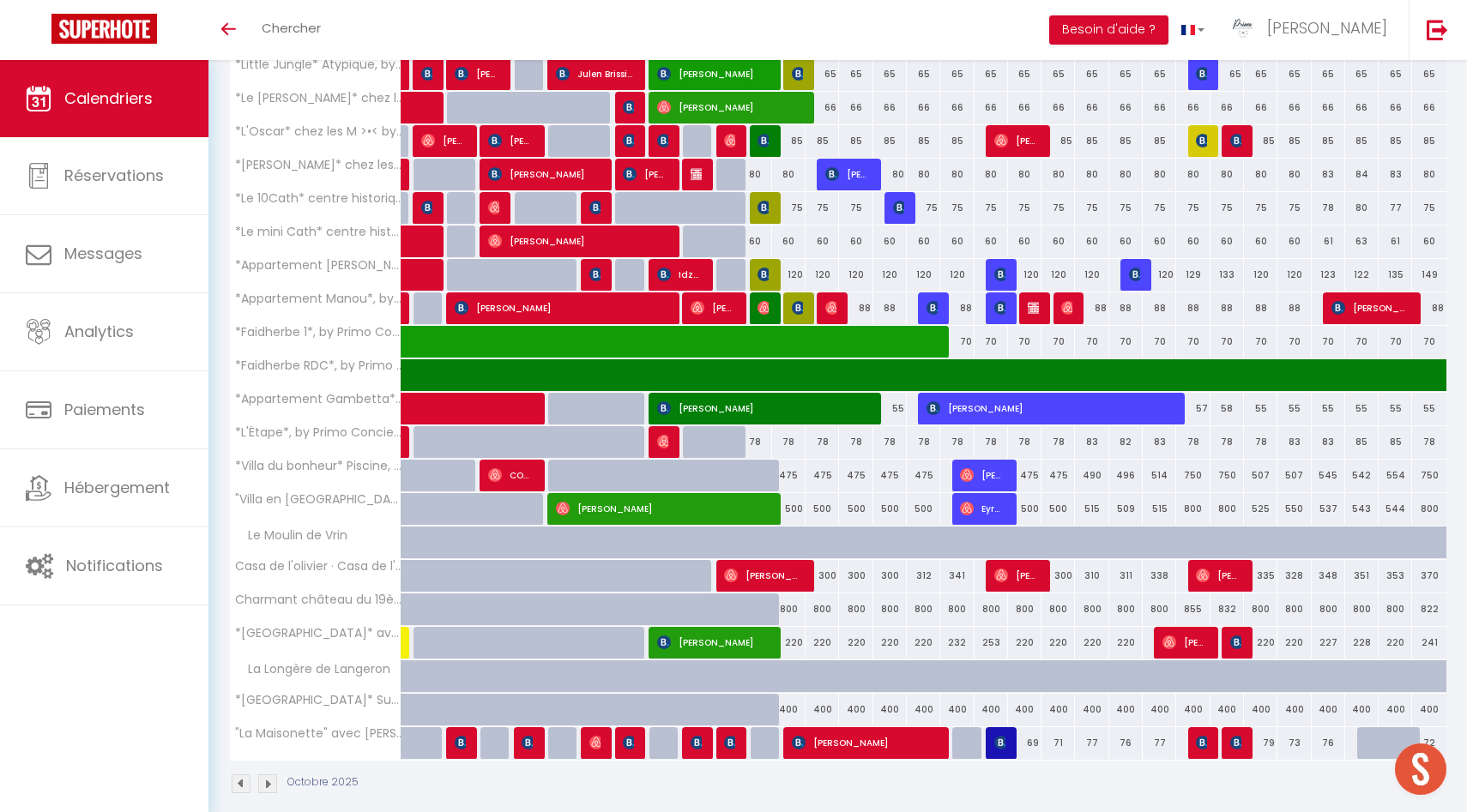
scroll to position [1188, 0]
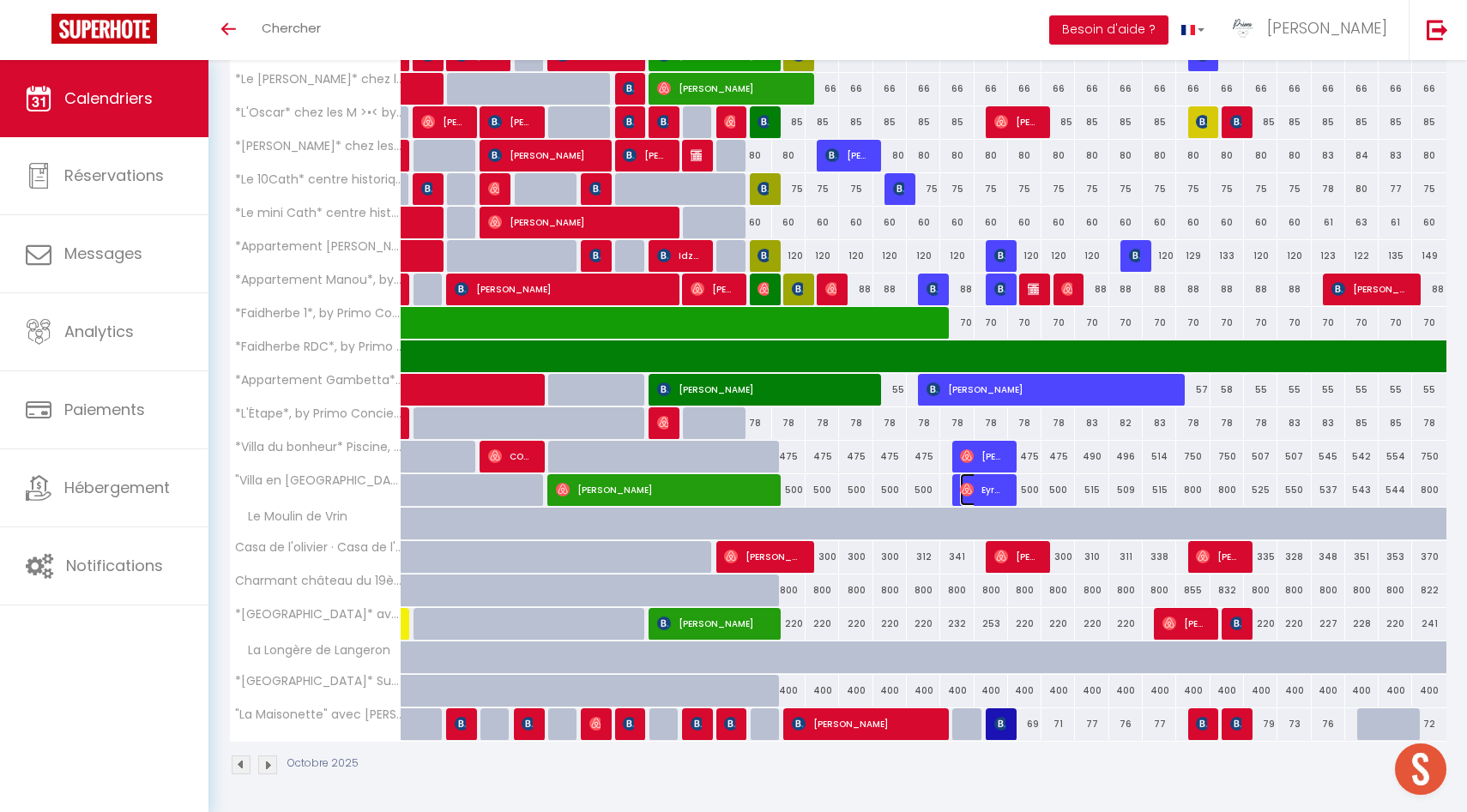
click at [962, 488] on img at bounding box center [967, 490] width 14 height 14
select select "OK"
select select "0"
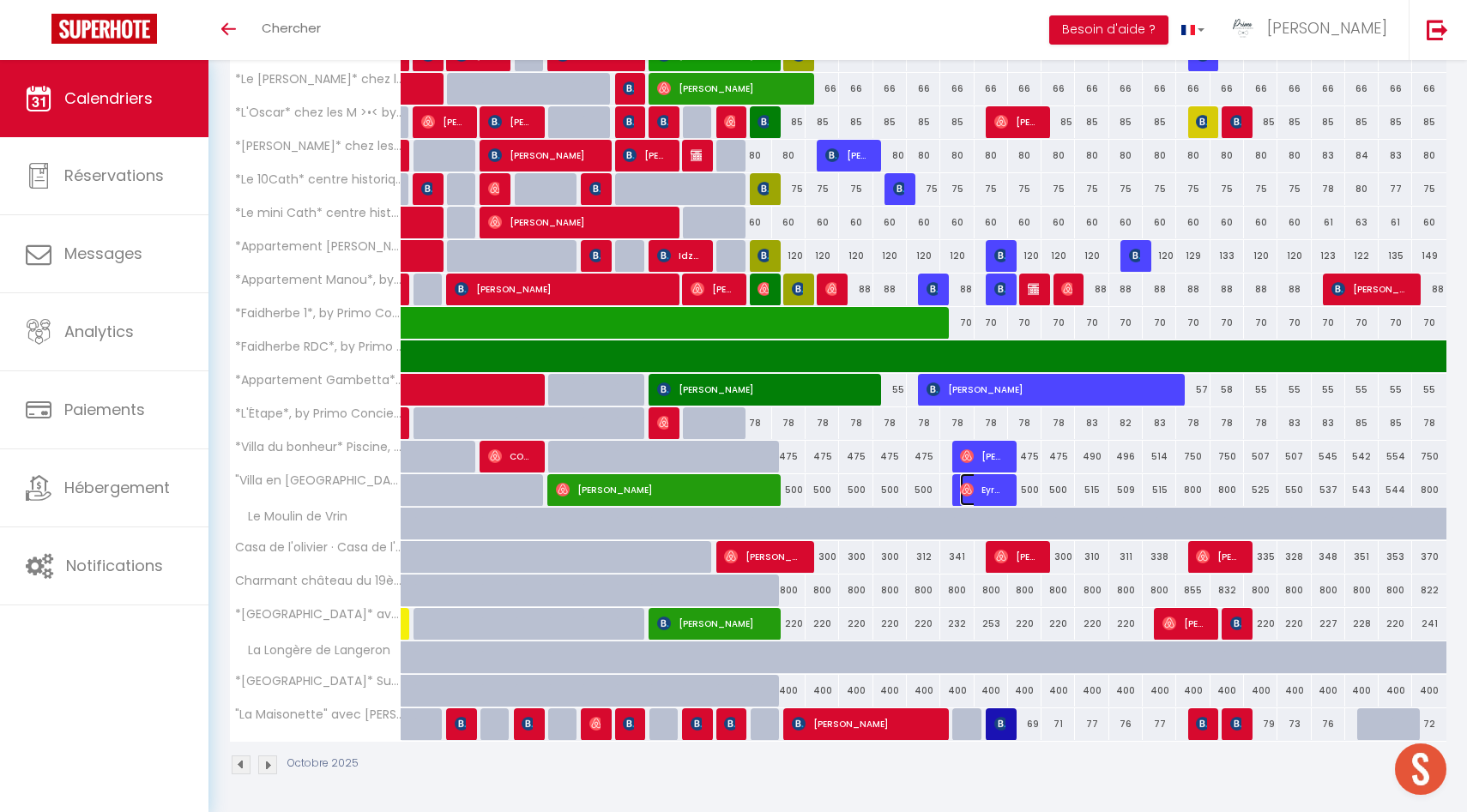
select select "1"
select select
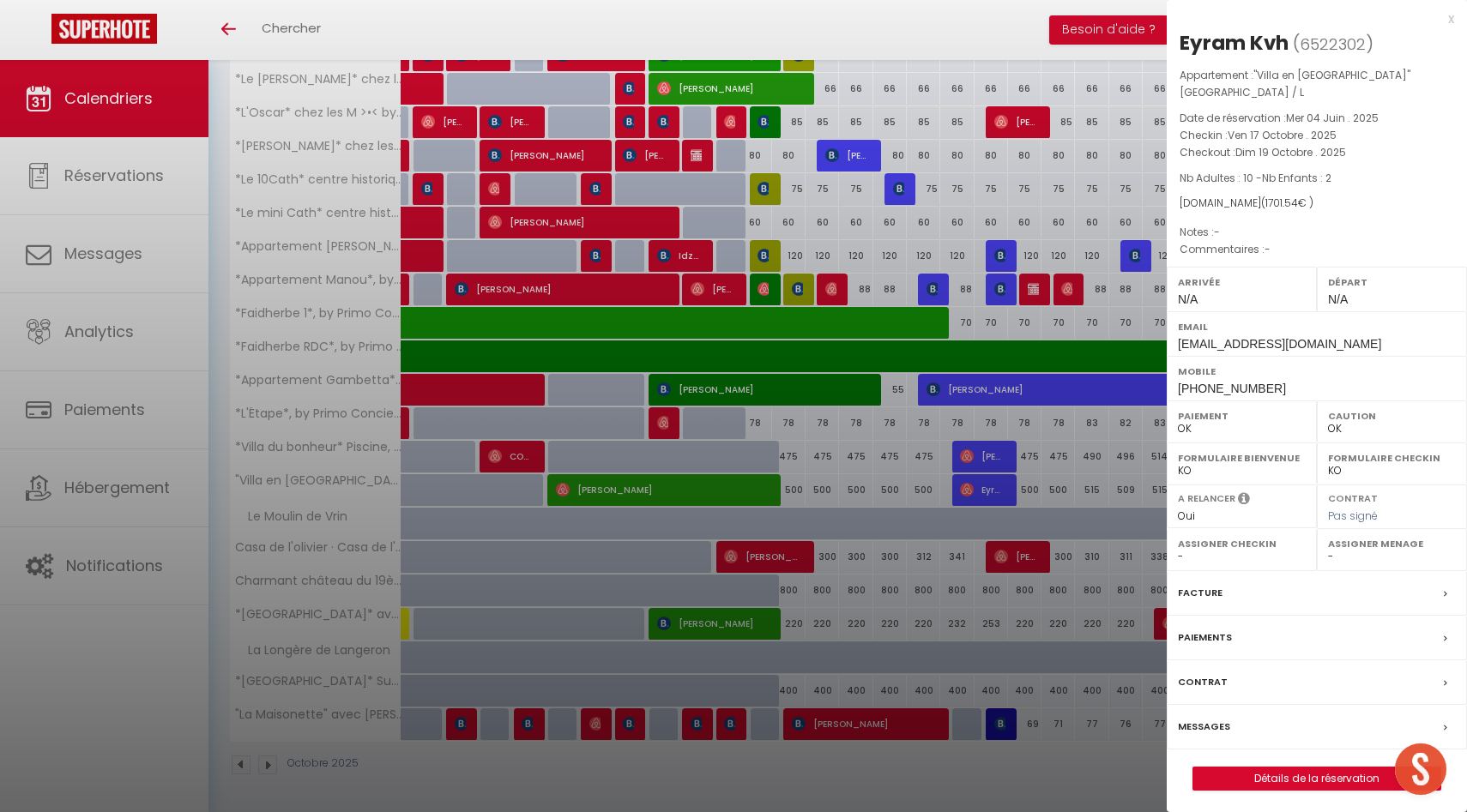
click at [864, 578] on div at bounding box center [733, 406] width 1467 height 812
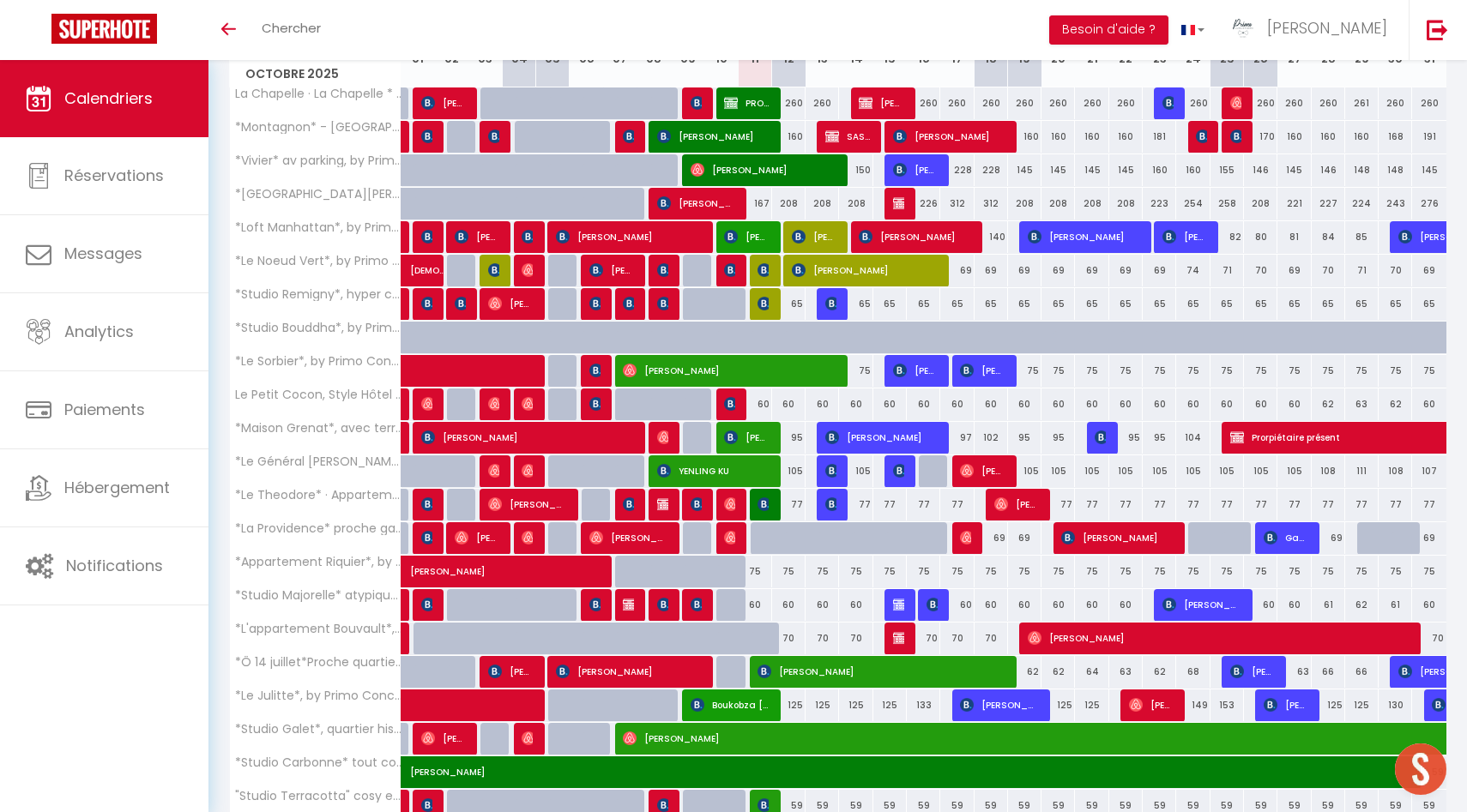
scroll to position [0, 0]
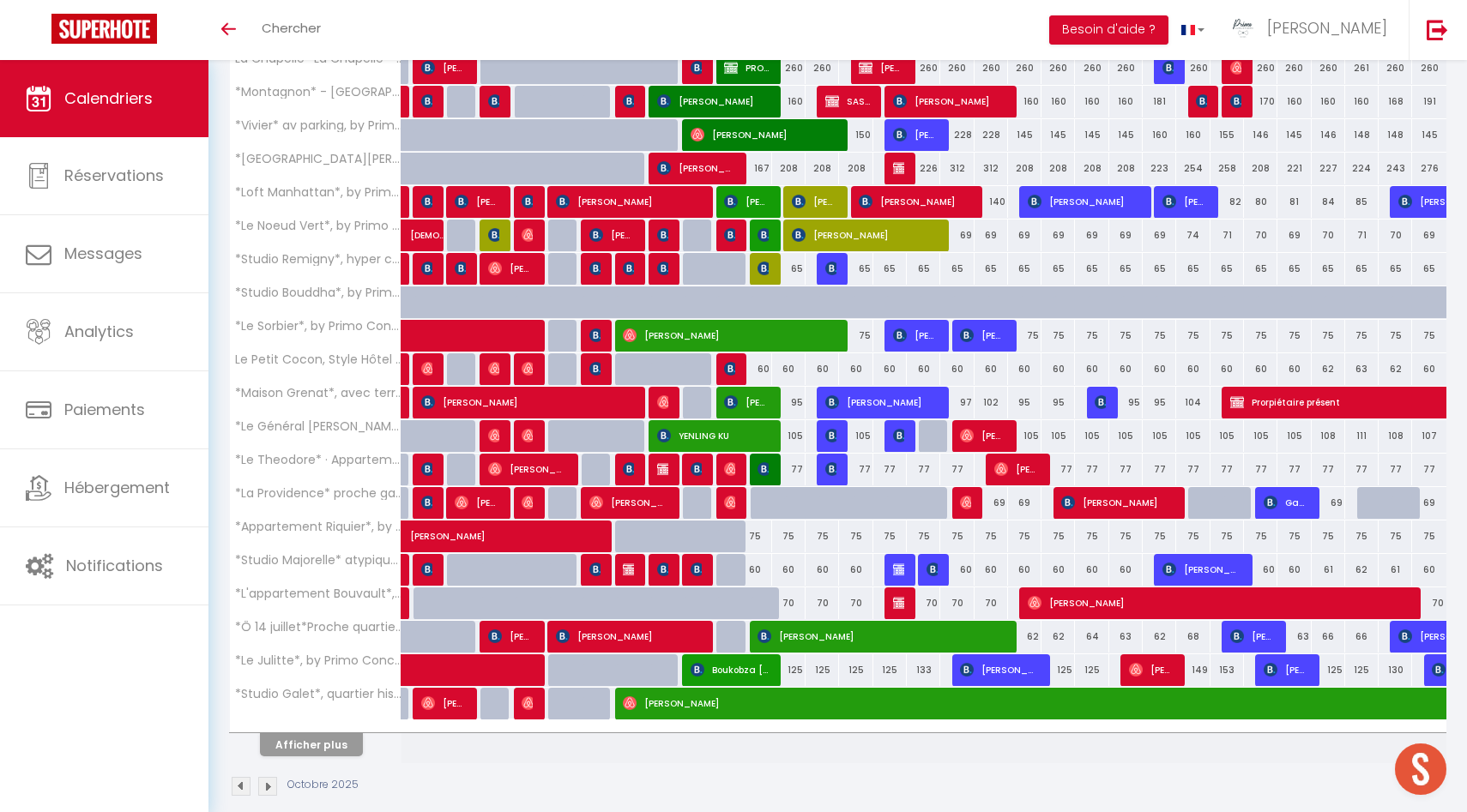
scroll to position [327, 0]
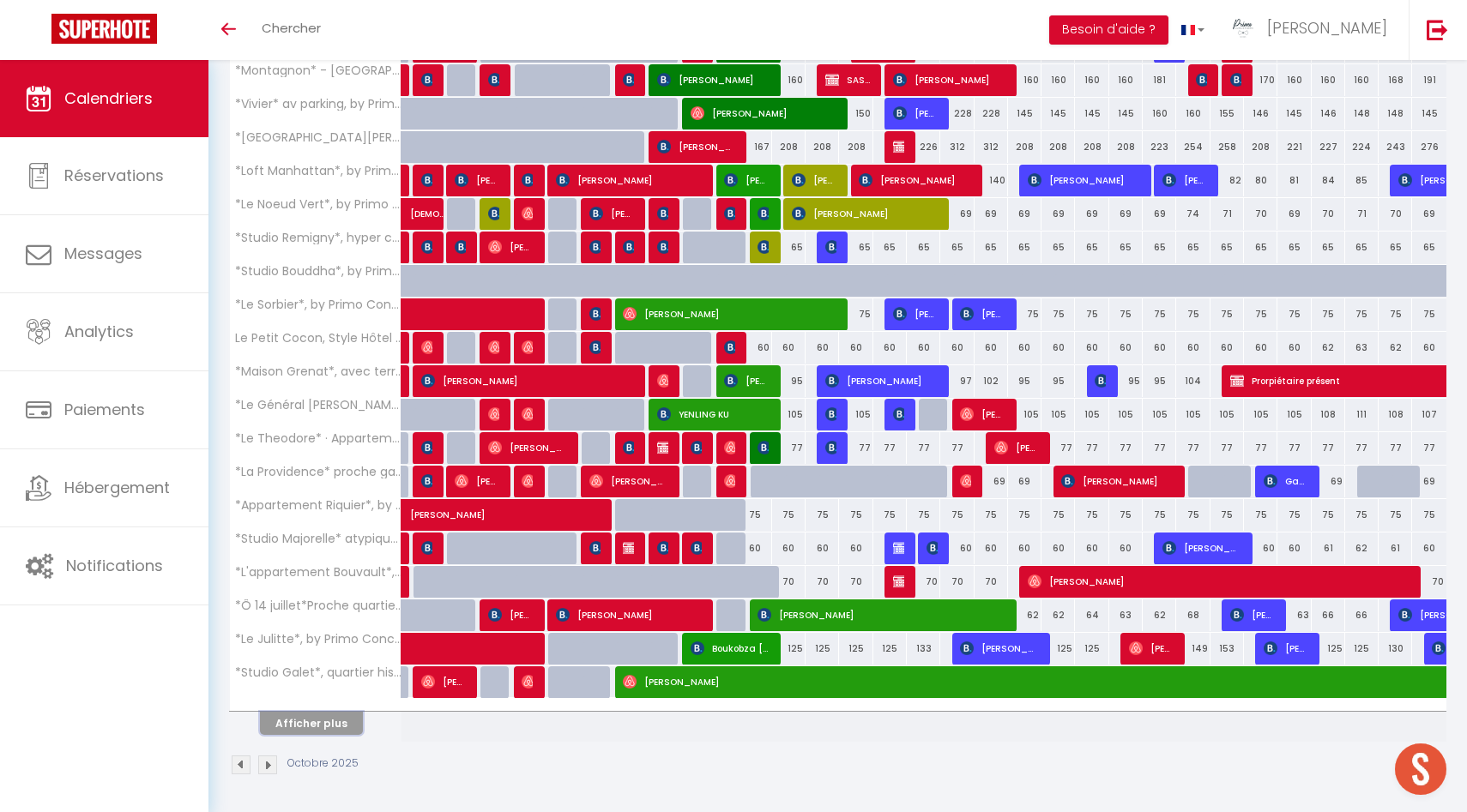
click at [314, 733] on button "Afficher plus" at bounding box center [311, 723] width 103 height 24
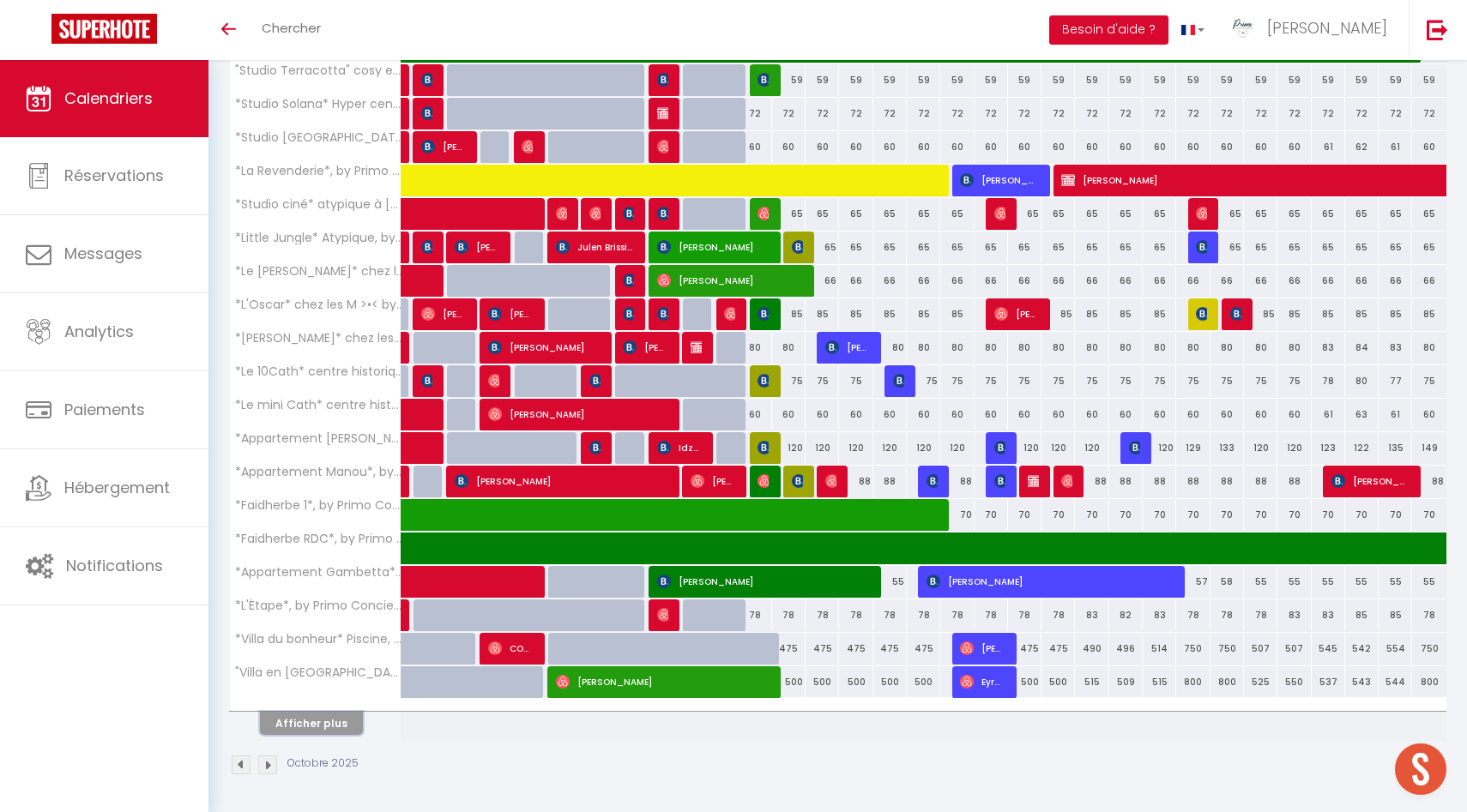
click at [320, 725] on button "Afficher plus" at bounding box center [311, 723] width 103 height 24
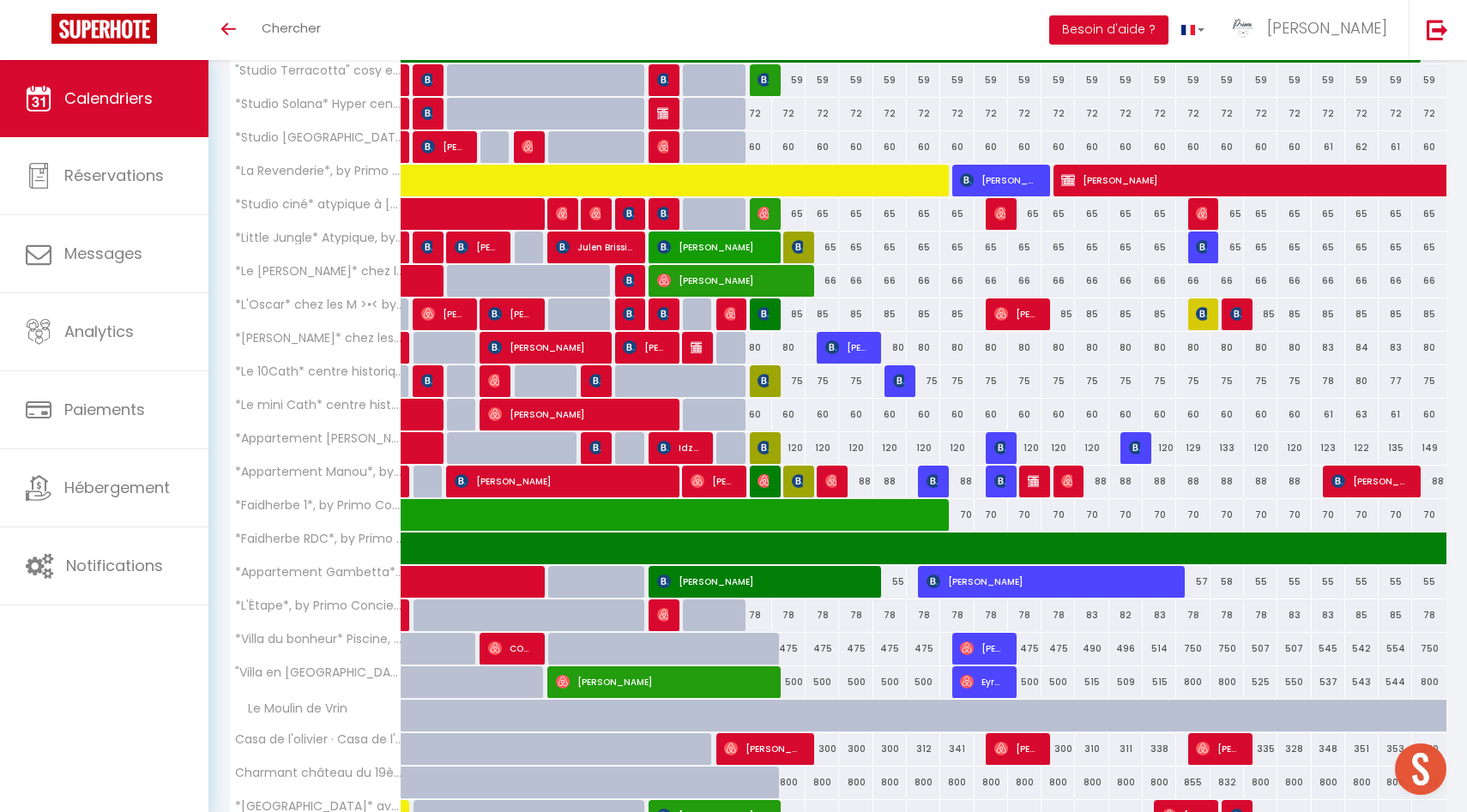
scroll to position [1188, 0]
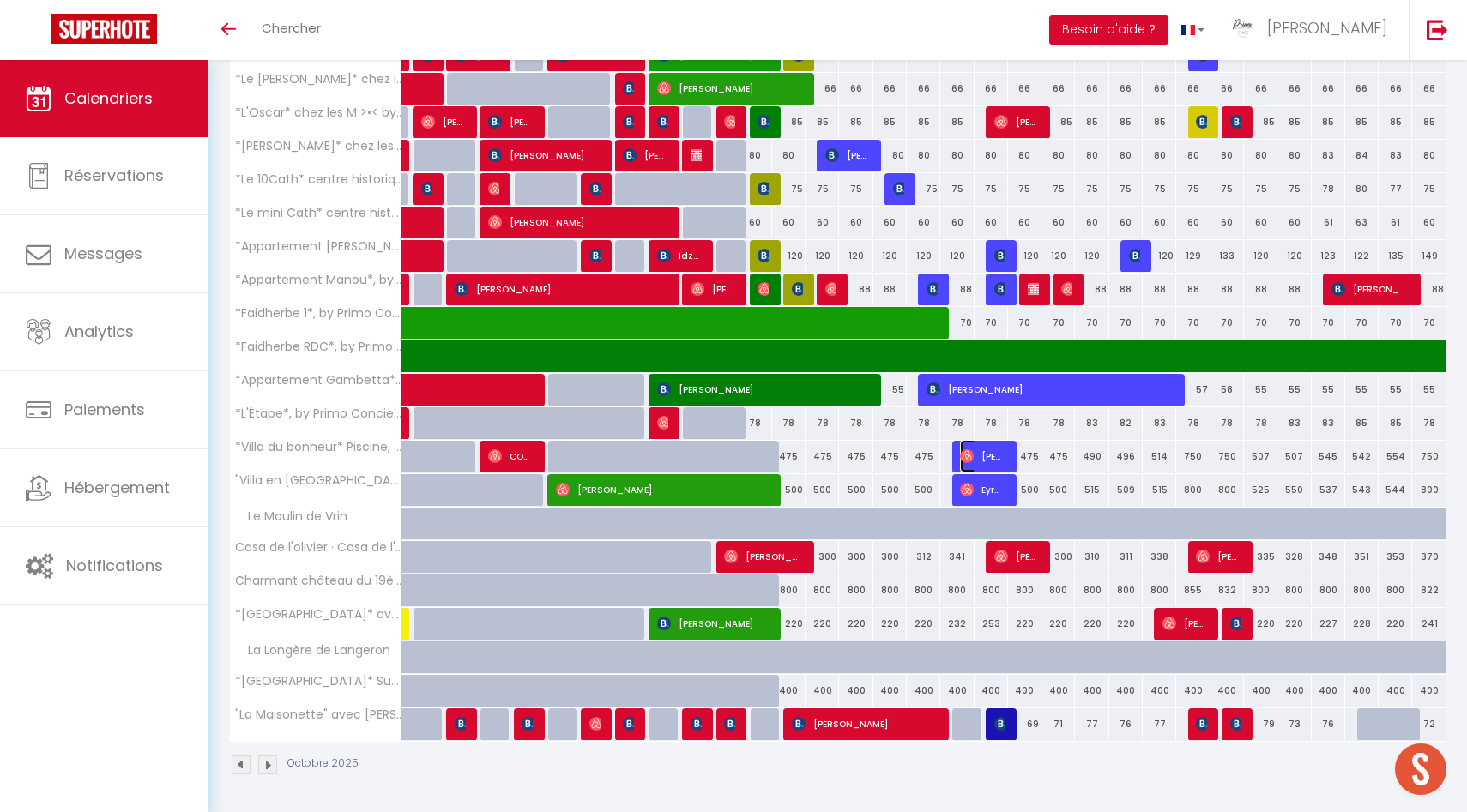
click at [991, 451] on span "[PERSON_NAME]" at bounding box center [982, 456] width 44 height 33
select select "OK"
select select "0"
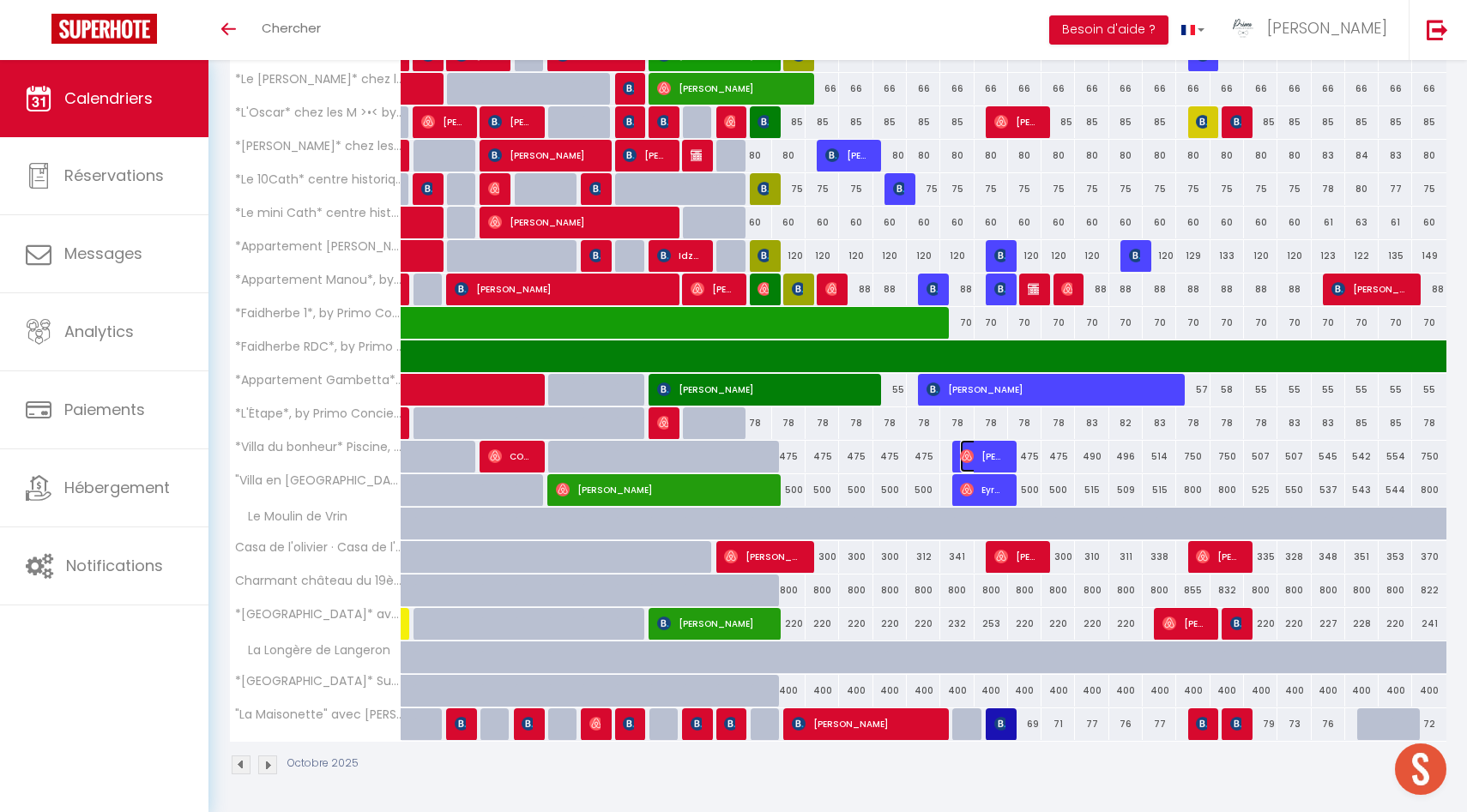
select select "1"
select select
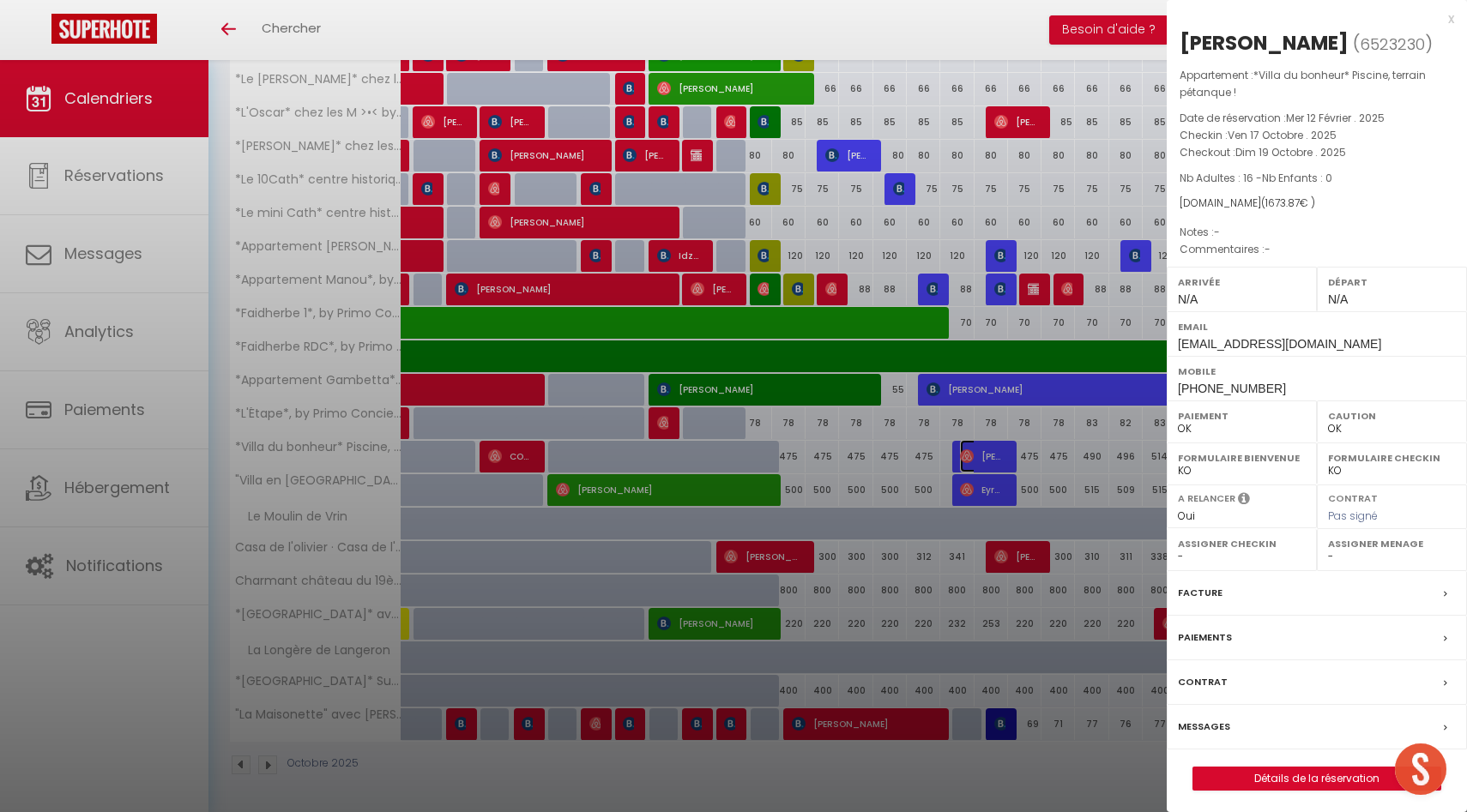
select select "49559"
click at [1351, 554] on select "- Laetitia Brenterch Luc Paillard Antoine Julien Elodie Luce Thevenot Fred Clém…" at bounding box center [1393, 557] width 128 height 15
click at [1058, 560] on div at bounding box center [733, 406] width 1467 height 812
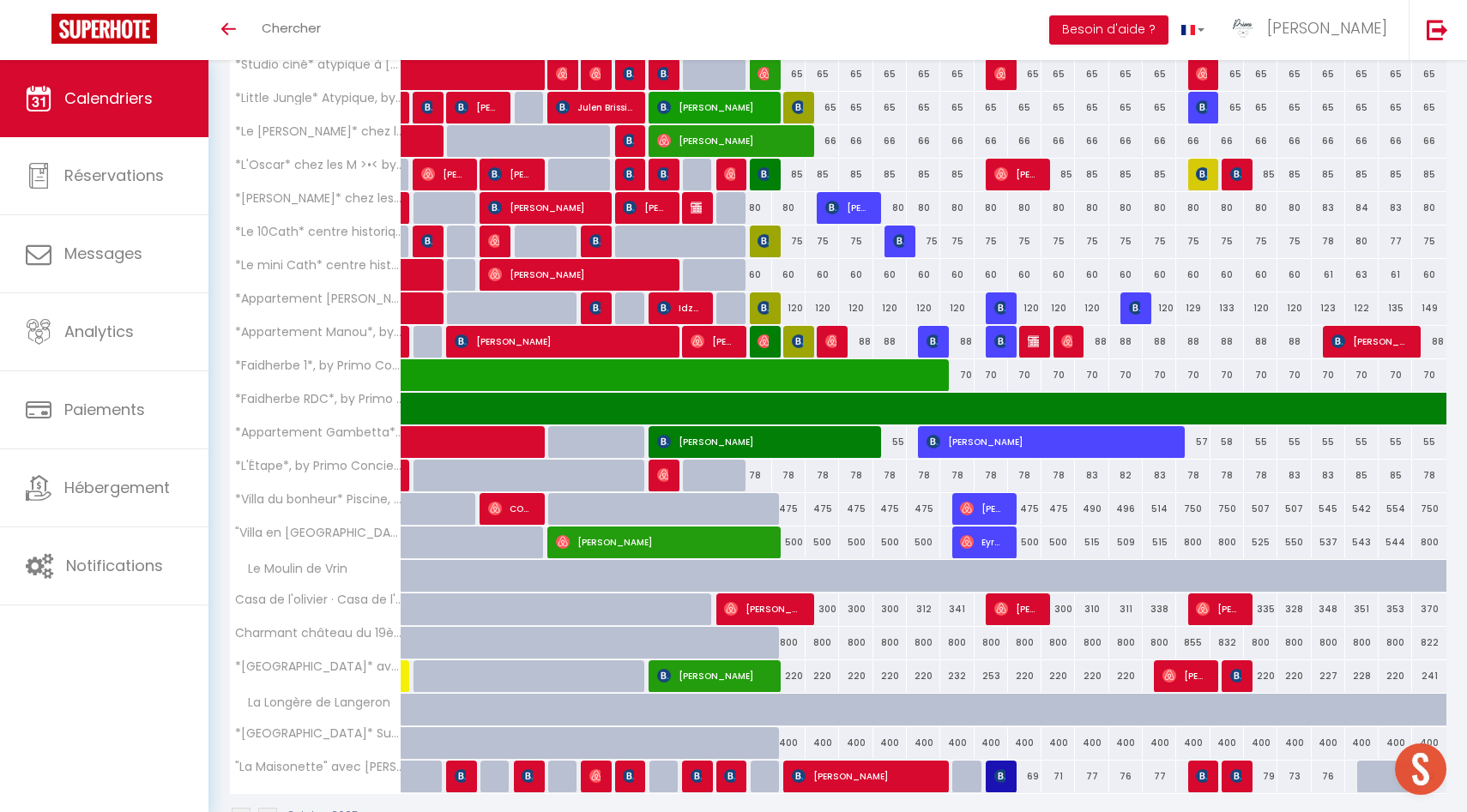
scroll to position [1132, 0]
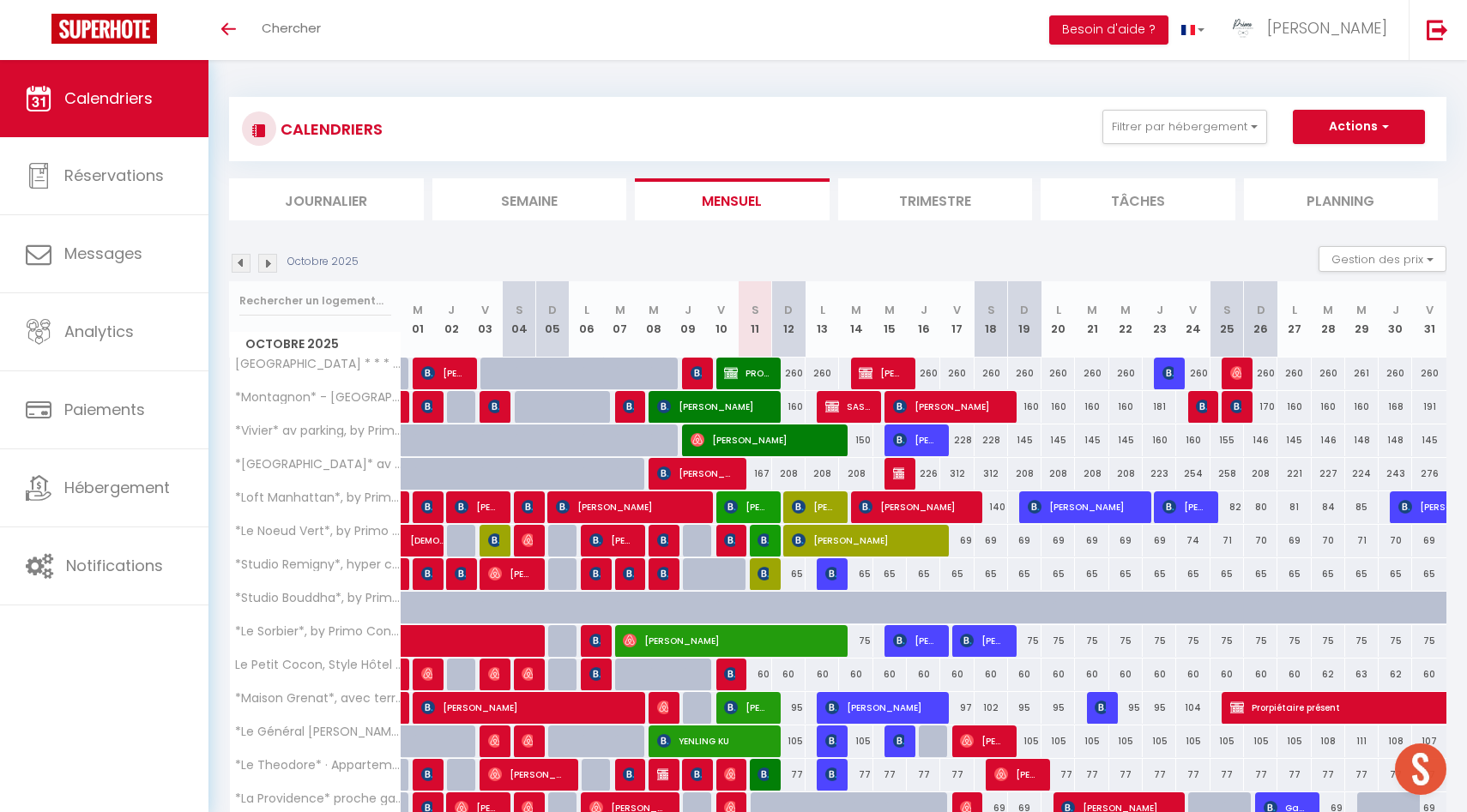
click at [1368, 198] on li "Planning" at bounding box center [1342, 199] width 195 height 42
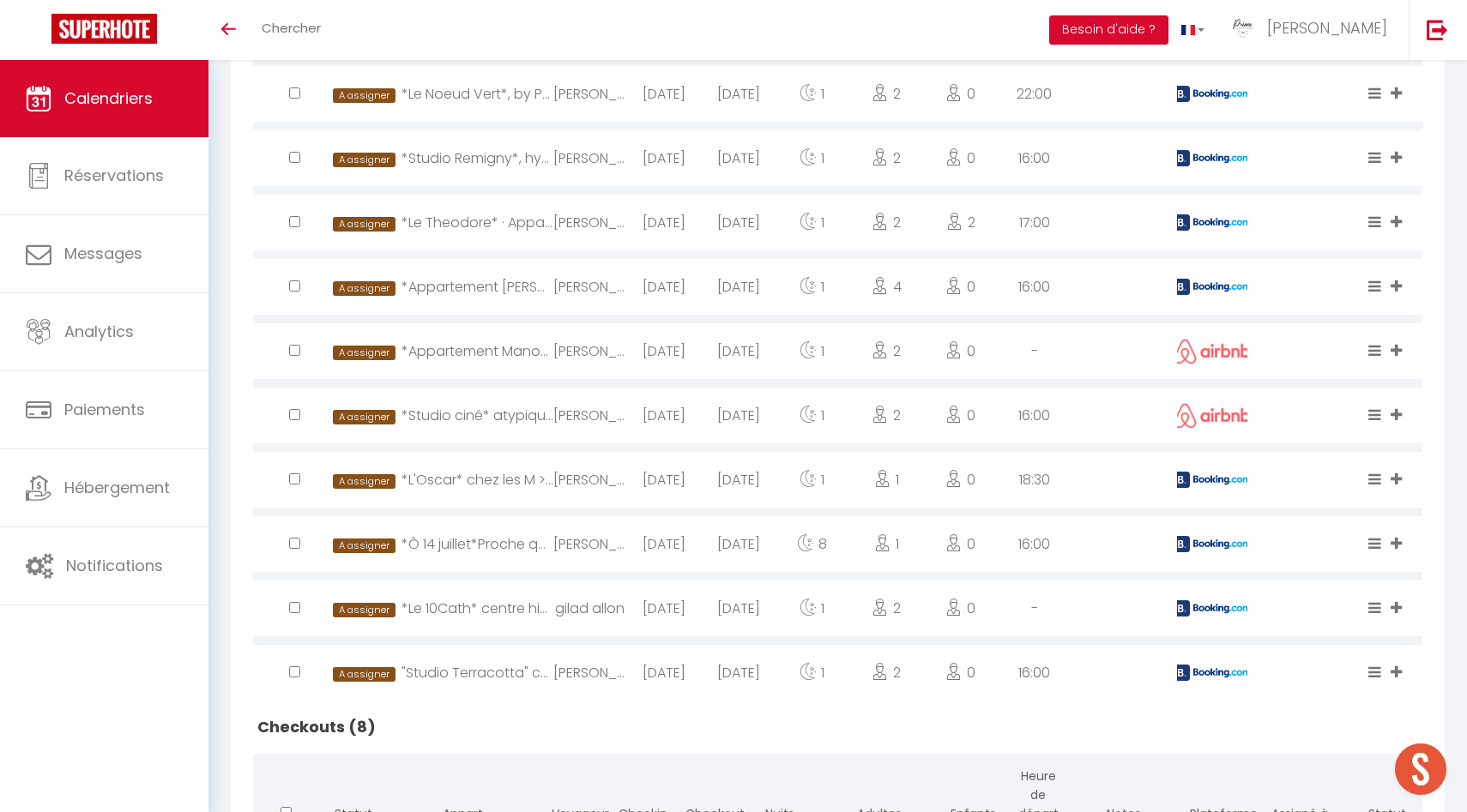
scroll to position [533, 0]
click at [1221, 414] on img at bounding box center [1213, 416] width 77 height 24
select select "1"
select select "0"
select select "1"
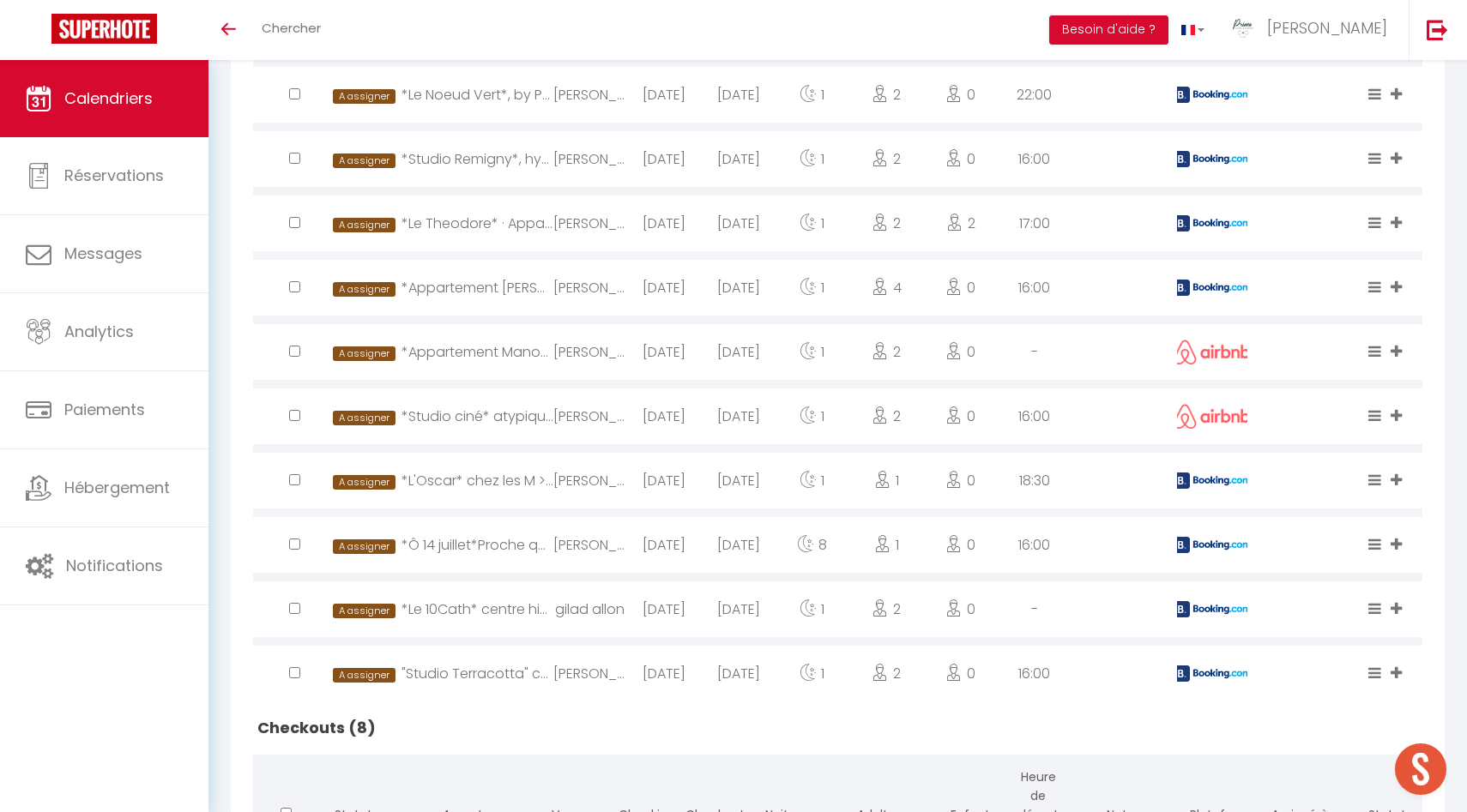
select select
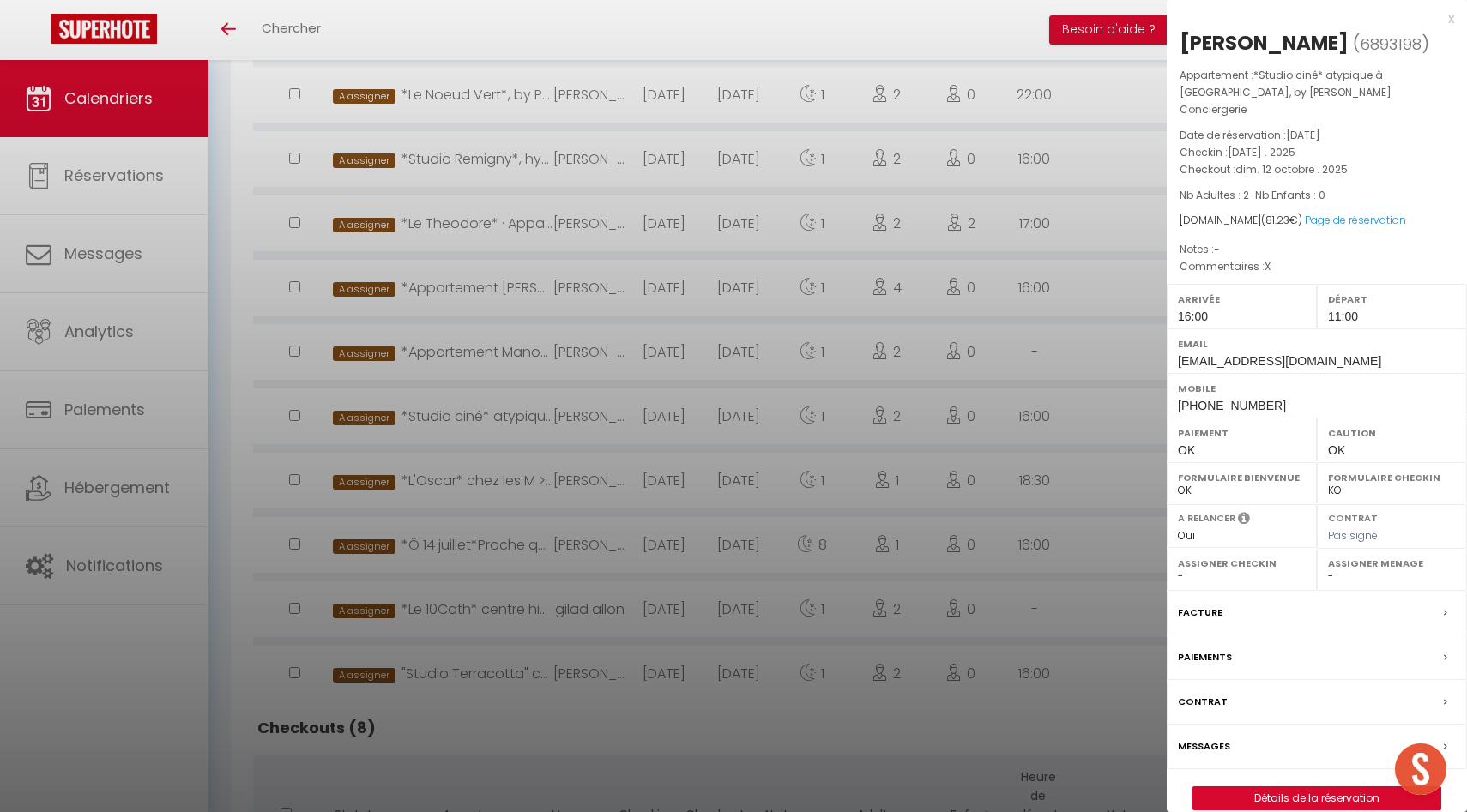
select select "49559"
click at [1206, 649] on label "Paiements" at bounding box center [1204, 658] width 54 height 18
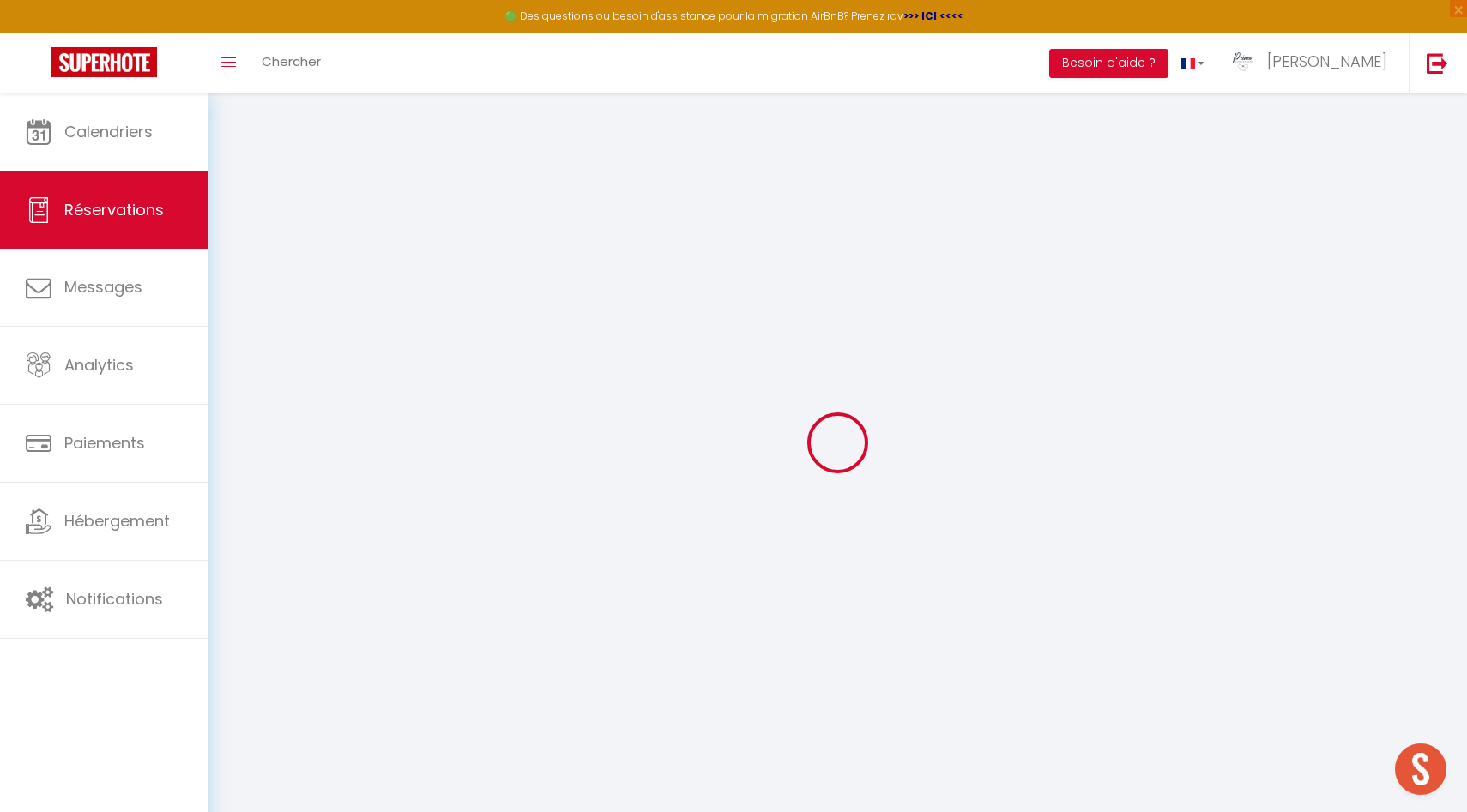
select select
checkbox input "false"
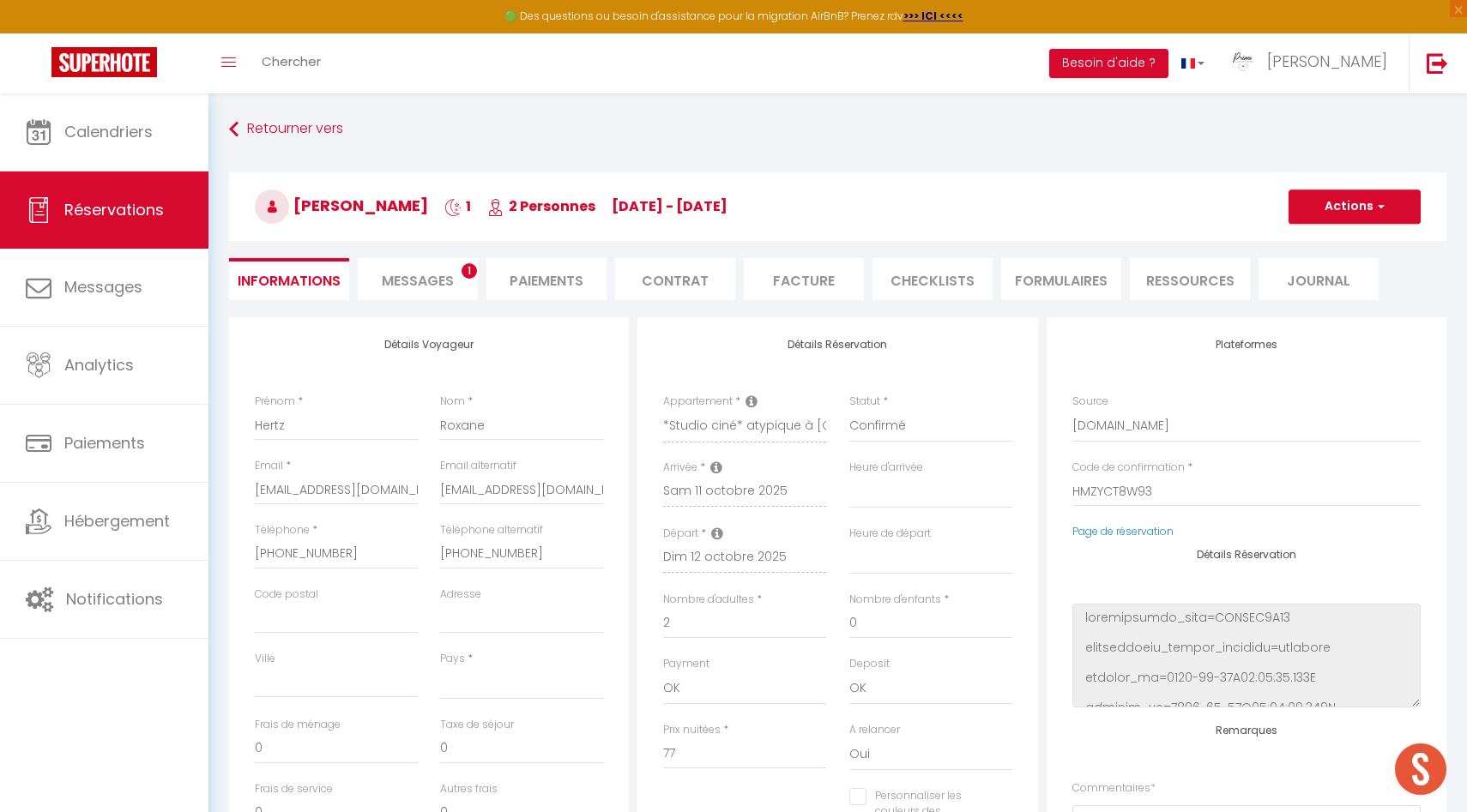
select select
checkbox input "false"
type textarea "X"
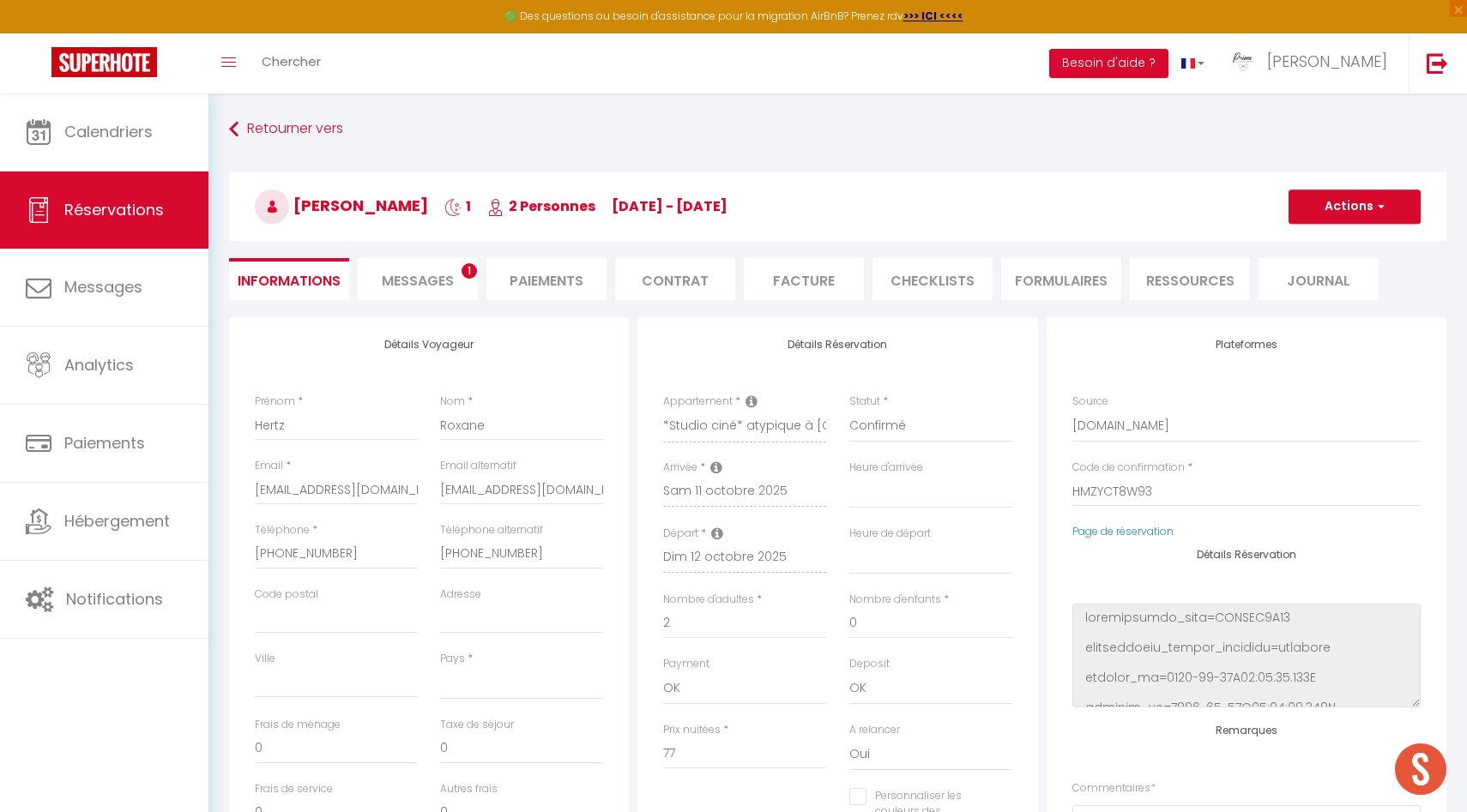
click at [385, 269] on li "Messages 1" at bounding box center [418, 279] width 121 height 42
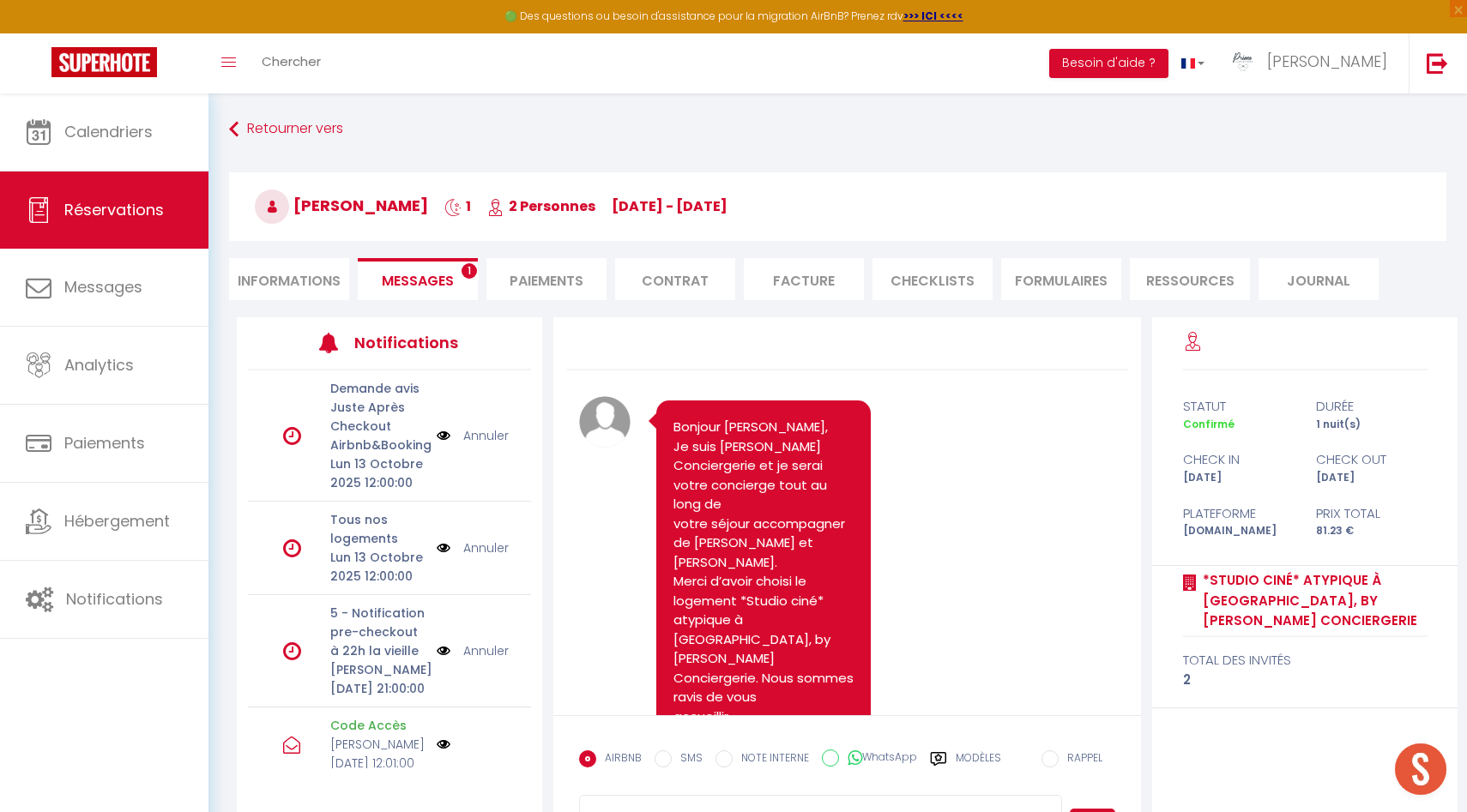
select select
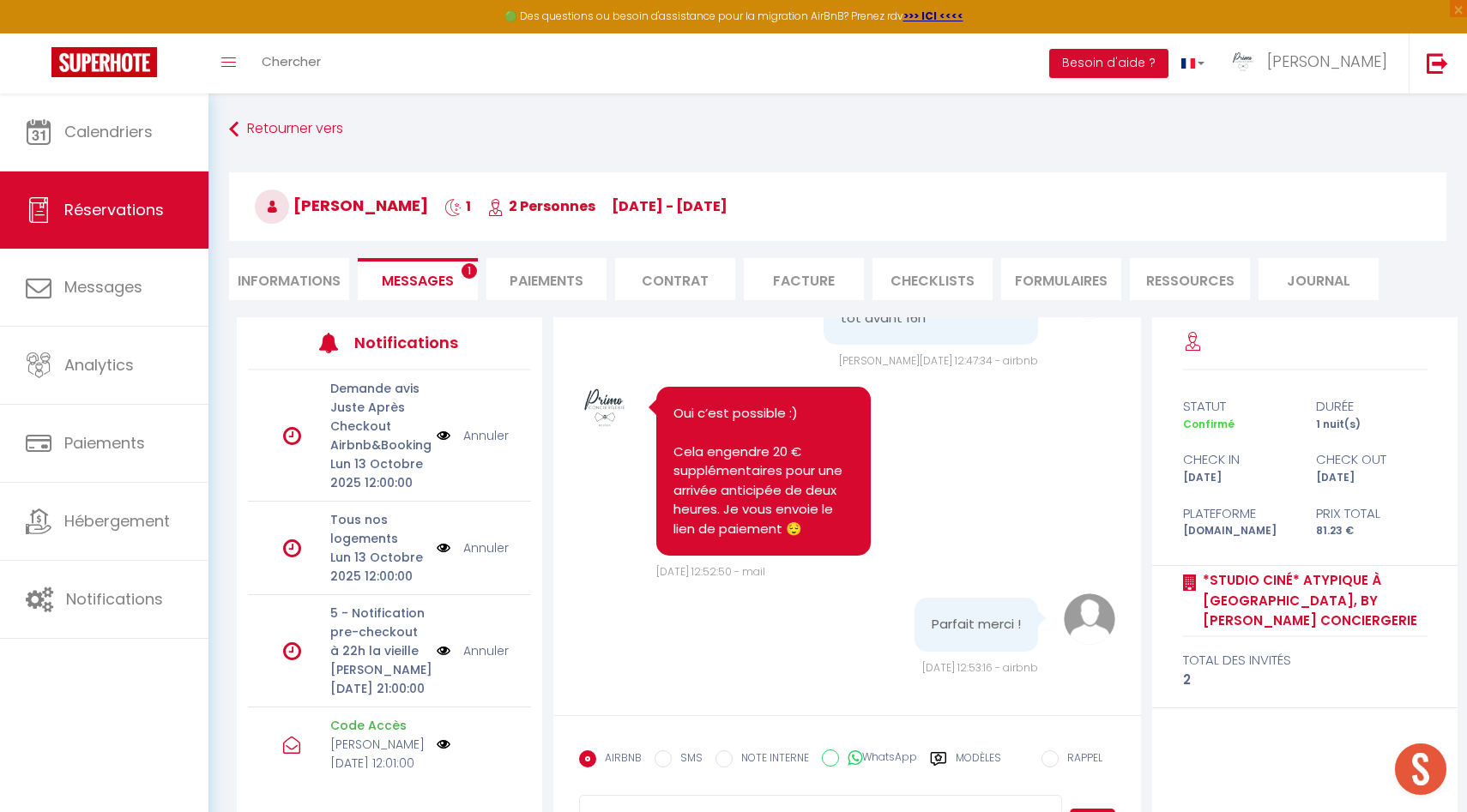
scroll to position [93, 0]
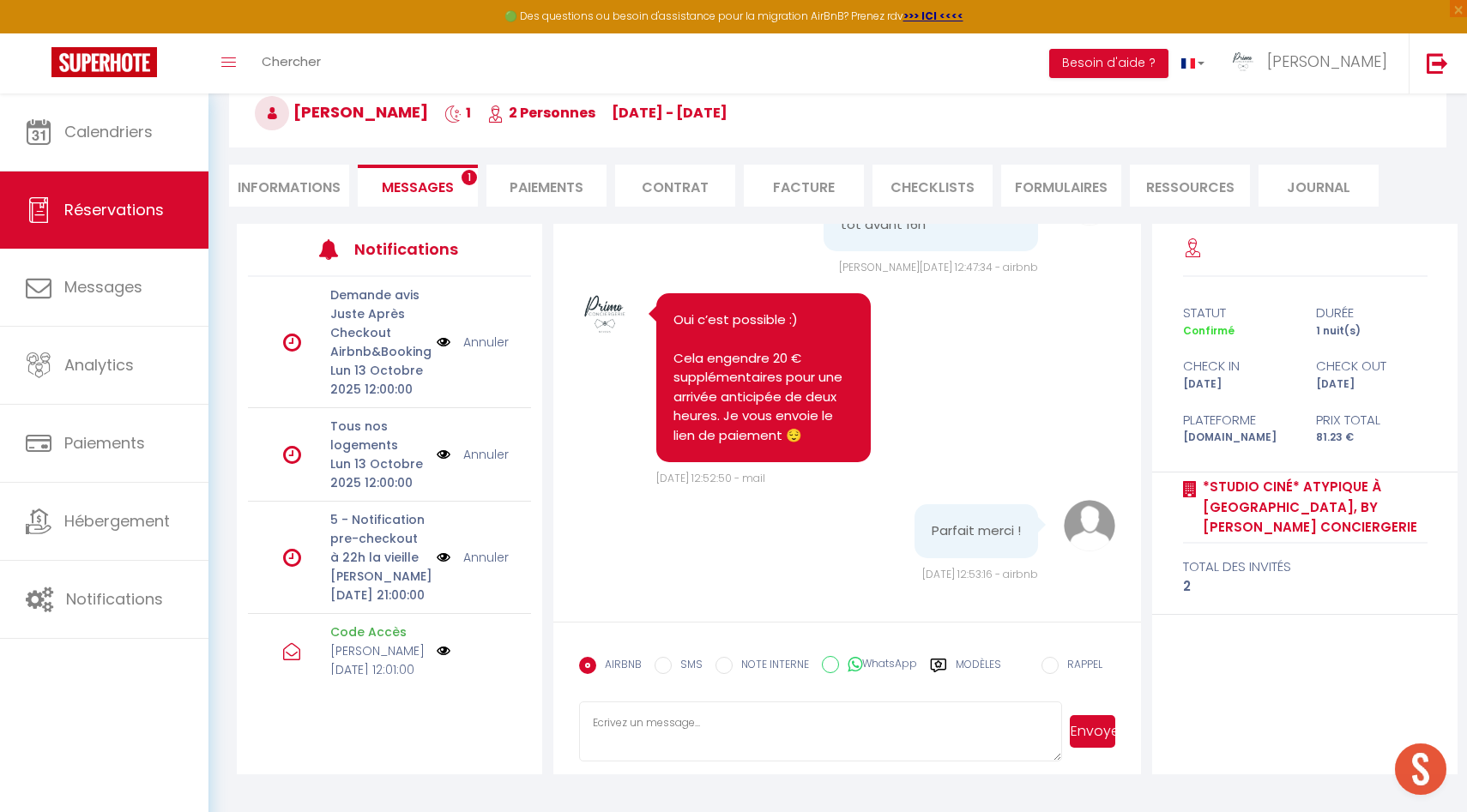
select select
click at [545, 187] on li "Paiements" at bounding box center [546, 186] width 121 height 42
select select
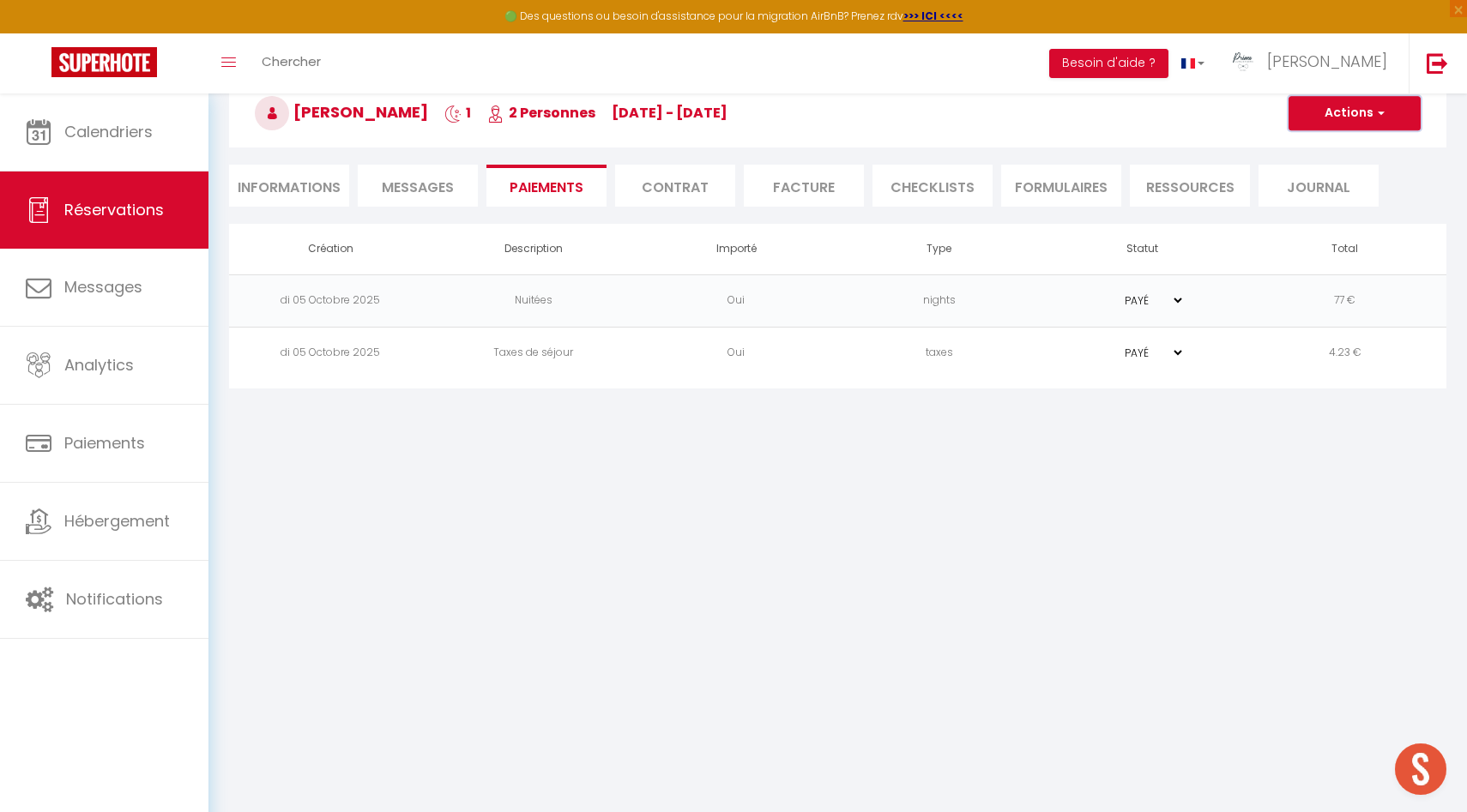
click at [1357, 107] on button "Actions" at bounding box center [1355, 113] width 132 height 34
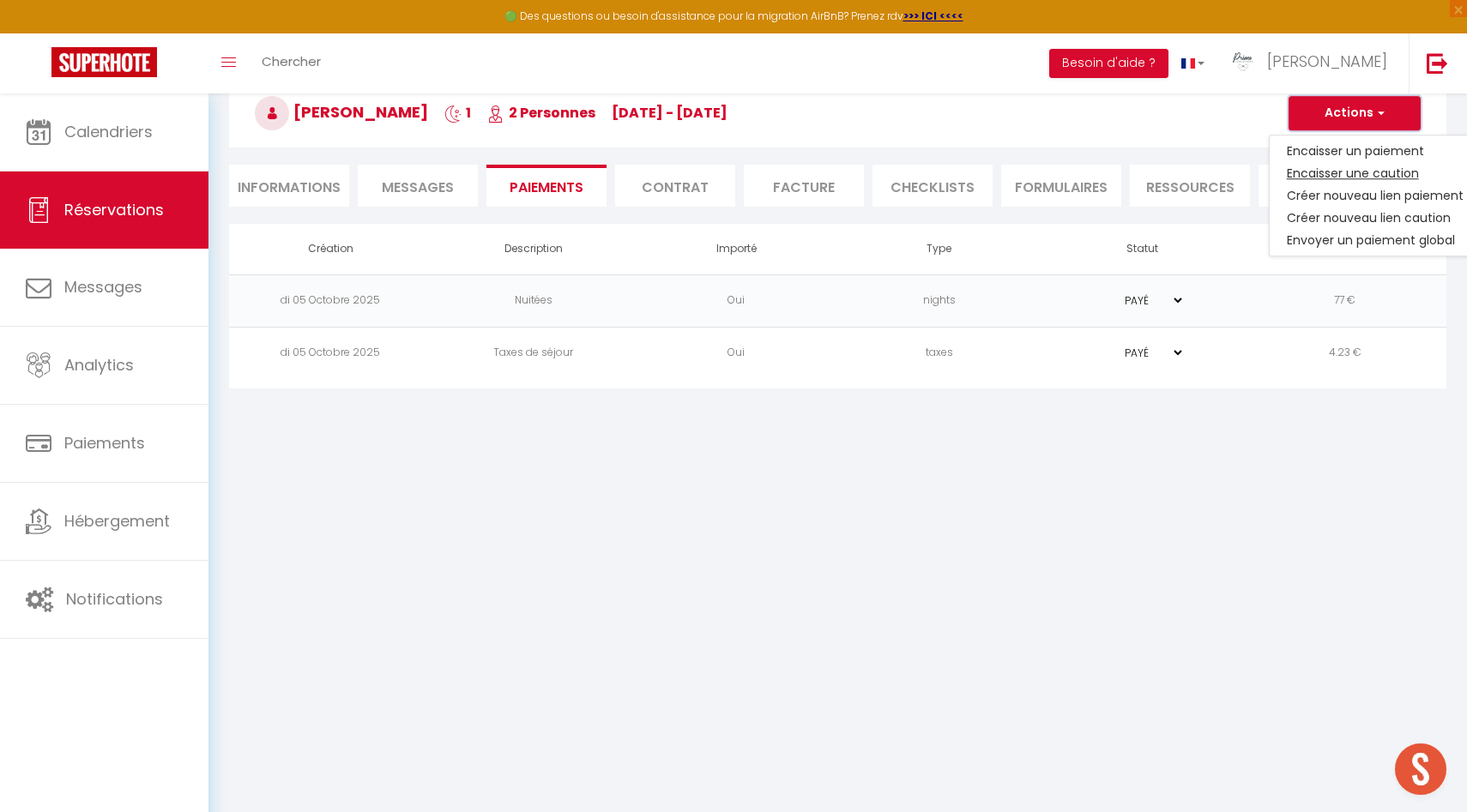
select select
click at [1399, 198] on link "Créer nouveau lien paiement" at bounding box center [1376, 196] width 211 height 23
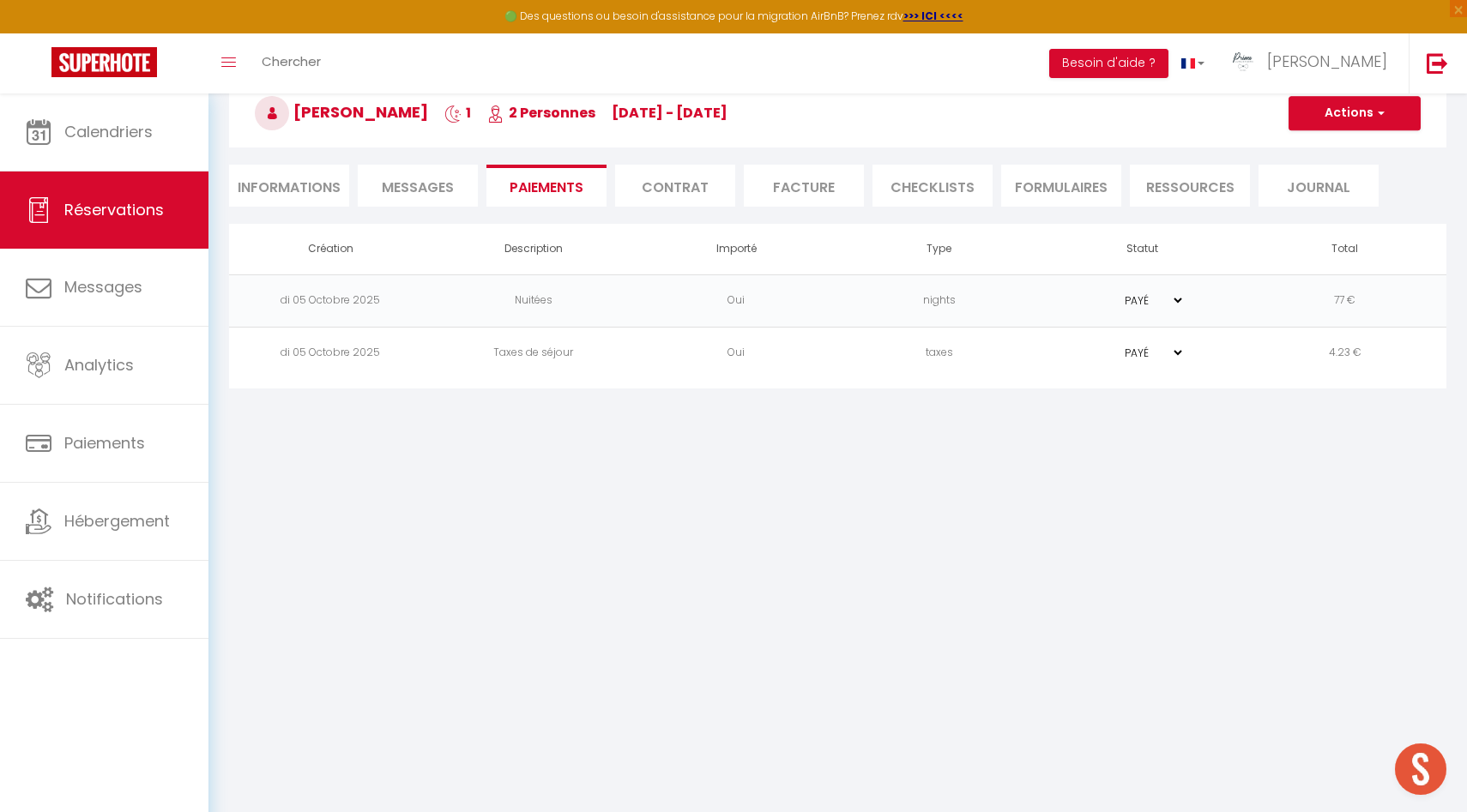
select select "nights"
type input "[EMAIL_ADDRESS][DOMAIN_NAME]"
select select "5481"
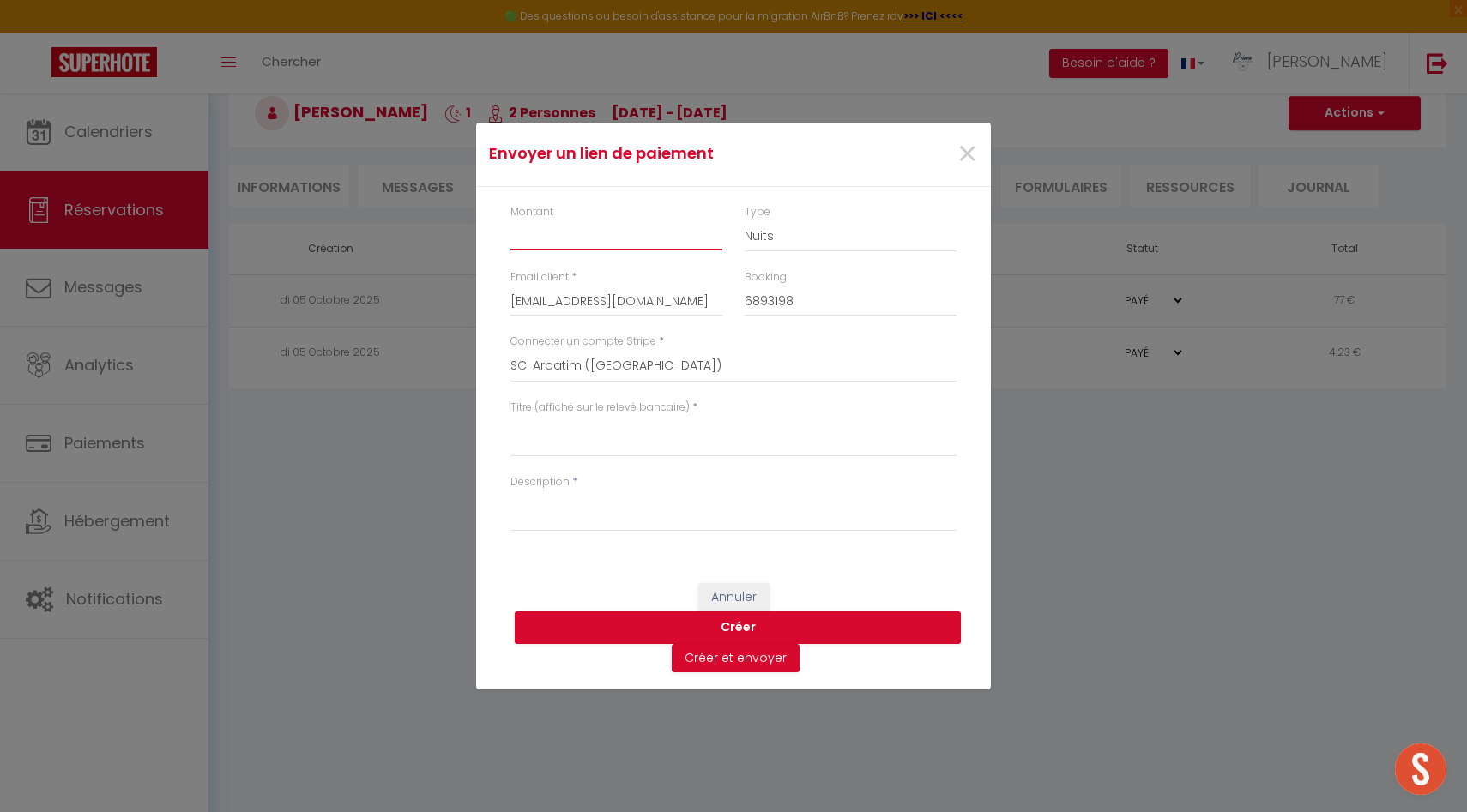
click at [568, 229] on input "Montant" at bounding box center [616, 235] width 212 height 31
type input "20"
click at [599, 368] on select "Primo Conciergerie [PERSON_NAME] Les Suites du [GEOGRAPHIC_DATA] Rocagel Le Sor…" at bounding box center [734, 366] width 447 height 33
select select "2566"
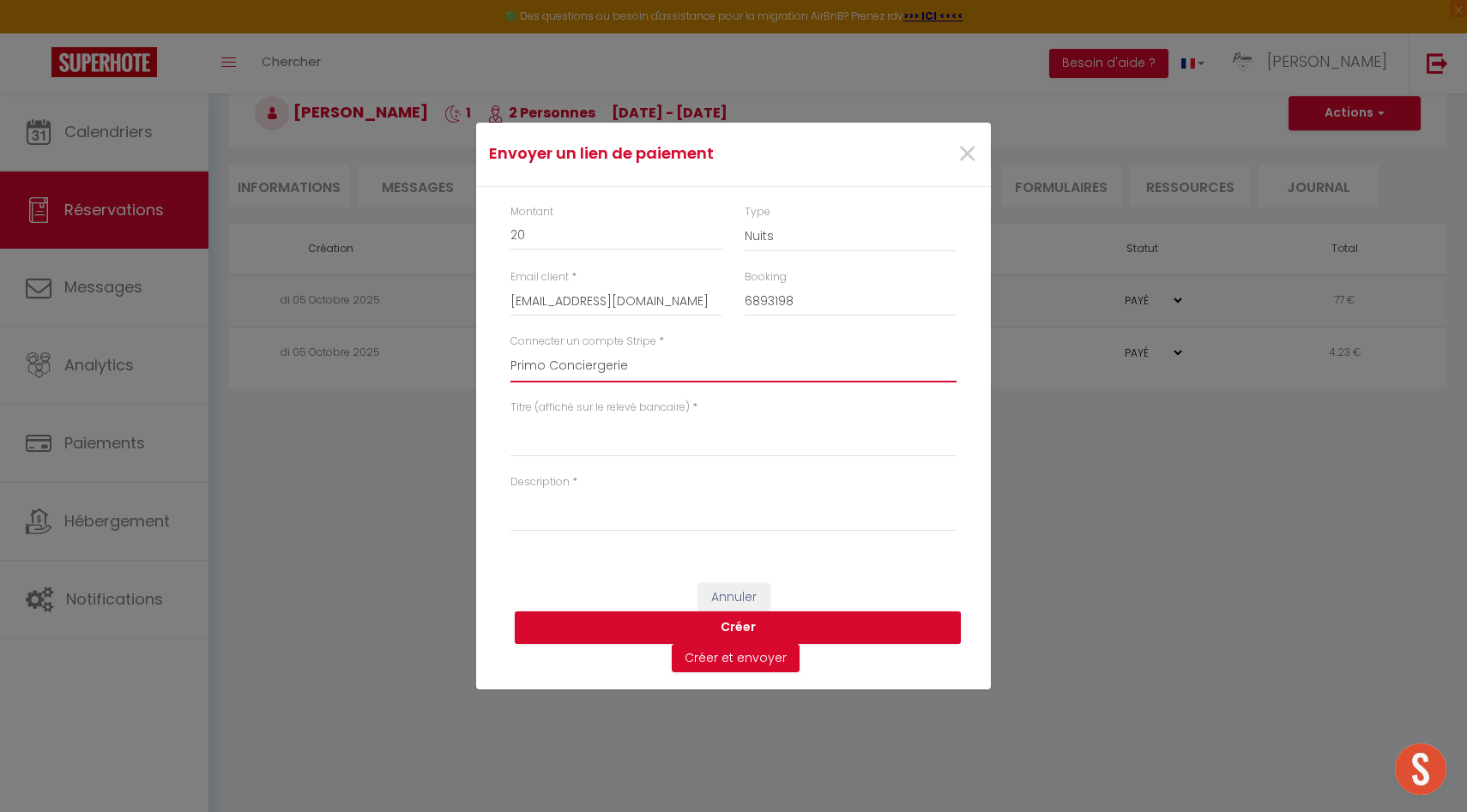
click at [511, 350] on select "Primo Conciergerie [PERSON_NAME] Les Suites du [GEOGRAPHIC_DATA] Rocagel Le Sor…" at bounding box center [734, 366] width 447 height 33
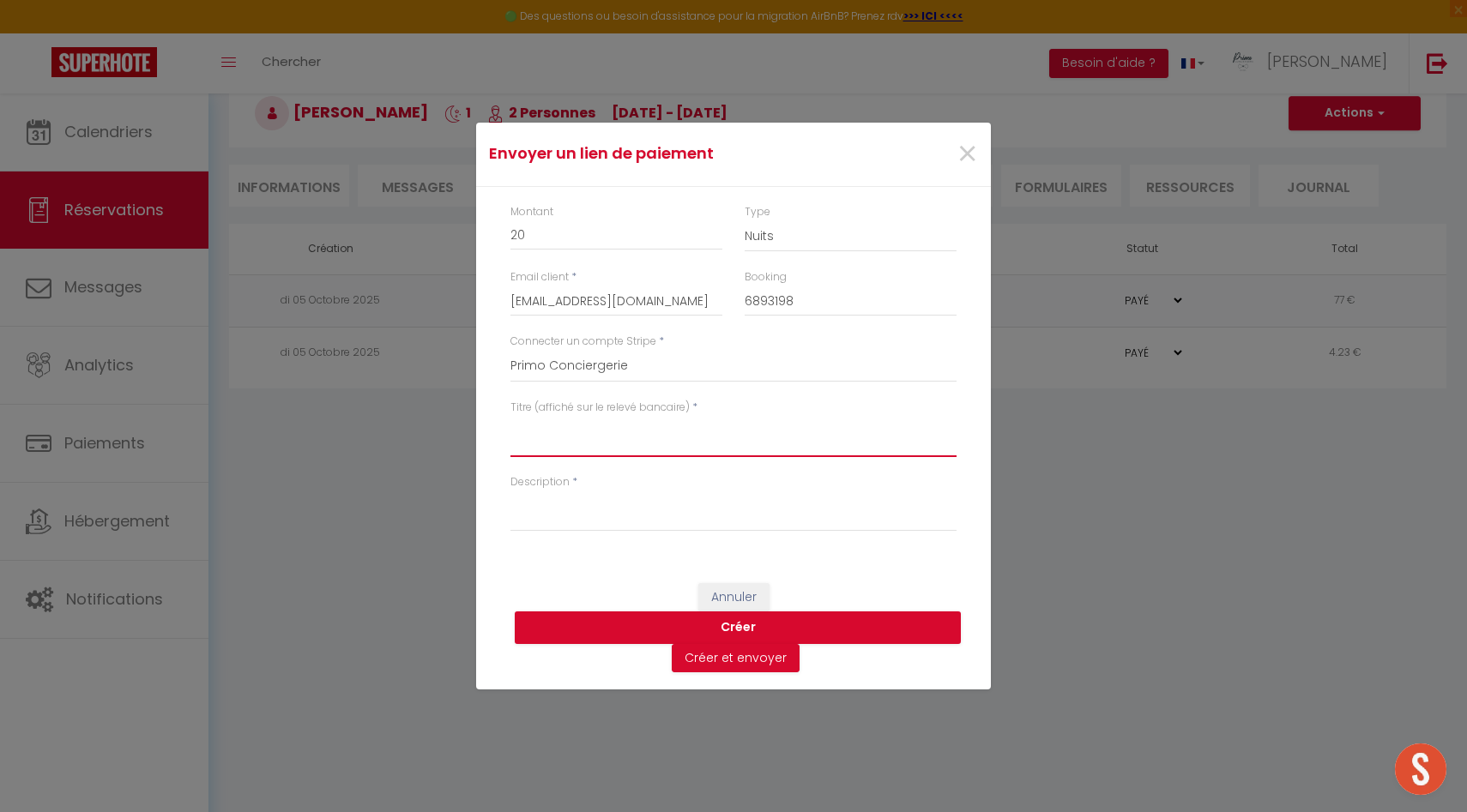
click at [597, 437] on textarea "Titre (affiché sur le relevé bancaire)" at bounding box center [734, 437] width 447 height 41
type textarea "Arrivée anticipée studio ciné le 11.10"
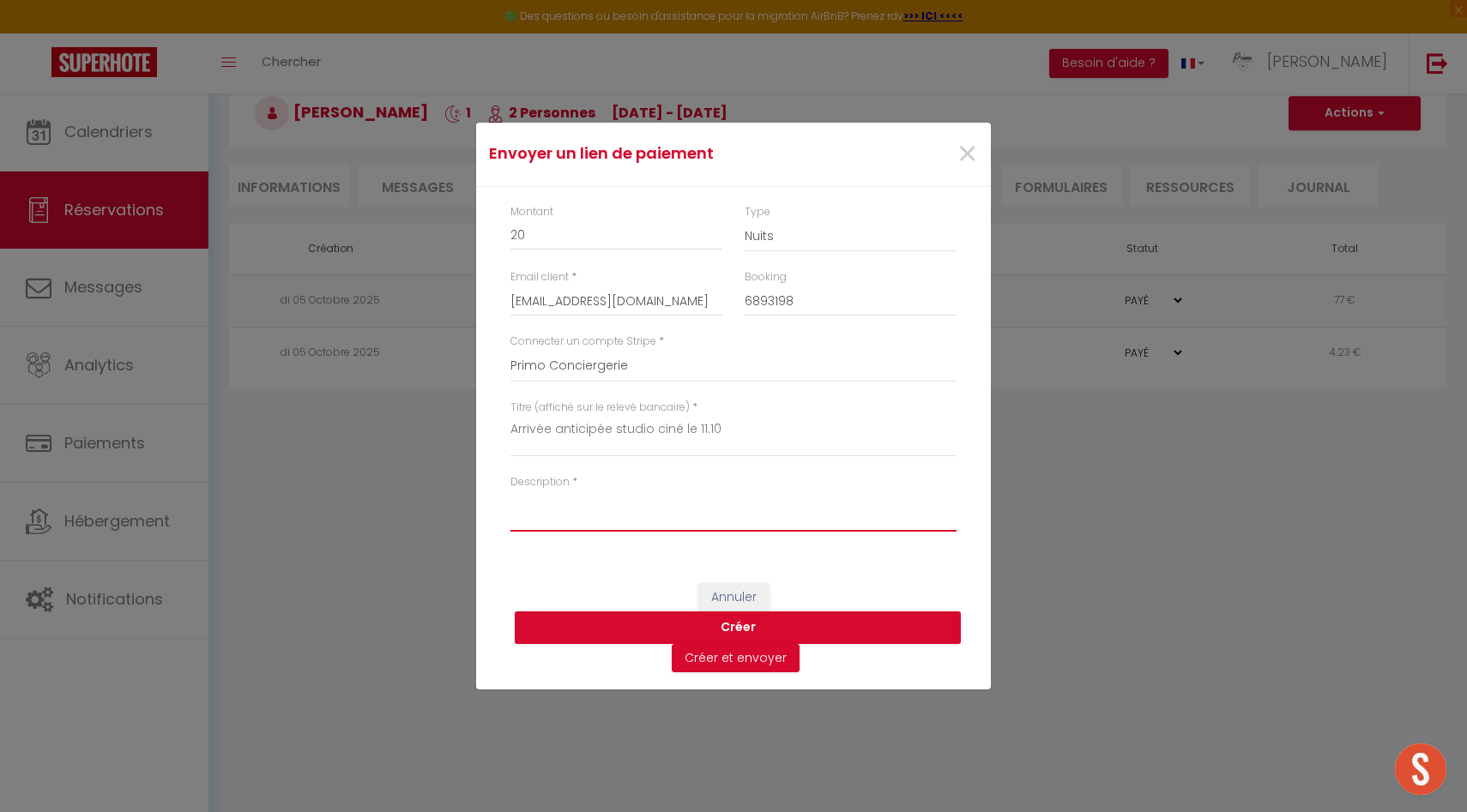
click at [565, 514] on textarea "Description" at bounding box center [734, 512] width 447 height 41
drag, startPoint x: 738, startPoint y: 428, endPoint x: 378, endPoint y: 413, distance: 360.3
click at [378, 413] on div "Envoyer un lien de paiement × Montant 20 Type Nuits Frais de ménage Taxe de séj…" at bounding box center [733, 406] width 1467 height 812
click at [543, 524] on textarea "Description" at bounding box center [734, 512] width 447 height 41
paste textarea "Arrivée anticipée studio ciné le 11.10"
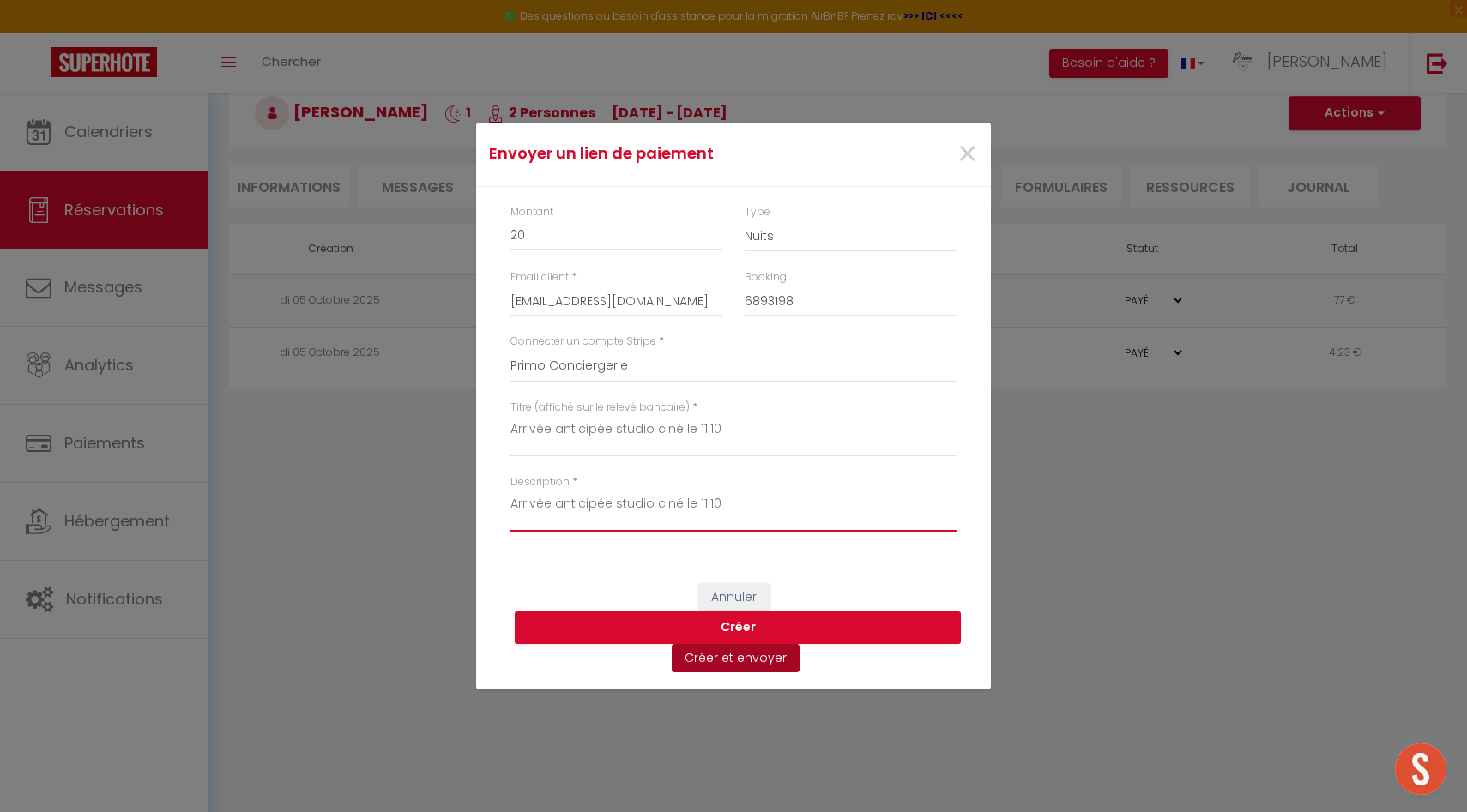
type textarea "Arrivée anticipée studio ciné le 11.10"
click at [725, 666] on button "Créer et envoyer" at bounding box center [736, 658] width 128 height 29
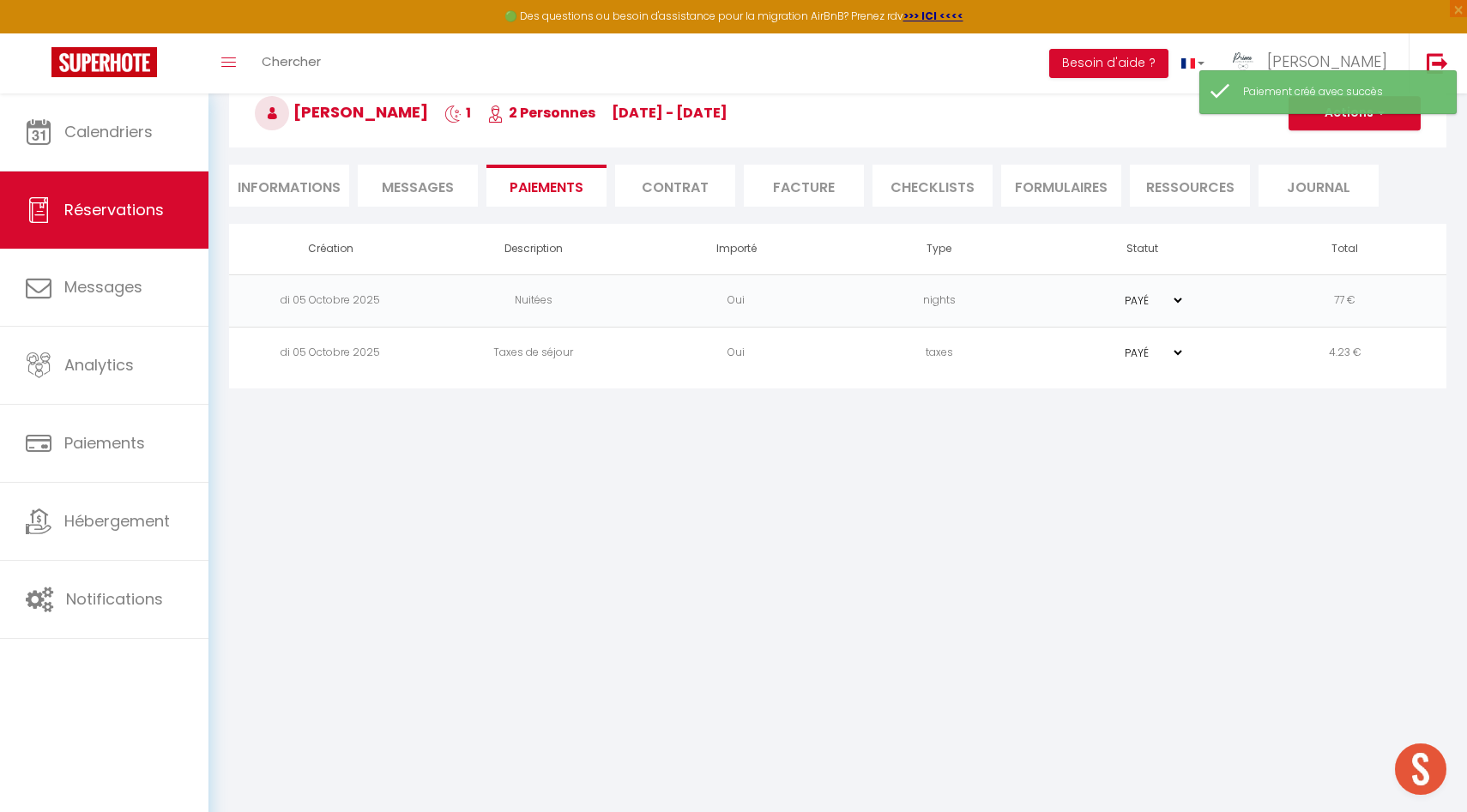
type input "[EMAIL_ADDRESS][DOMAIN_NAME]"
type input "Payment request"
type textarea "Hi, We invite you to click on the link below to make the payment: Title : Arriv…"
select select "0"
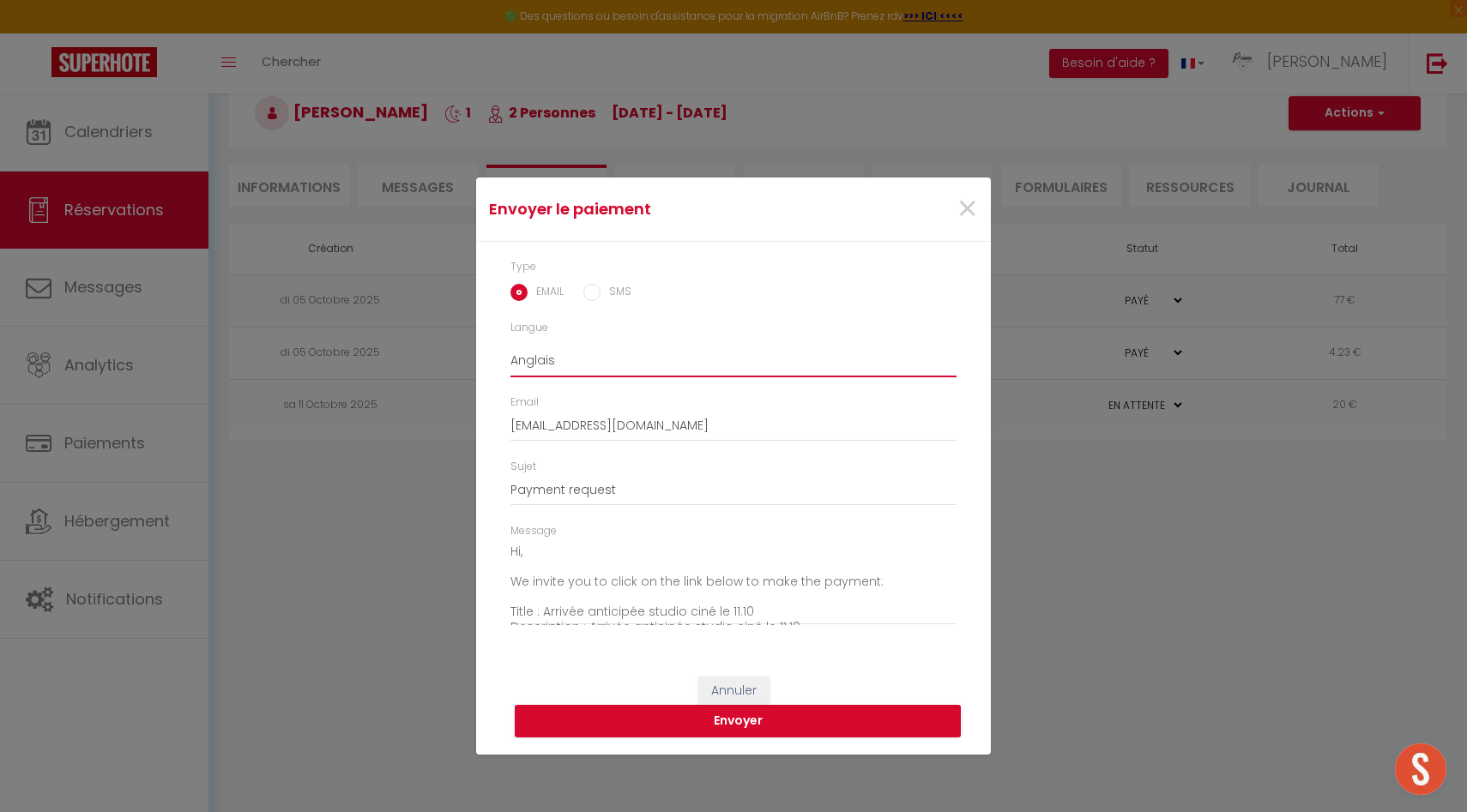
click at [573, 367] on select "Anglais Français Espagnol Portugais" at bounding box center [734, 361] width 447 height 33
select select "fr"
click at [511, 345] on select "Anglais Français Espagnol Portugais" at bounding box center [734, 361] width 447 height 33
type input "Demande de paiement"
type textarea "Bonjour, Nous vous invitons à cliquer sur le lien ci-dessous pour effectuer le …"
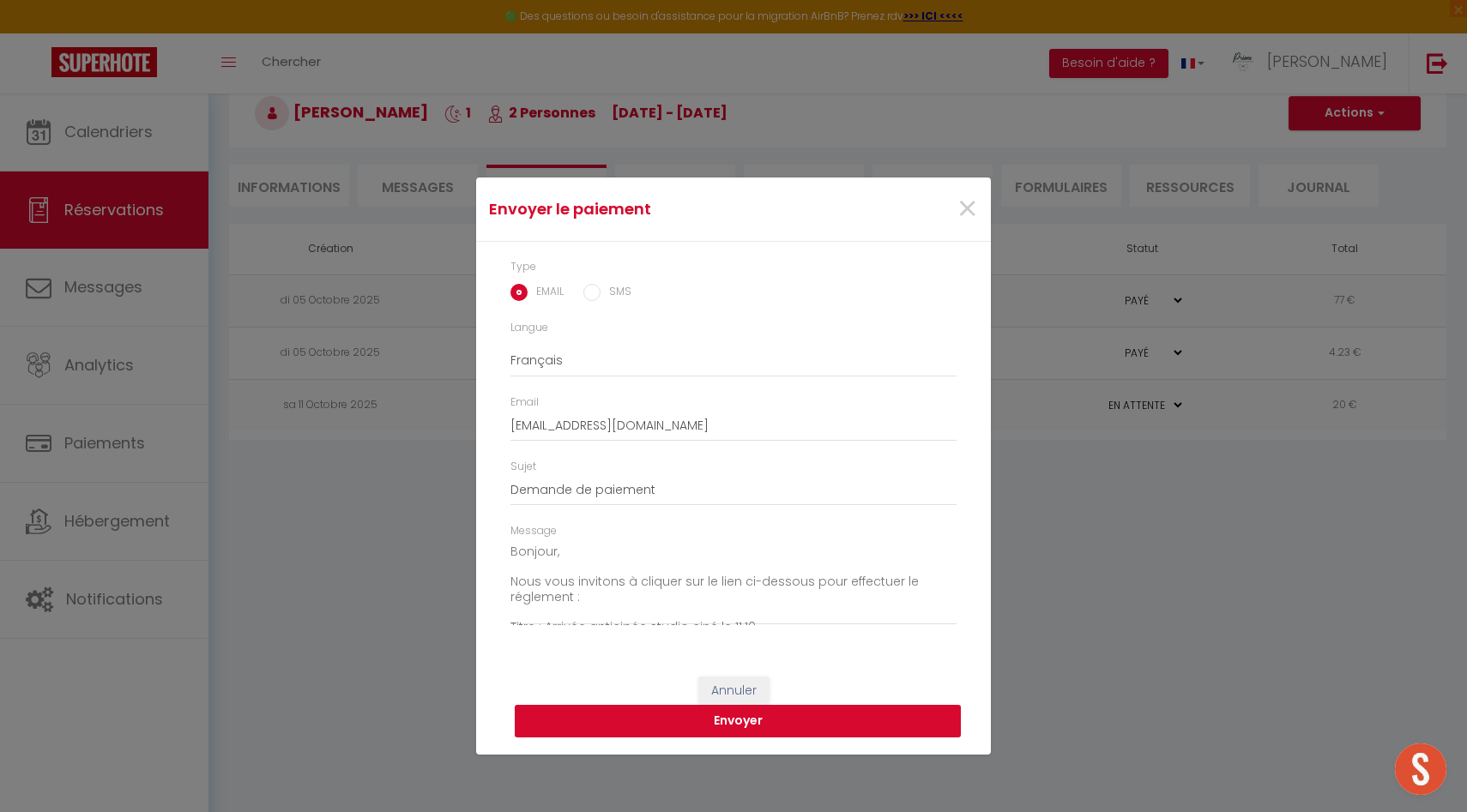
click at [662, 723] on button "Envoyer" at bounding box center [738, 722] width 447 height 33
click at [678, 723] on button "Envoyer" at bounding box center [738, 722] width 447 height 33
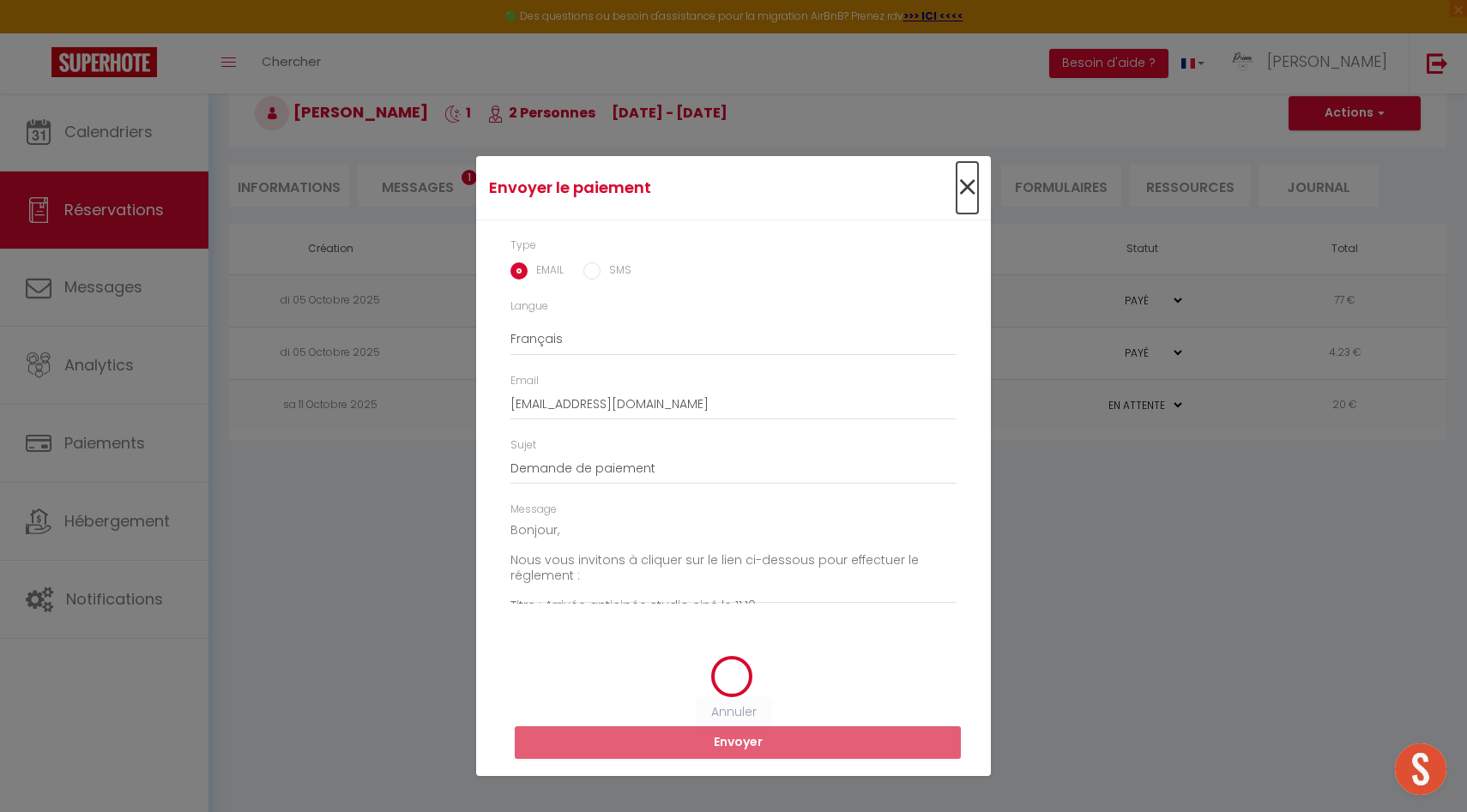
click at [966, 184] on span "×" at bounding box center [967, 187] width 22 height 52
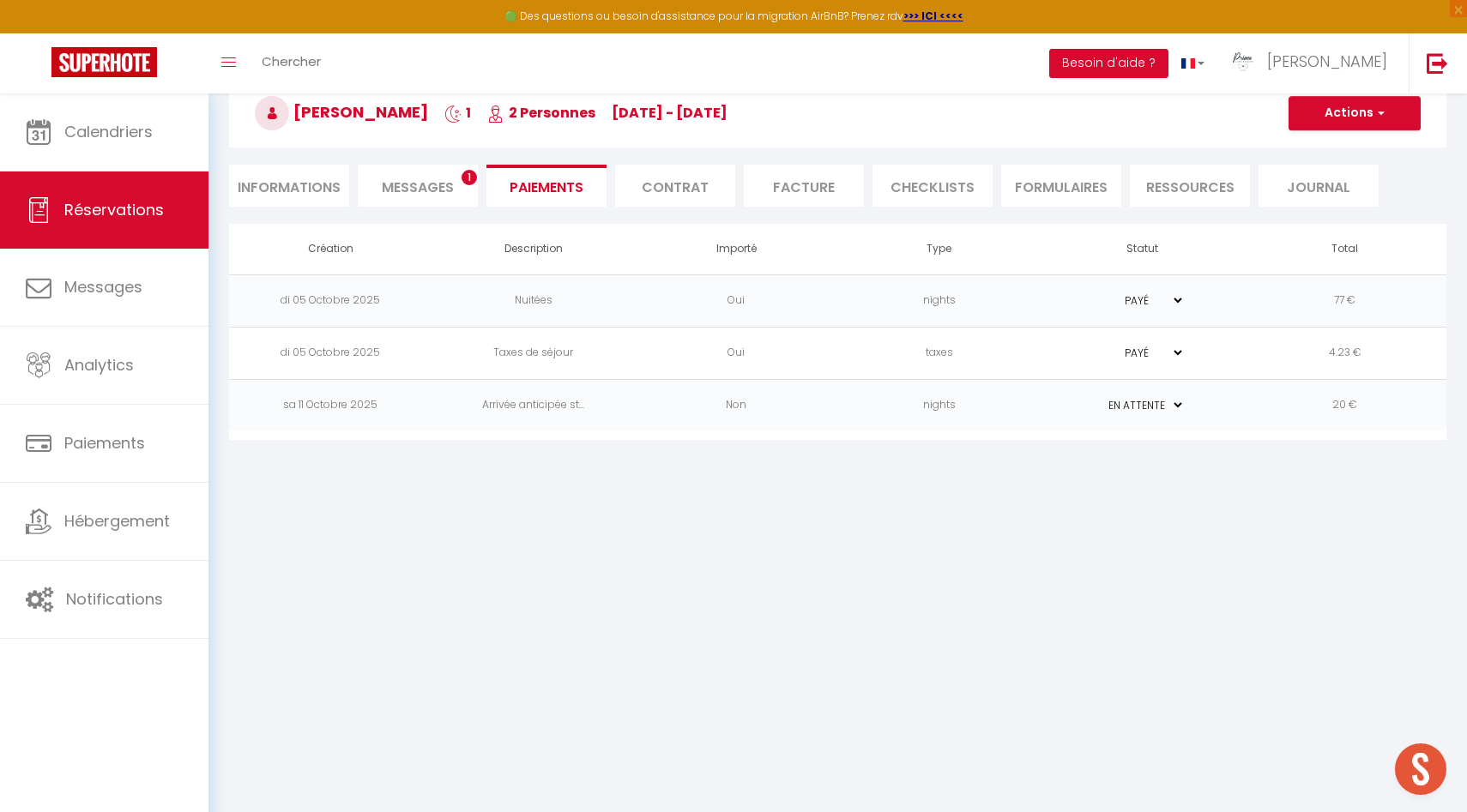
click at [409, 180] on span "Messages" at bounding box center [417, 187] width 73 height 20
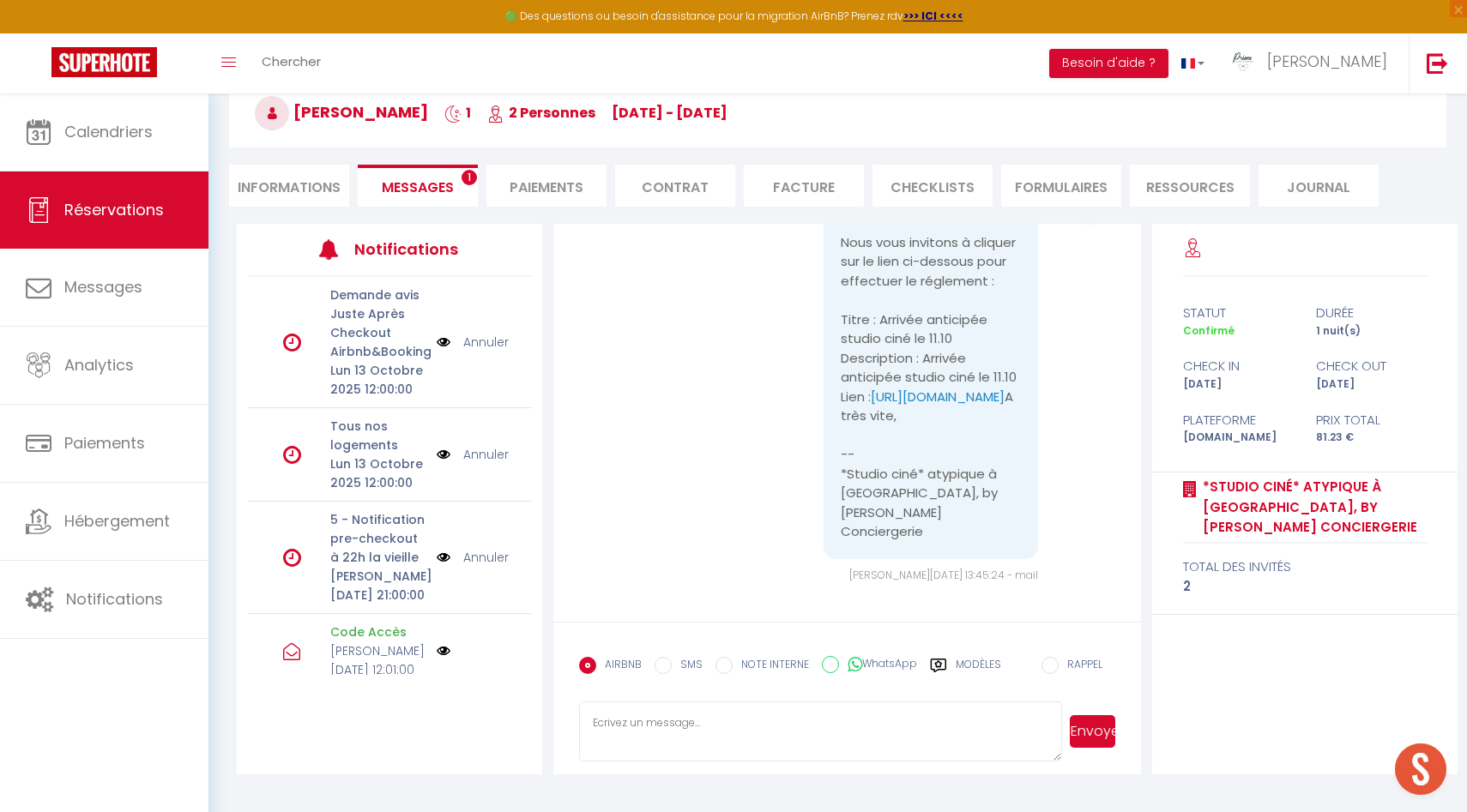
scroll to position [6125, 0]
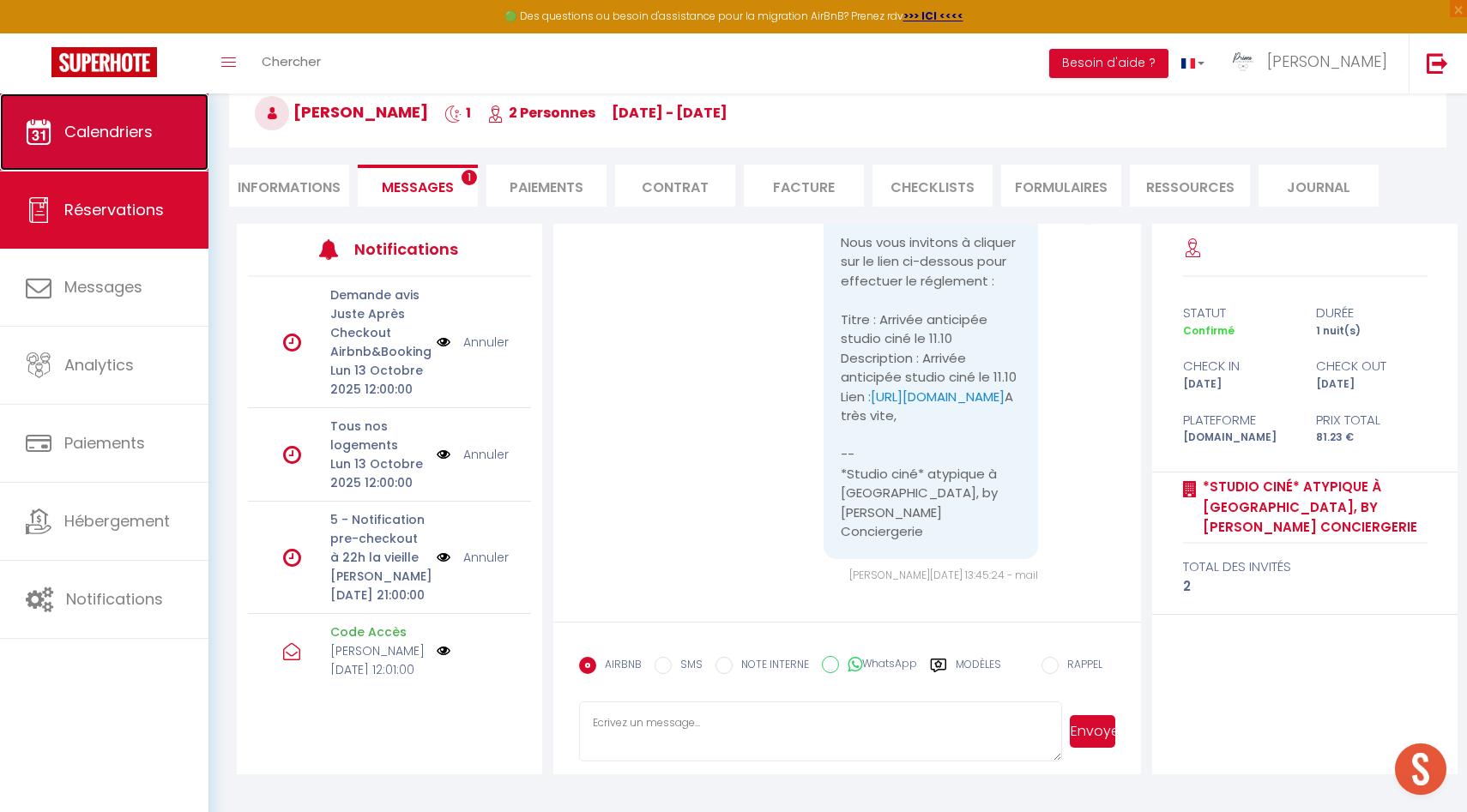
click at [90, 122] on span "Calendriers" at bounding box center [108, 131] width 89 height 22
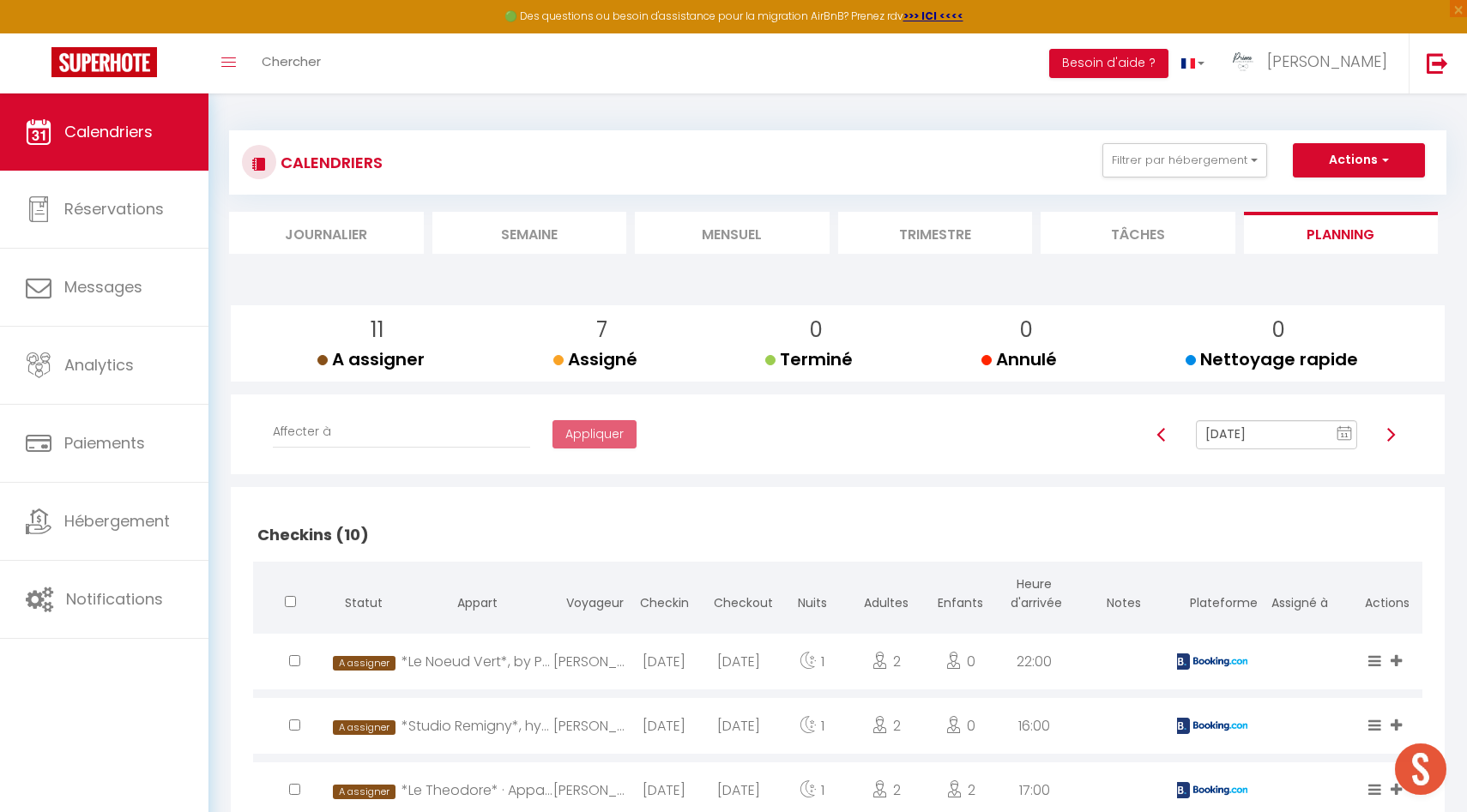
click at [750, 235] on li "Mensuel" at bounding box center [732, 233] width 195 height 42
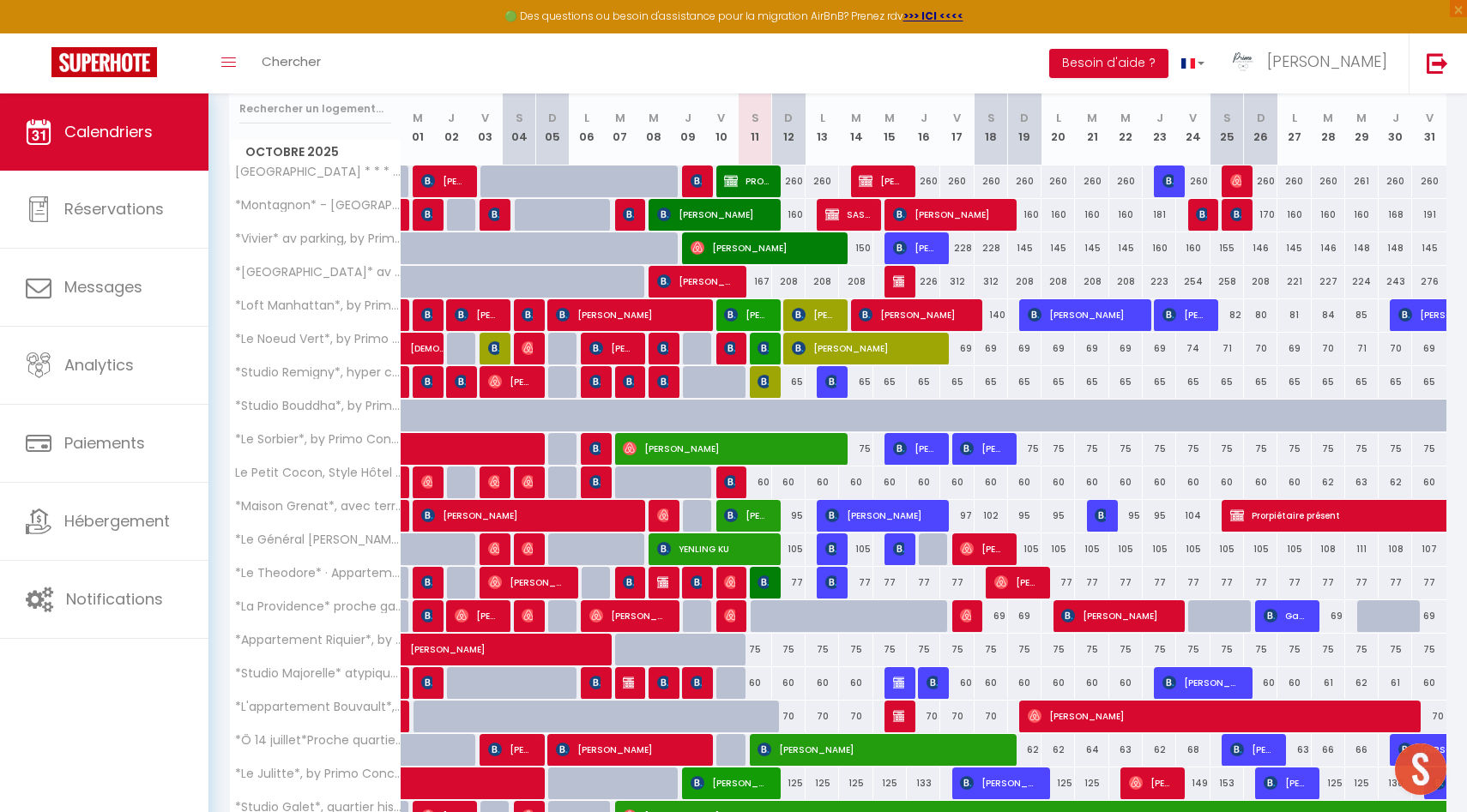
scroll to position [361, 0]
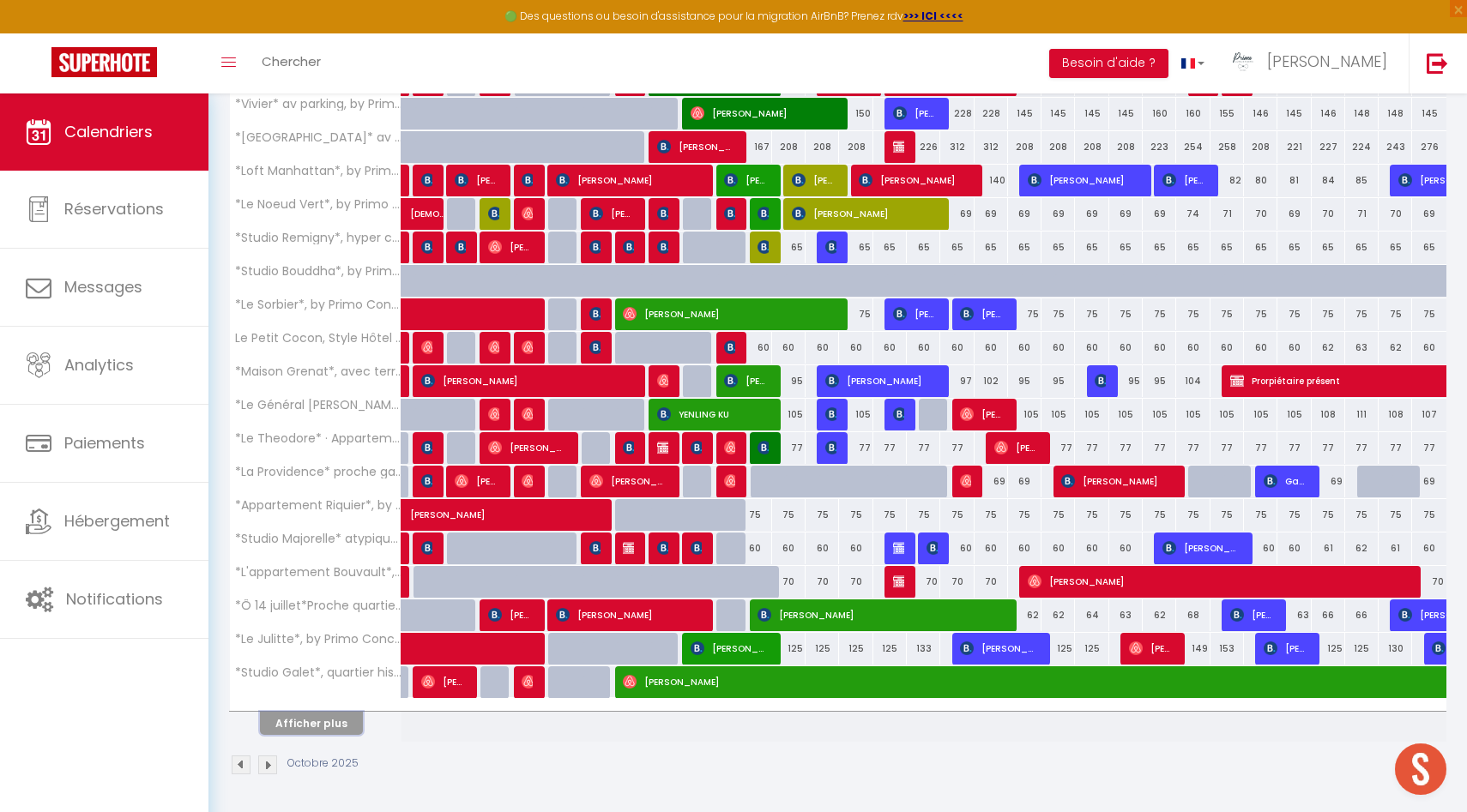
click at [325, 719] on button "Afficher plus" at bounding box center [311, 723] width 103 height 24
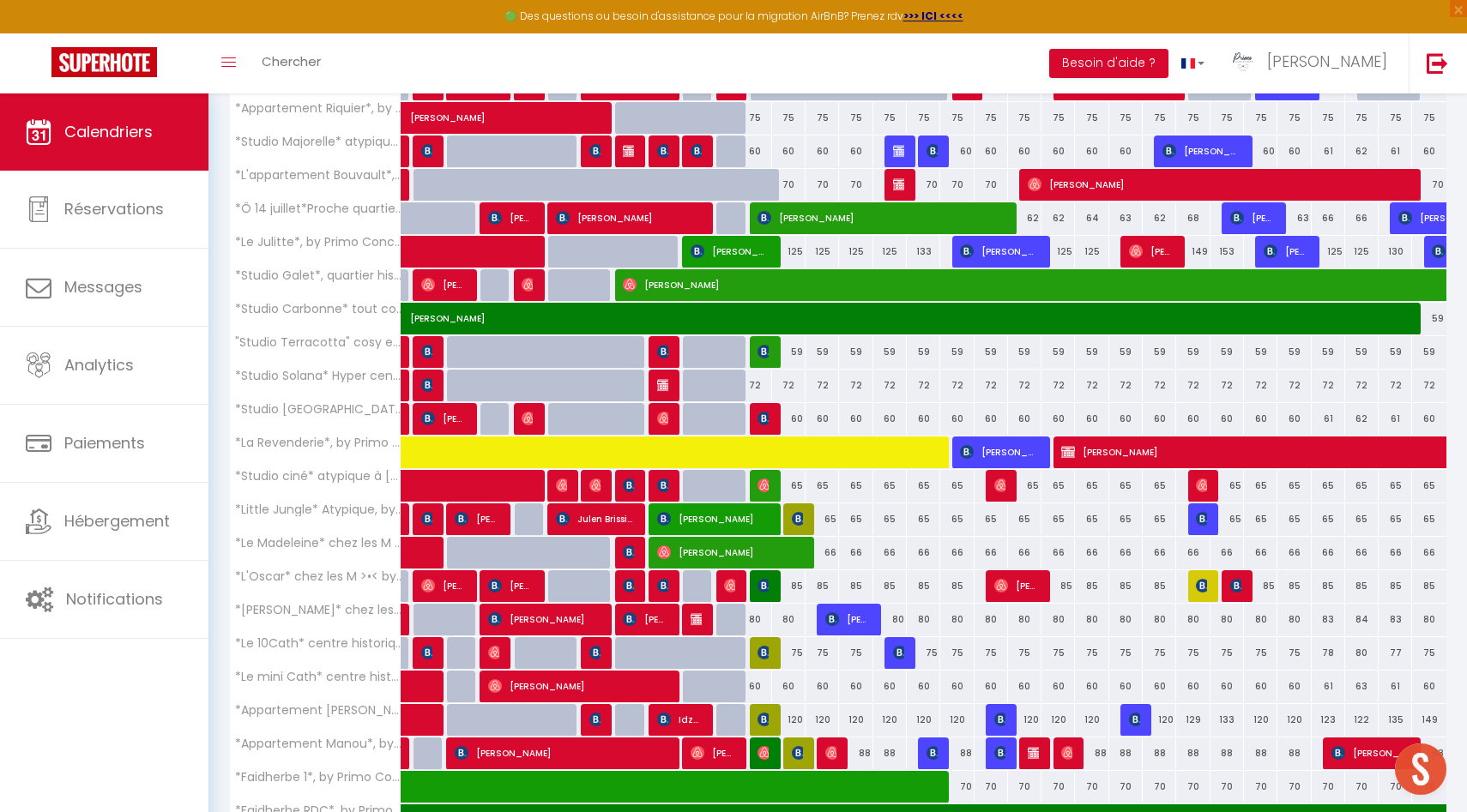
scroll to position [966, 0]
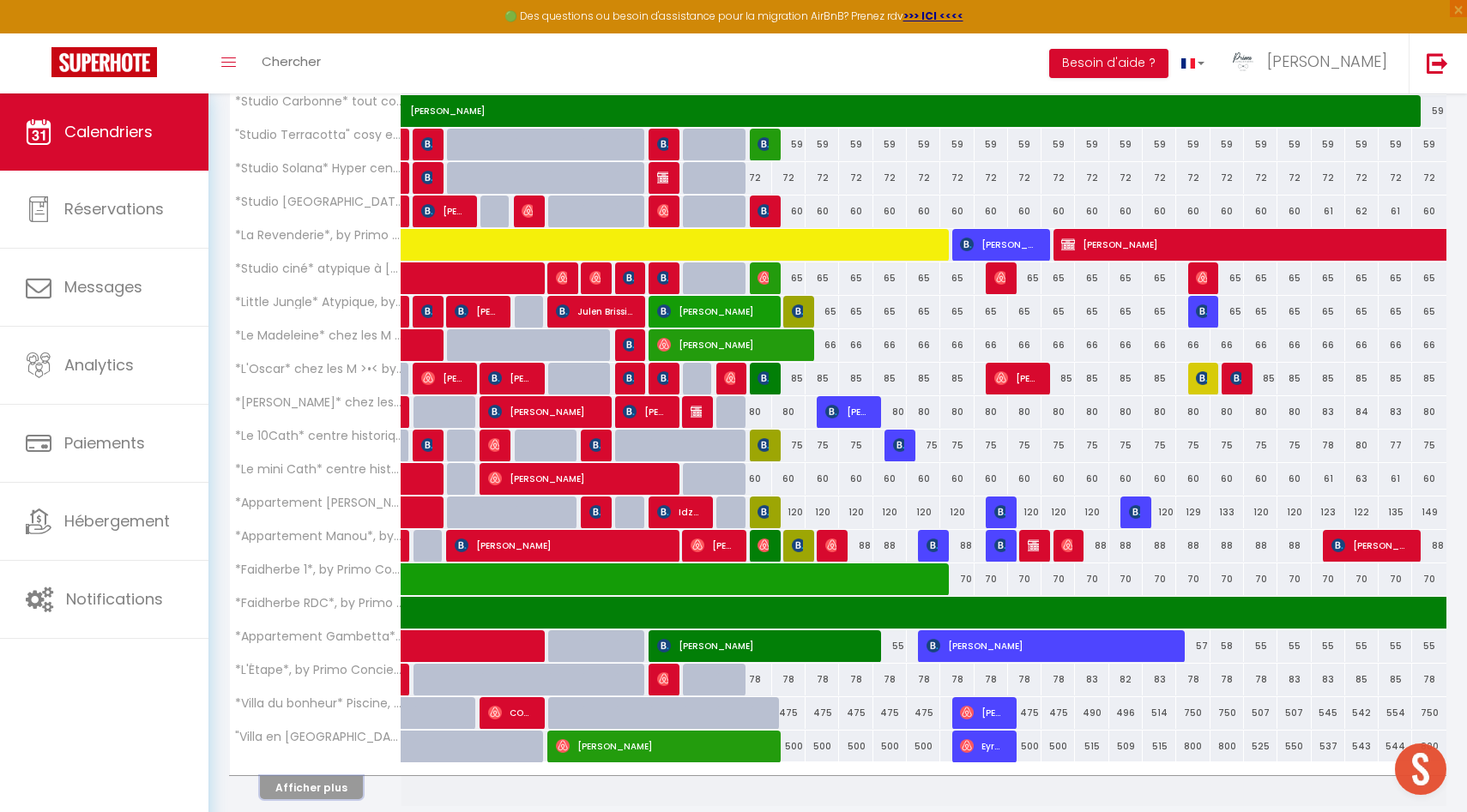
click at [308, 784] on button "Afficher plus" at bounding box center [311, 788] width 103 height 24
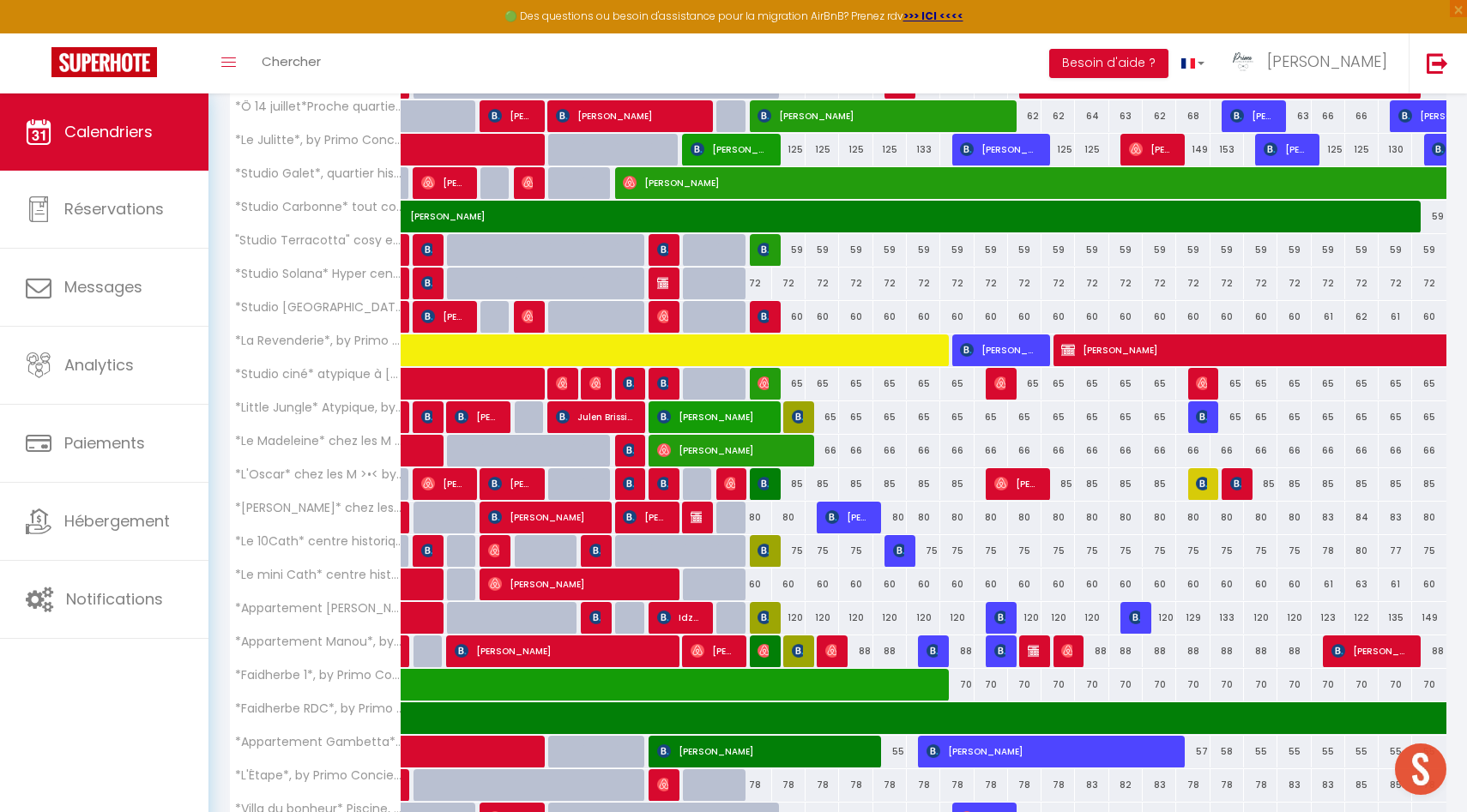
scroll to position [853, 0]
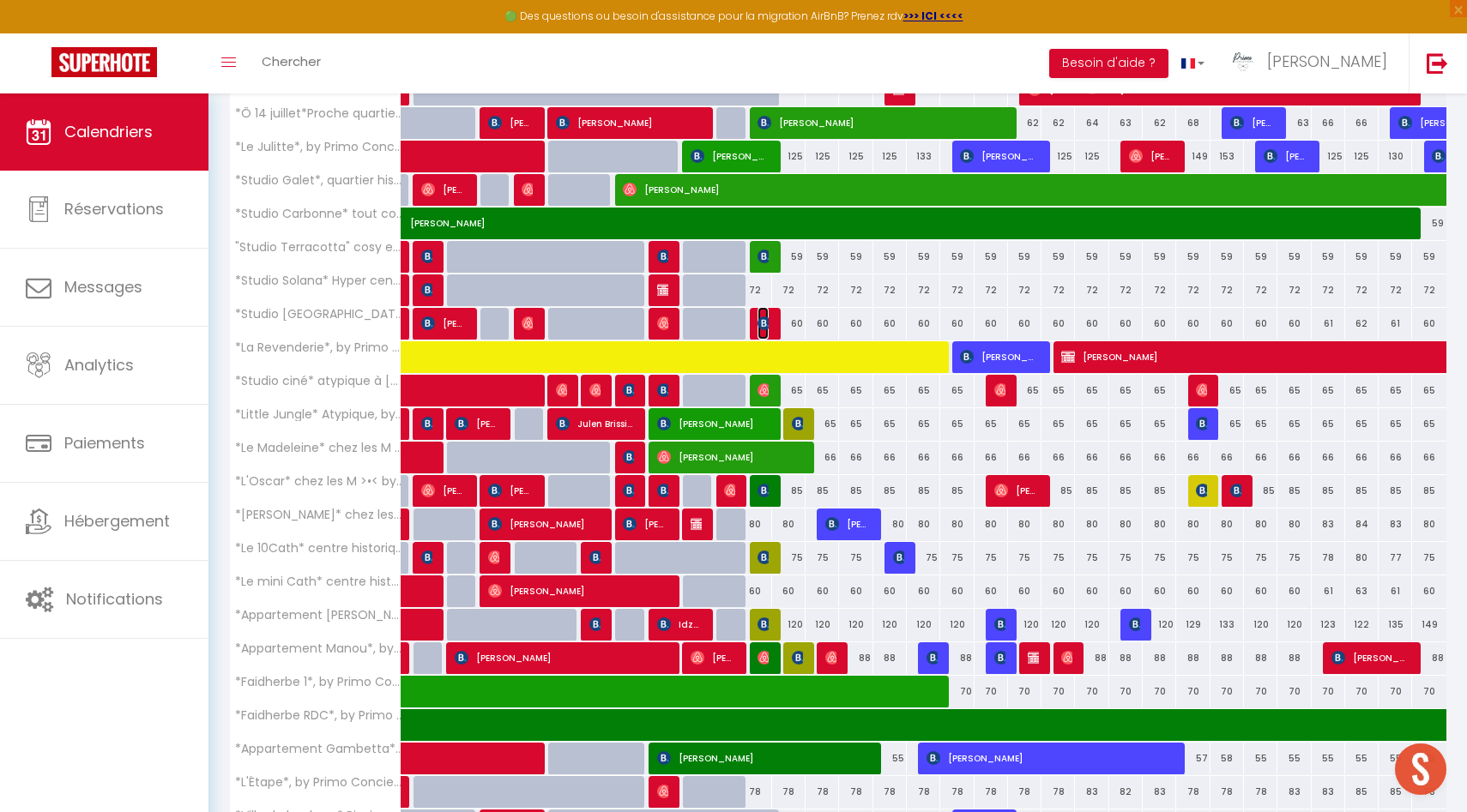
click at [764, 327] on img at bounding box center [764, 323] width 14 height 14
select select "OK"
select select "KO"
select select "0"
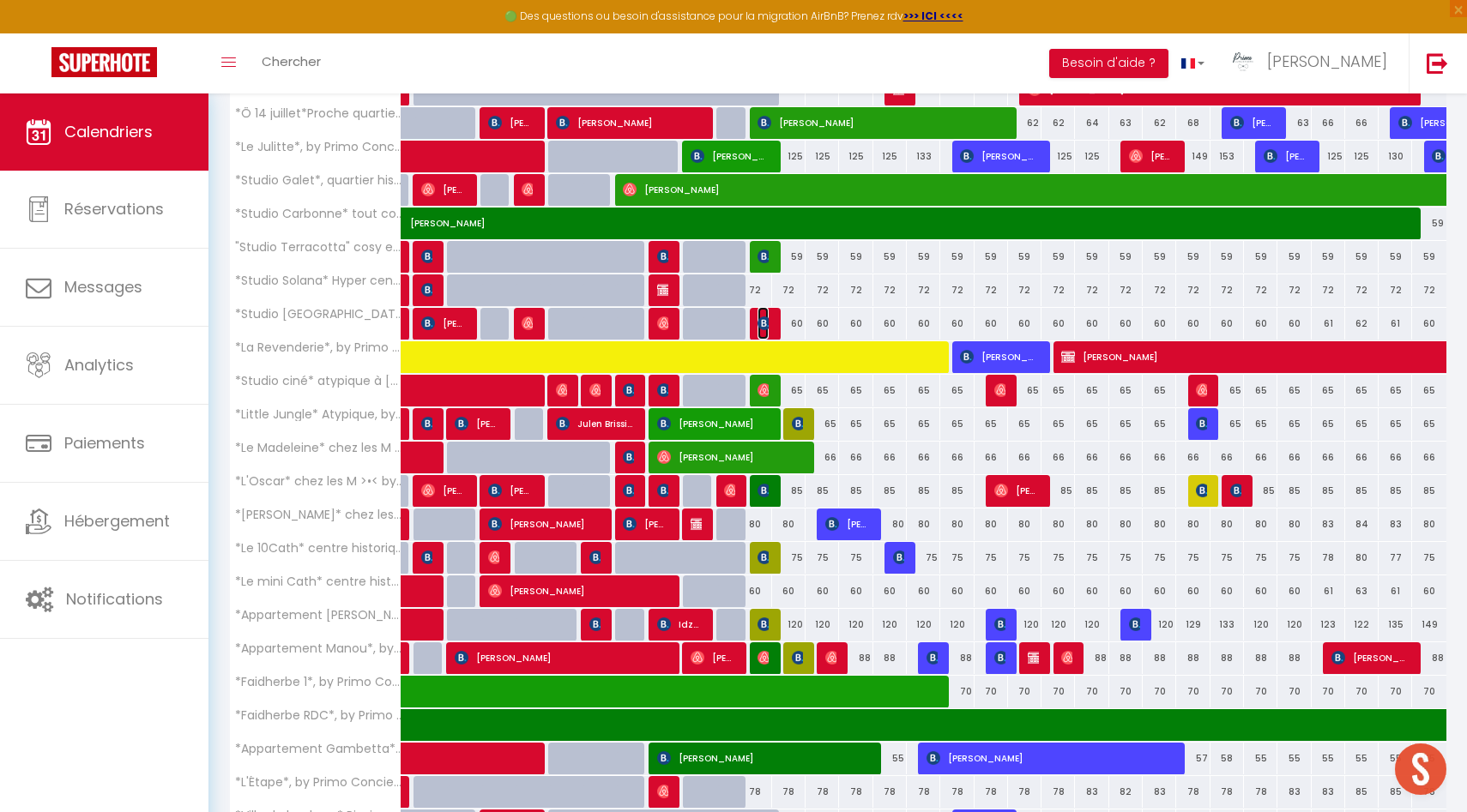
select select "1"
select select
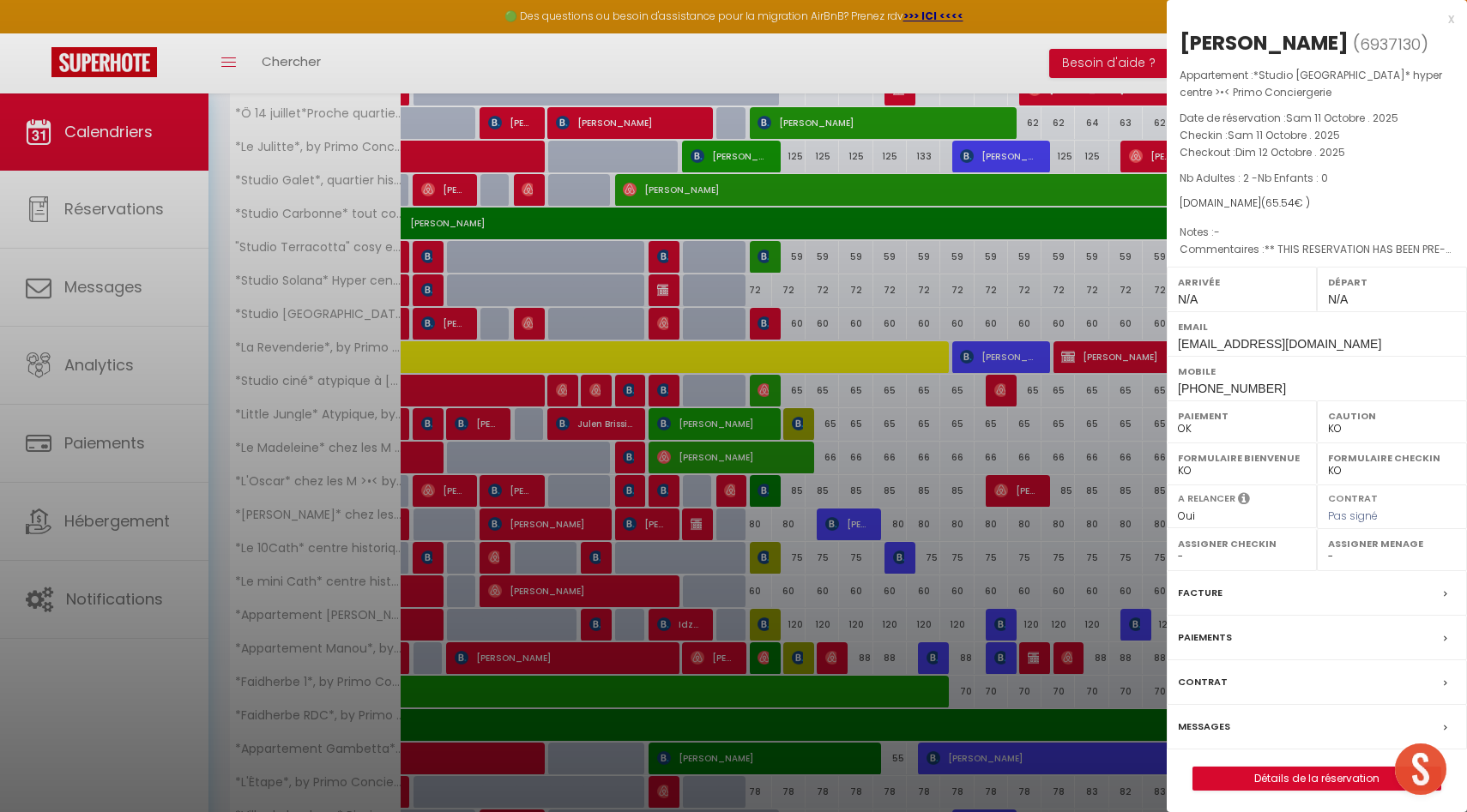
click at [1209, 727] on label "Messages" at bounding box center [1204, 726] width 53 height 18
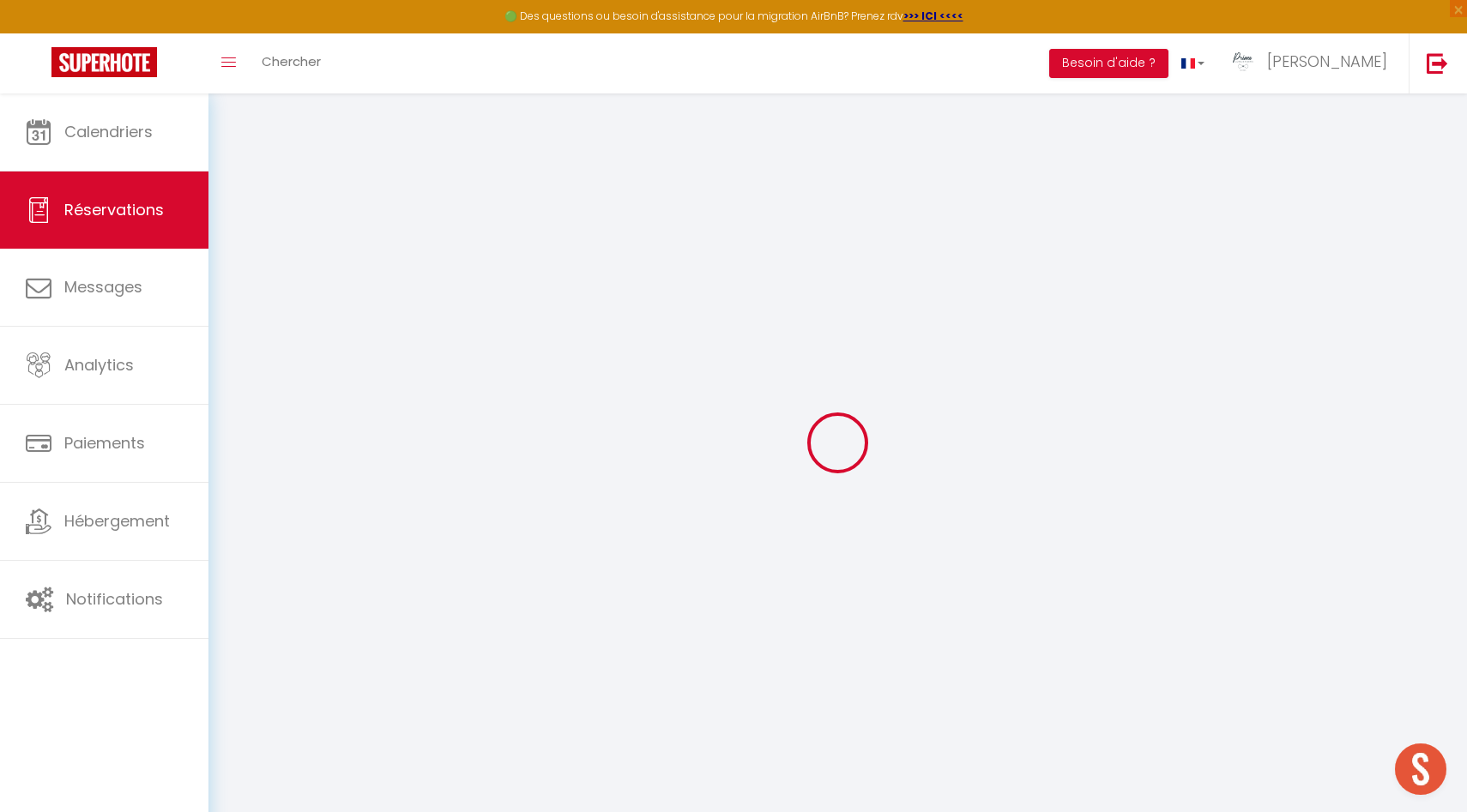
type input "[PERSON_NAME]"
type input "bello"
type input "[EMAIL_ADDRESS][DOMAIN_NAME]"
type input "[PHONE_NUMBER]"
type input "."
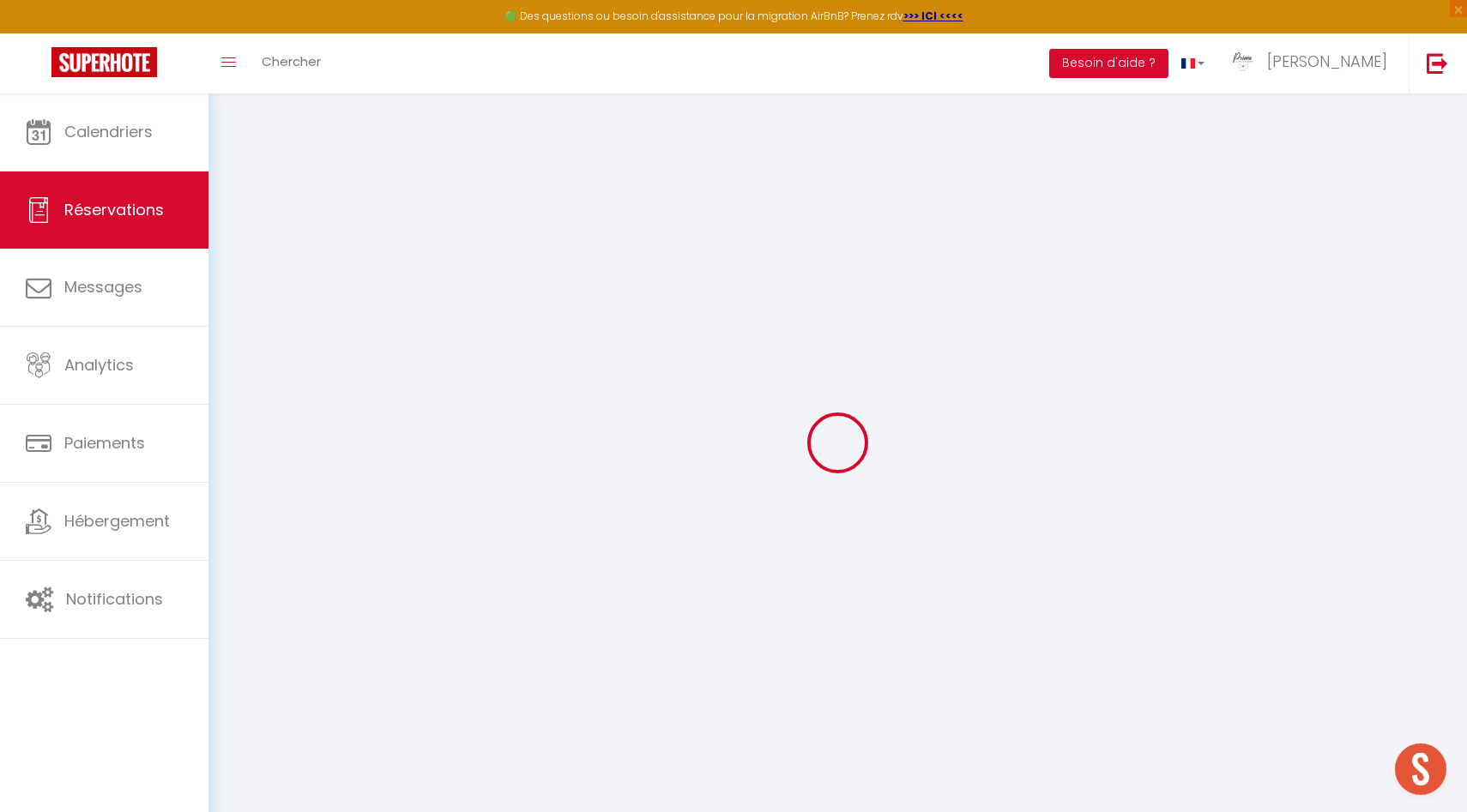
select select "CH"
type input "9.36"
type input "0.92"
select select "58455"
select select "1"
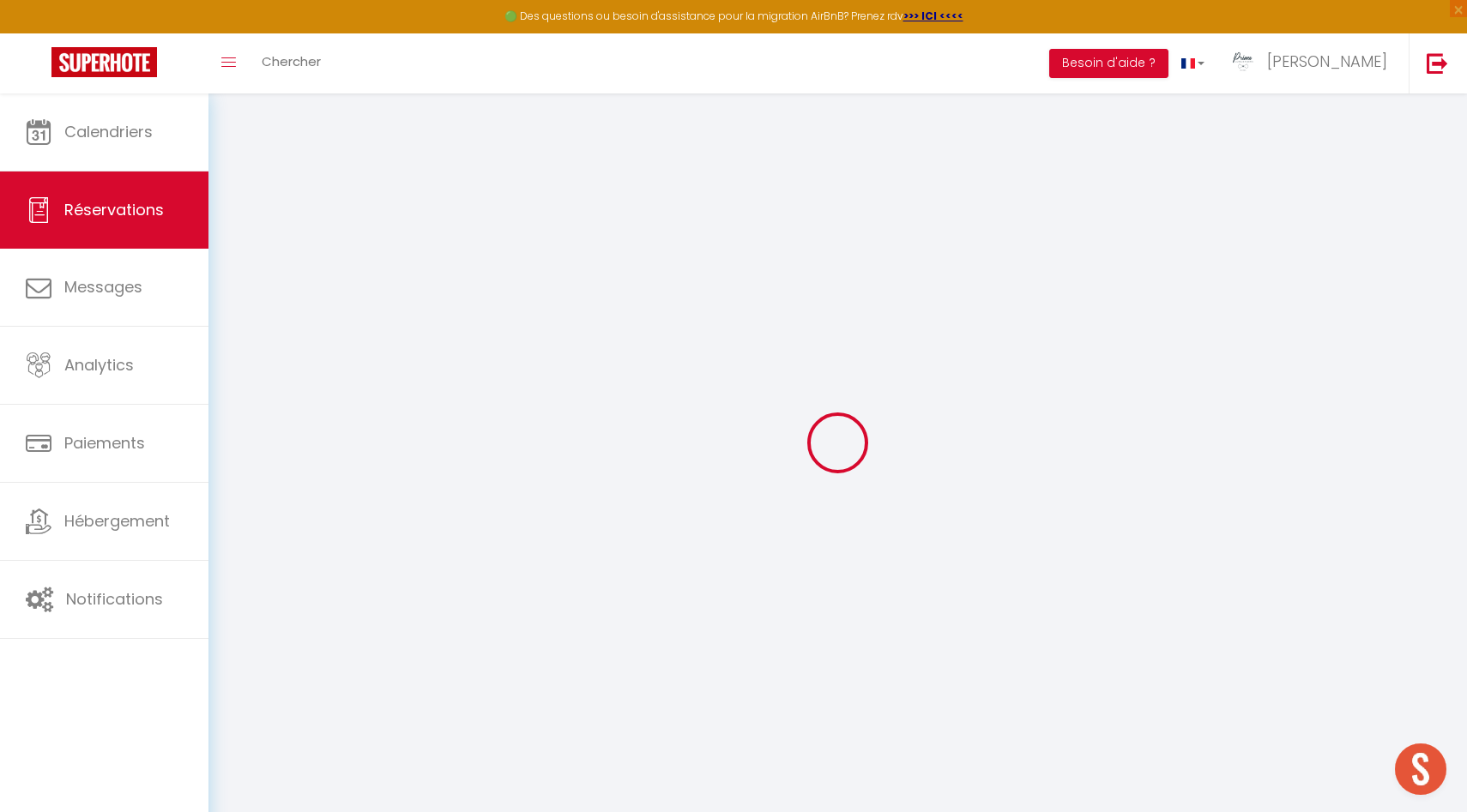
select select
type input "2"
select select "12"
select select
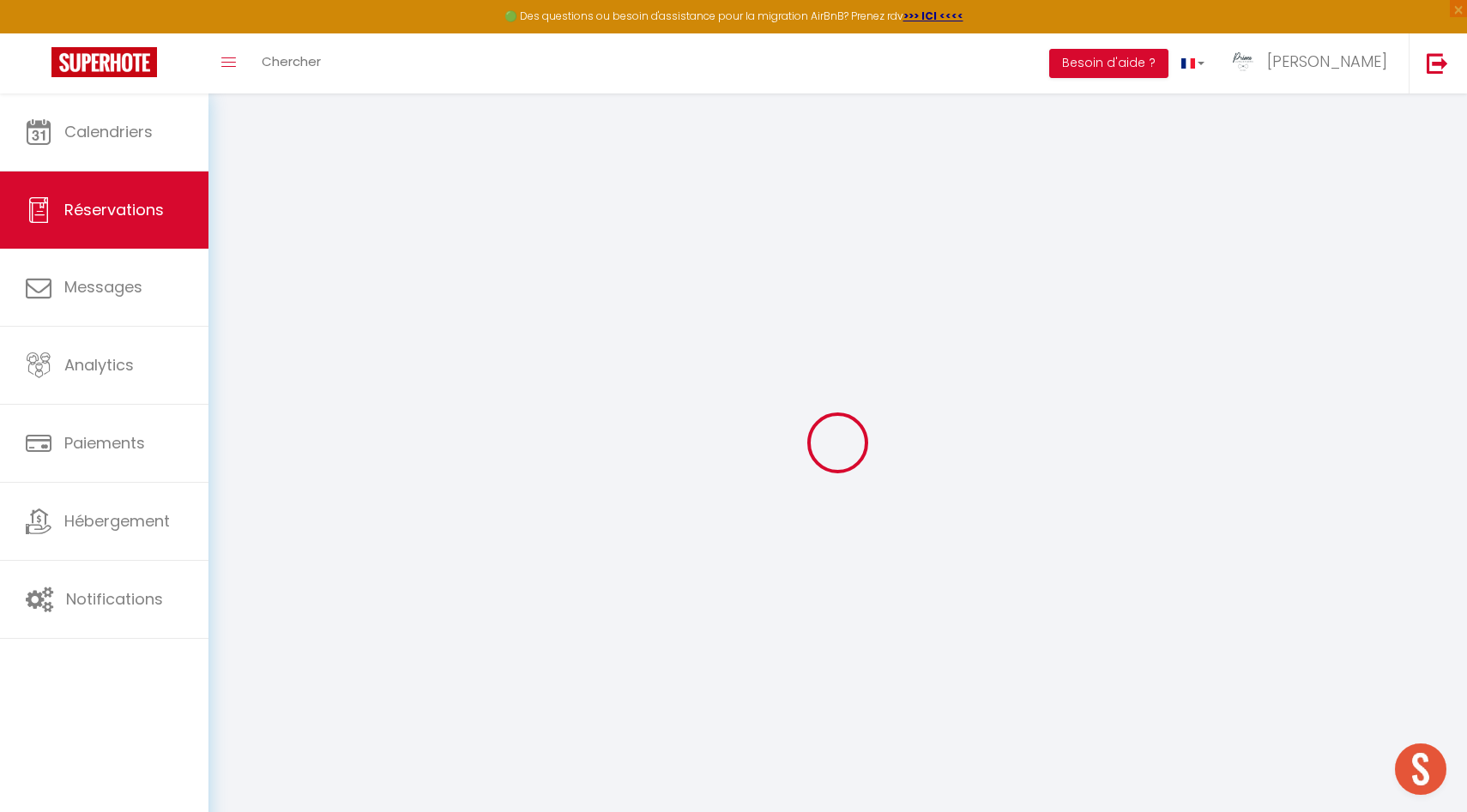
type input "62.42"
checkbox input "false"
type input "0"
select select "2"
type input "0"
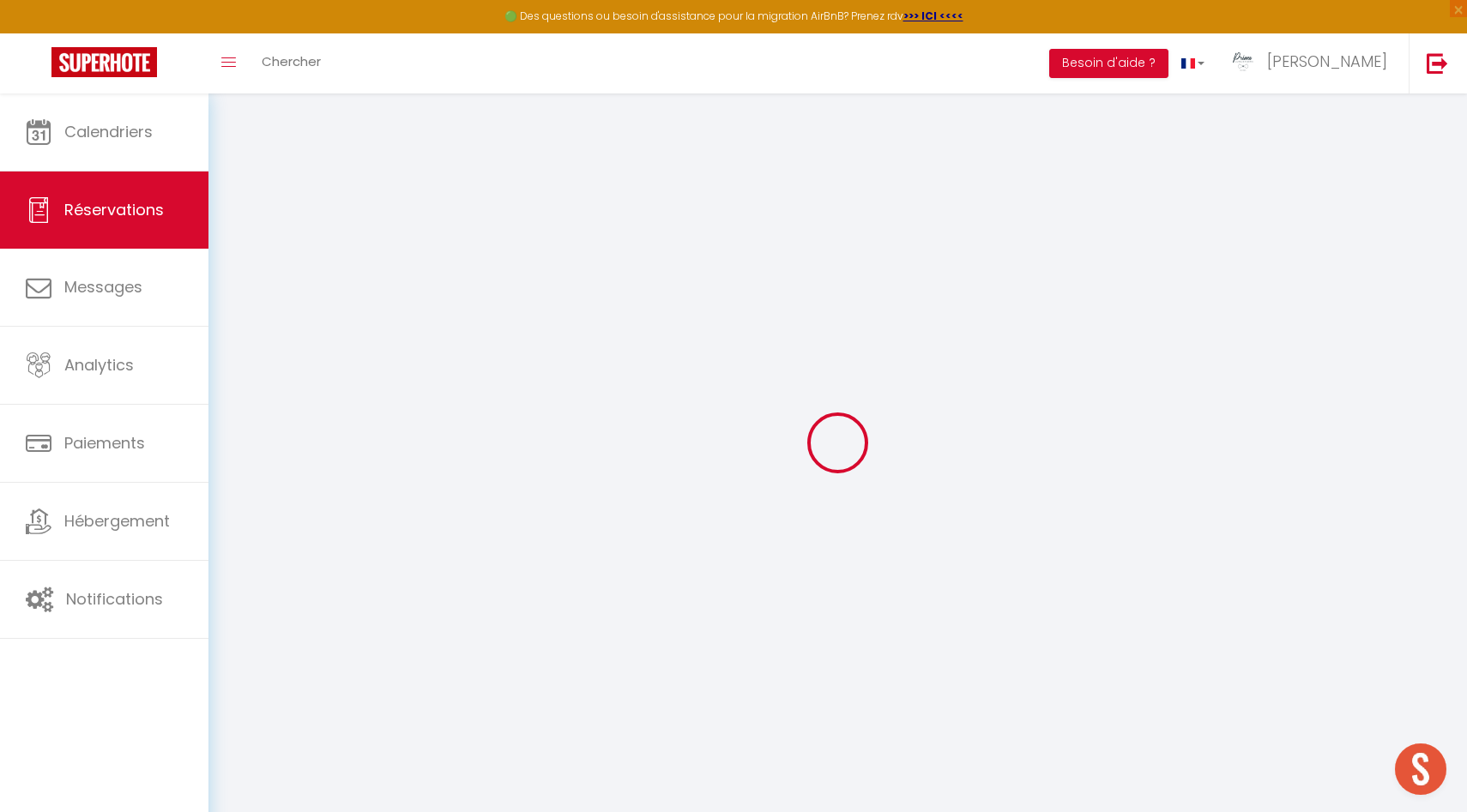
type input "0"
select select
select select "14"
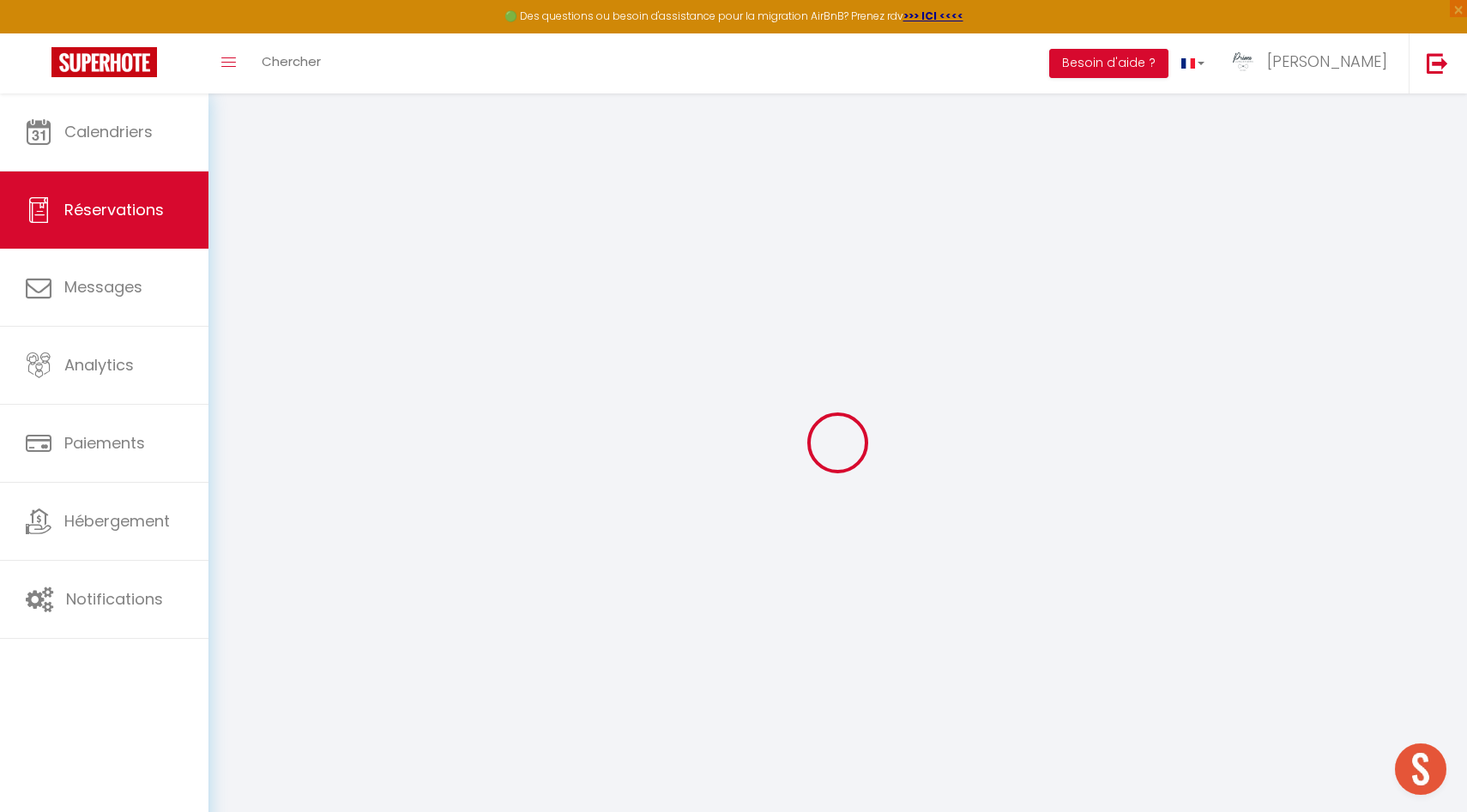
checkbox input "false"
select select
checkbox input "false"
select select
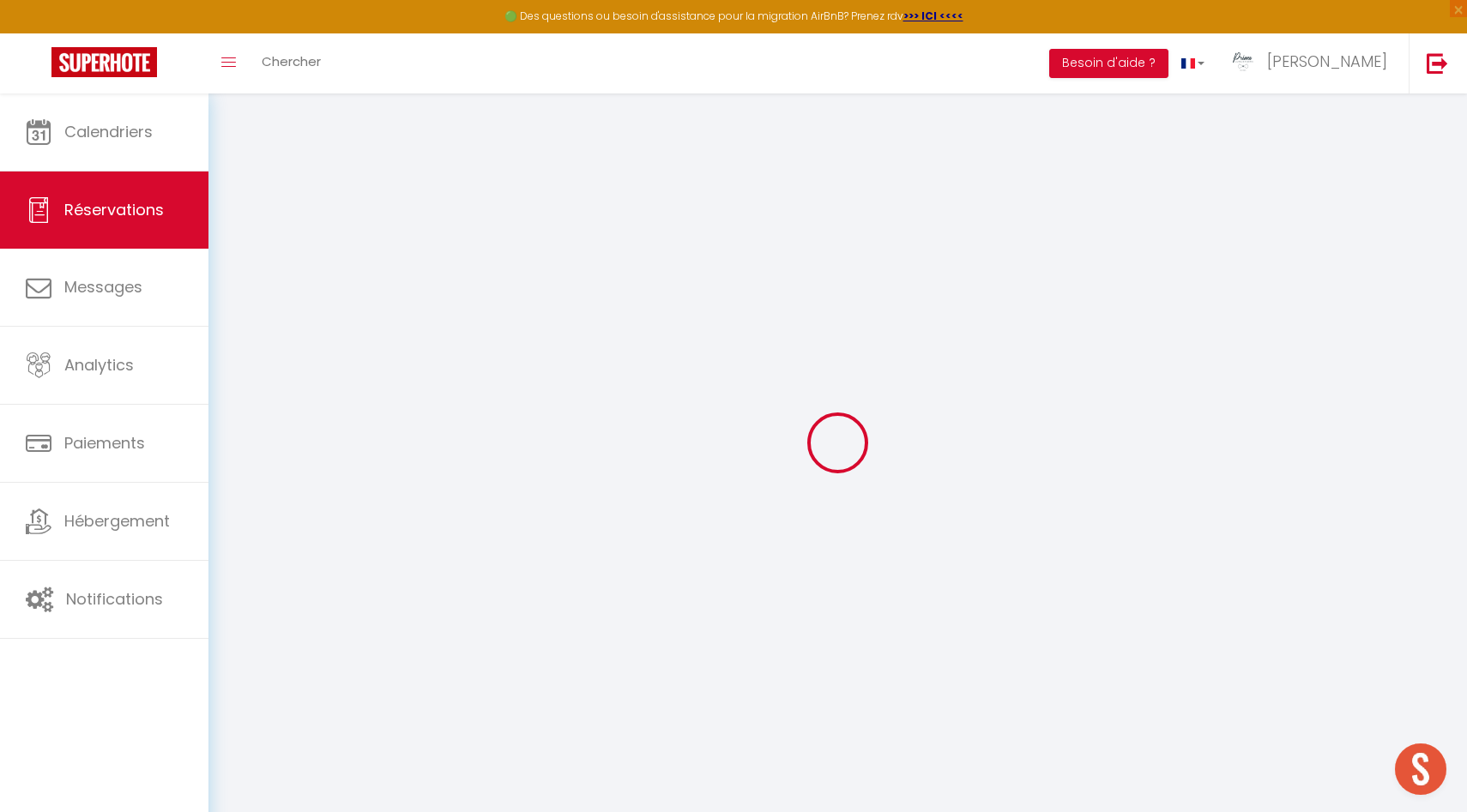
select select
checkbox input "false"
select select
checkbox input "false"
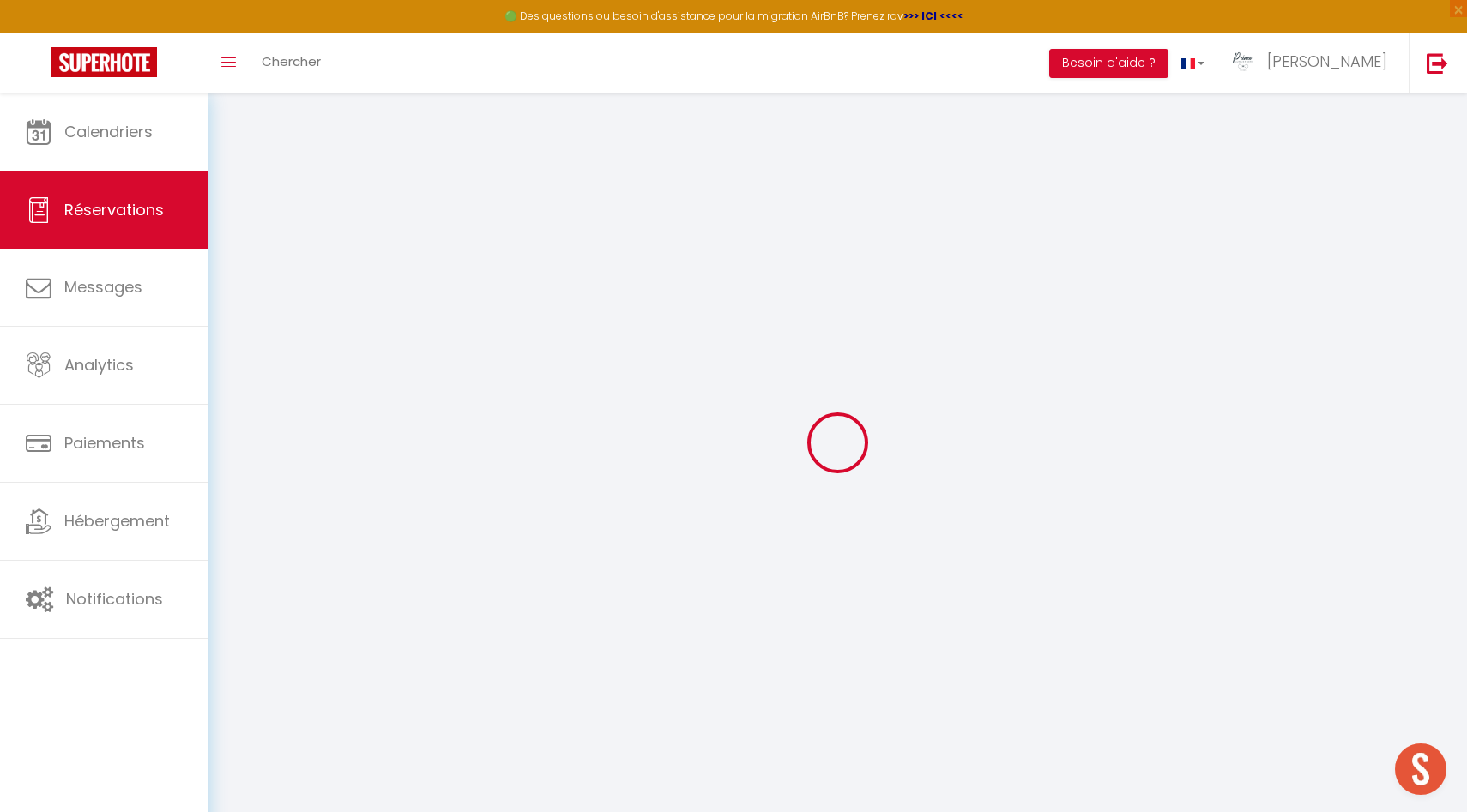
type textarea "** THIS RESERVATION HAS BEEN PRE-PAID ** BOOKING NOTE : Payment charge is EUR 0…"
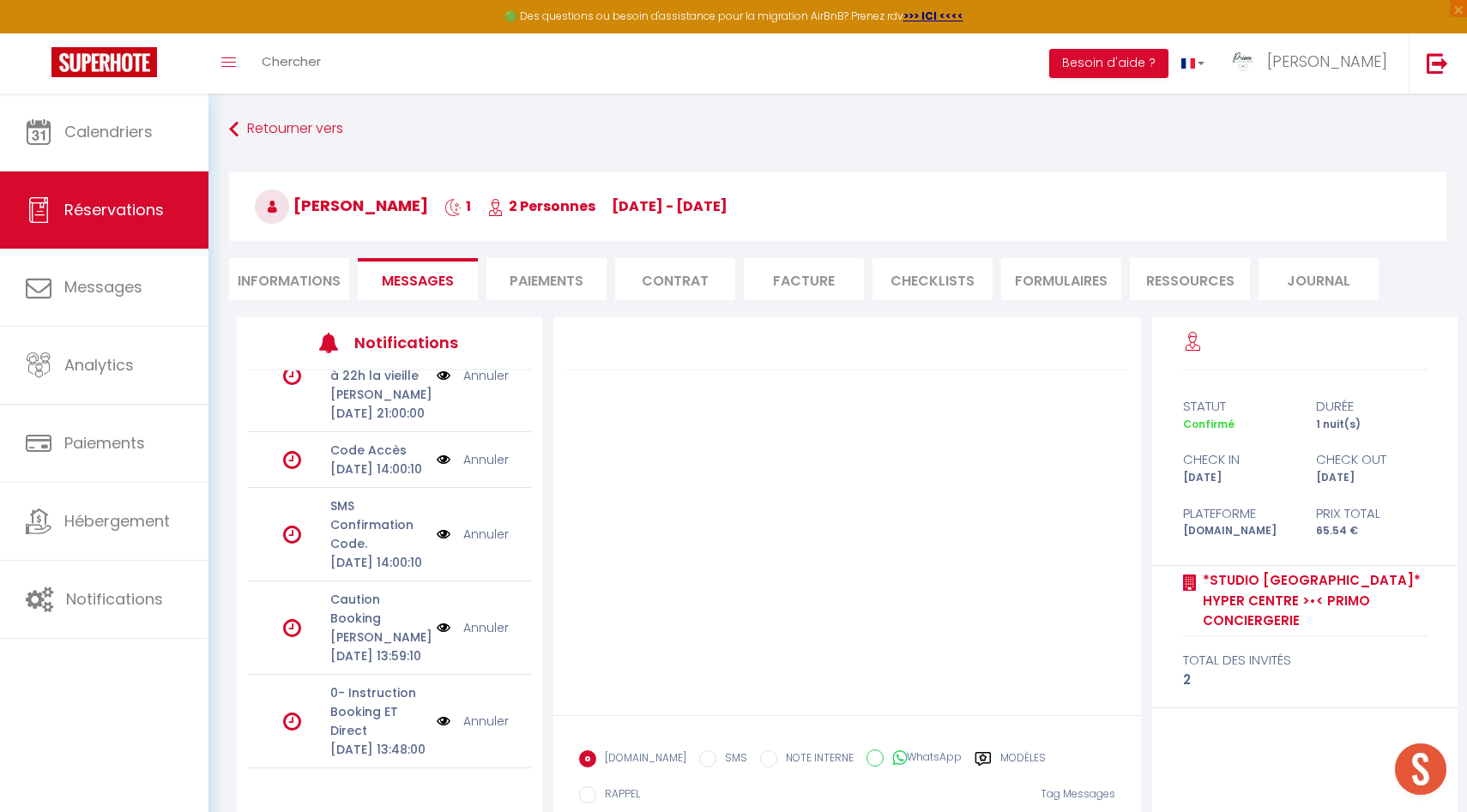
scroll to position [101, 0]
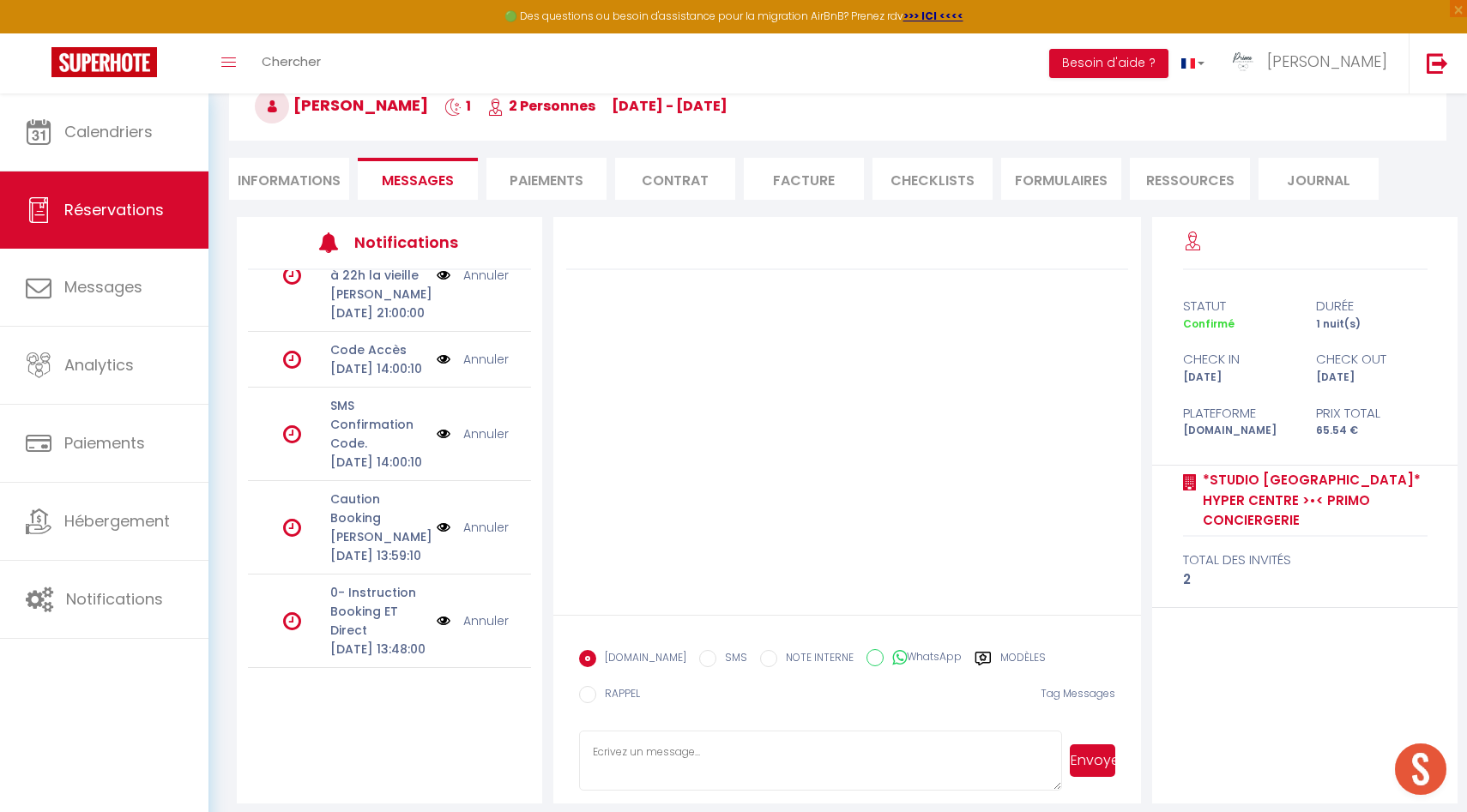
click at [1003, 653] on label "Modèles" at bounding box center [1023, 660] width 45 height 22
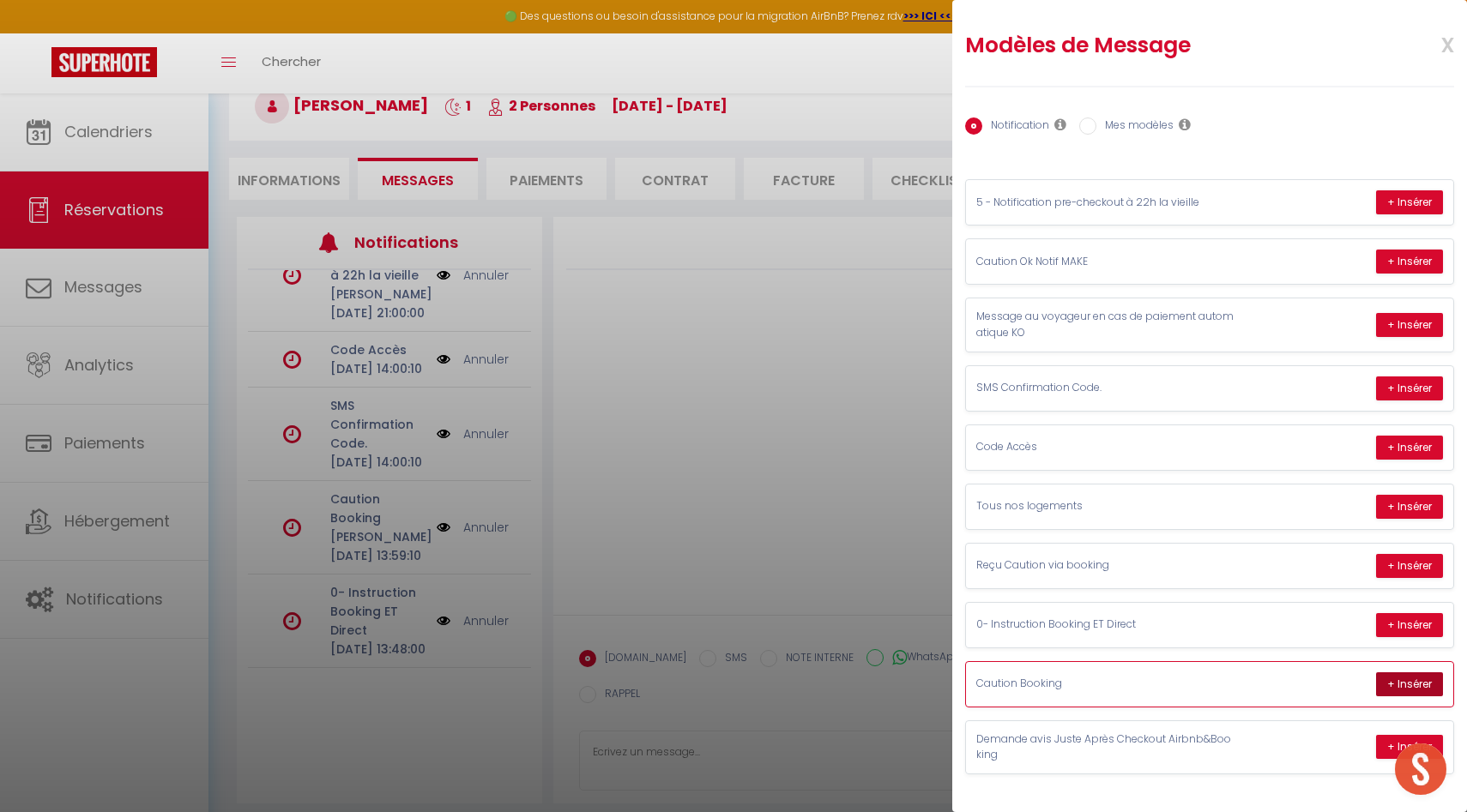
click at [1409, 680] on button "+ Insérer" at bounding box center [1410, 685] width 67 height 24
type textarea "Bonjour [PERSON_NAME], Merci d’avoir réservé le logement *Studio [GEOGRAPHIC_DA…"
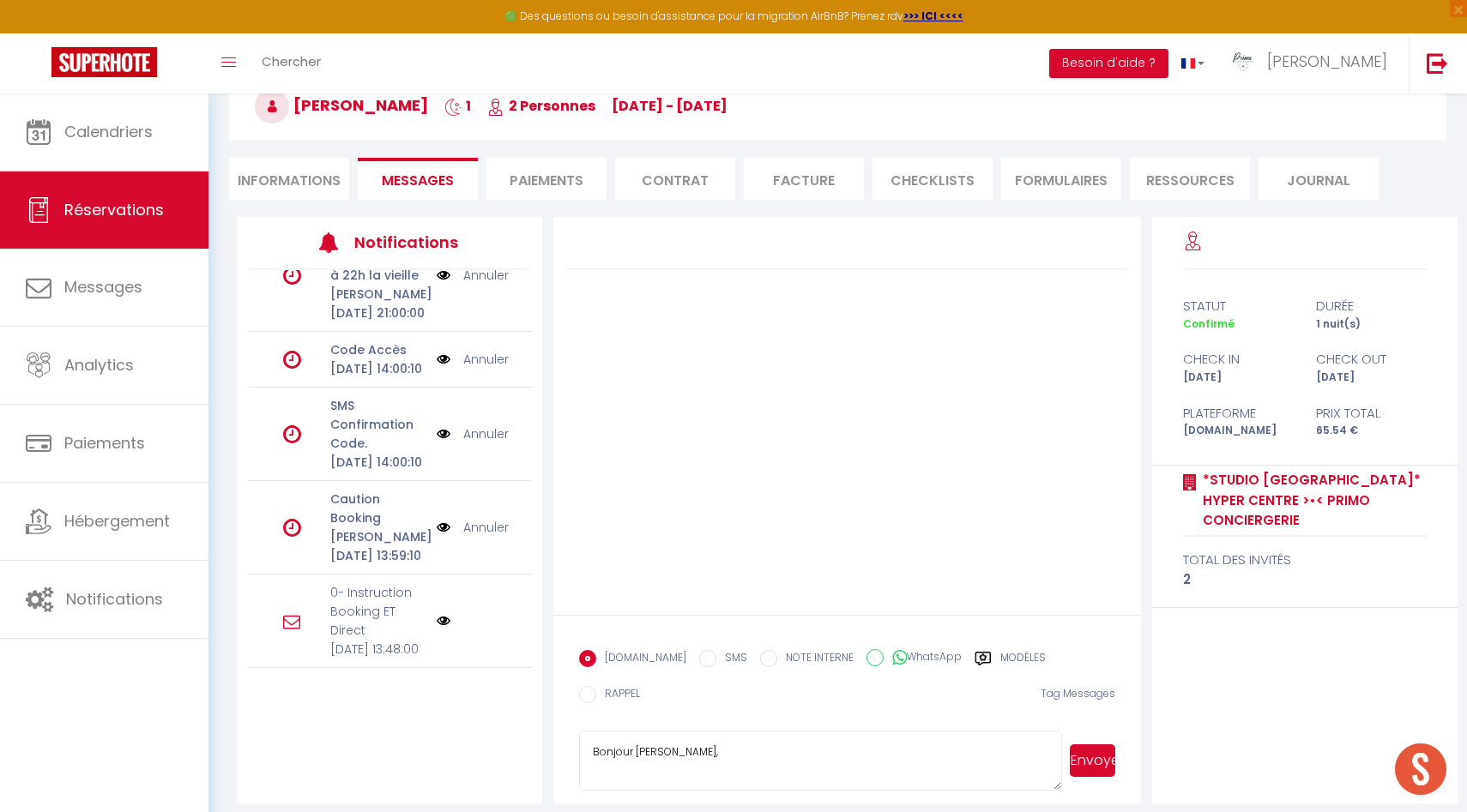
click at [1099, 752] on button "Envoyer" at bounding box center [1093, 761] width 45 height 33
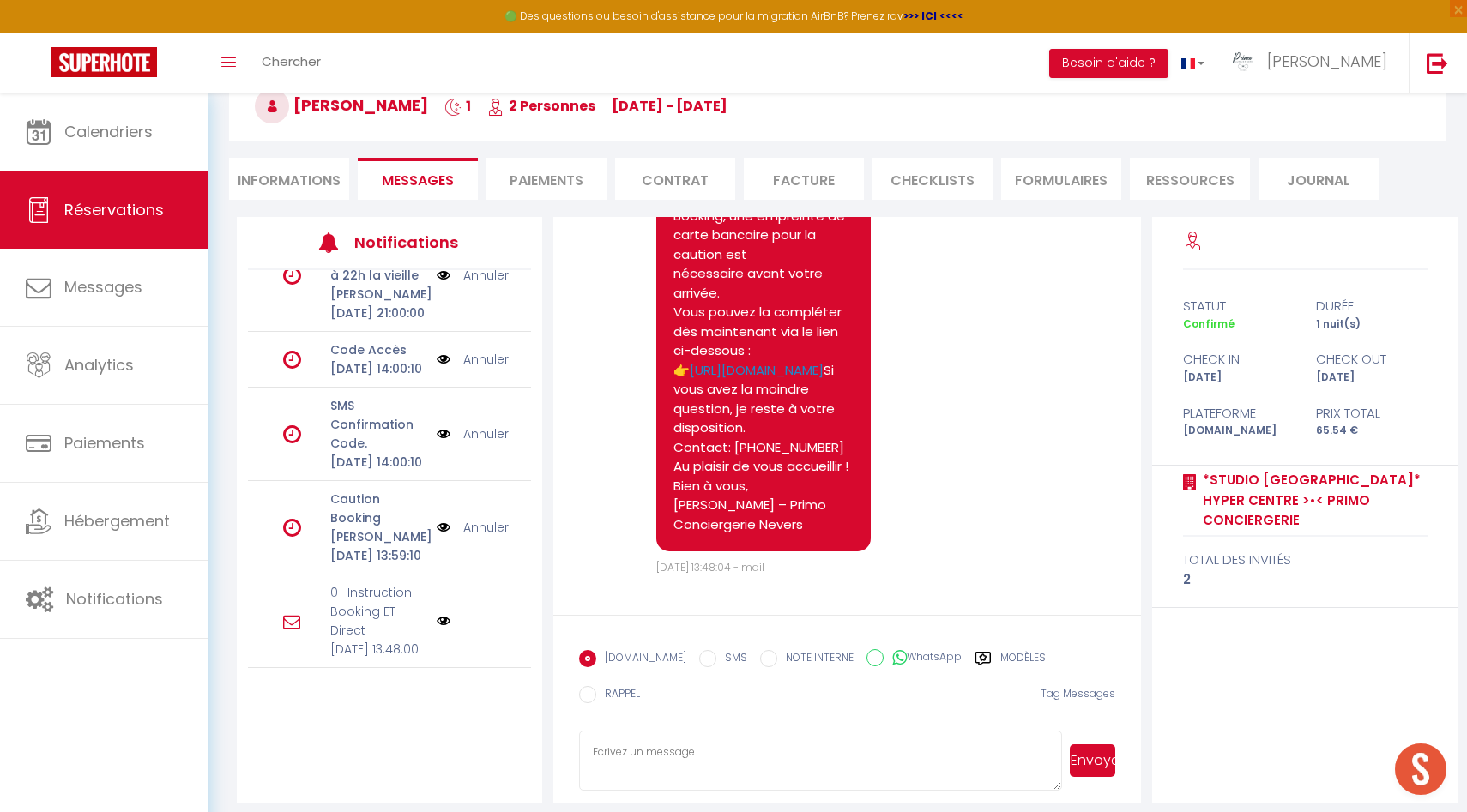
scroll to position [1941, 0]
click at [268, 195] on li "Informations" at bounding box center [289, 179] width 121 height 42
select select
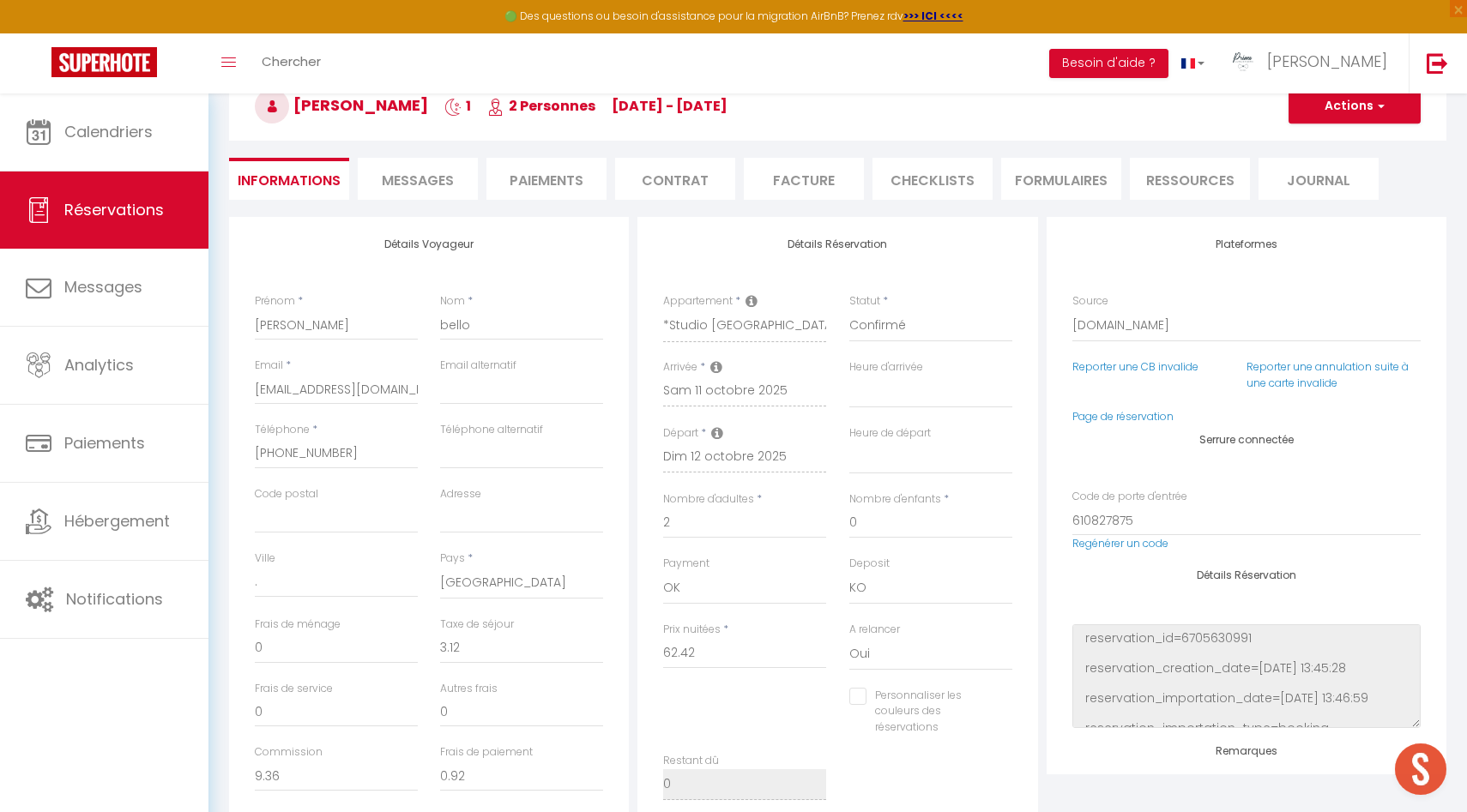
select select
checkbox input "false"
